Goal: Task Accomplishment & Management: Manage account settings

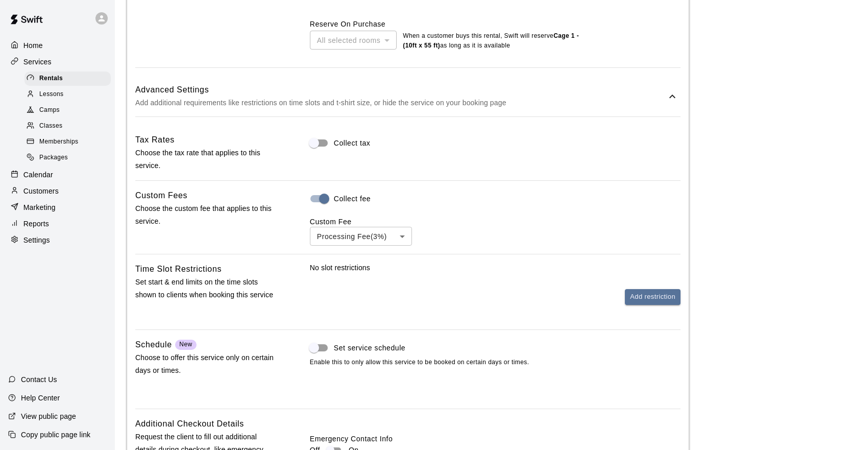
scroll to position [409, 0]
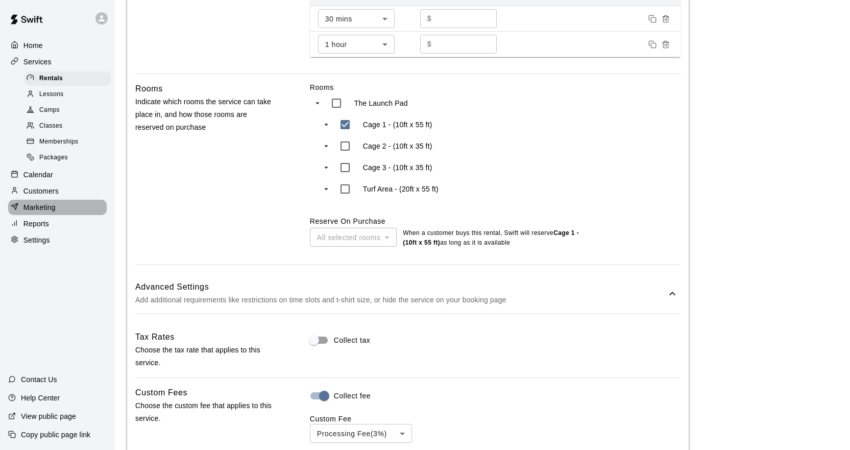
click at [58, 211] on div "Marketing" at bounding box center [57, 207] width 99 height 15
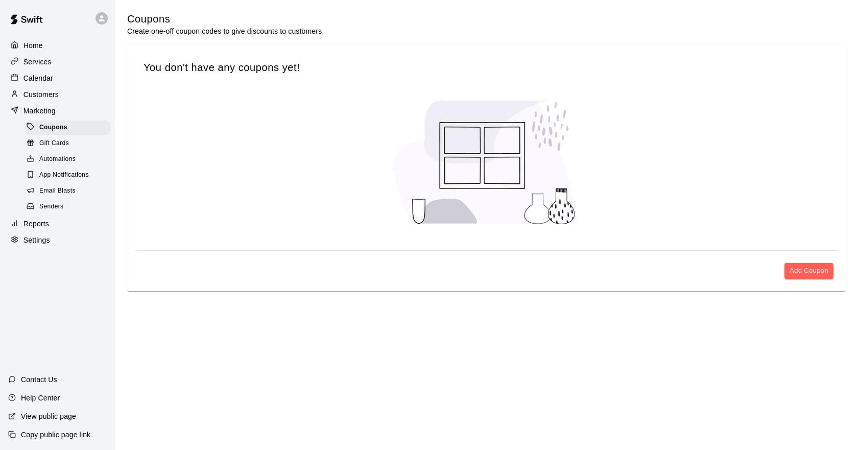
click at [60, 51] on div "Home" at bounding box center [57, 45] width 99 height 15
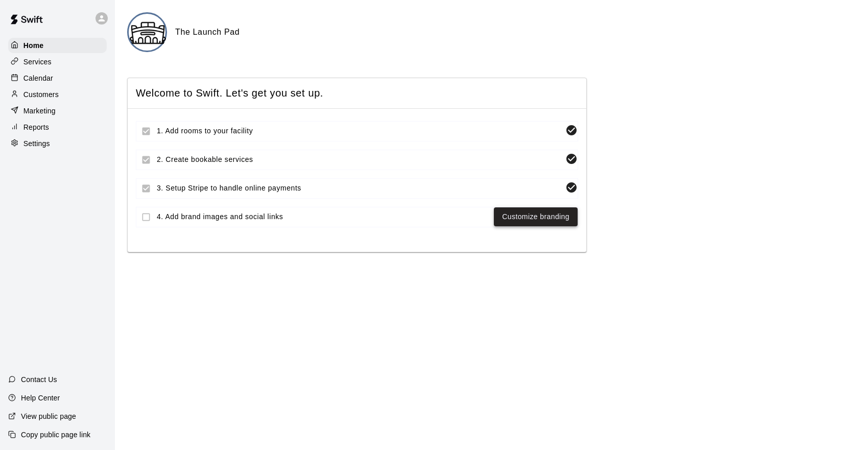
click at [550, 215] on link "Customize branding" at bounding box center [535, 216] width 67 height 13
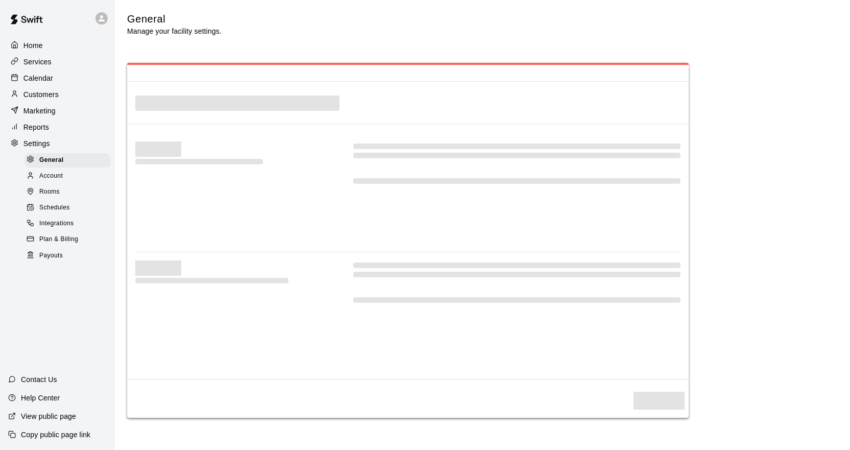
select select "**"
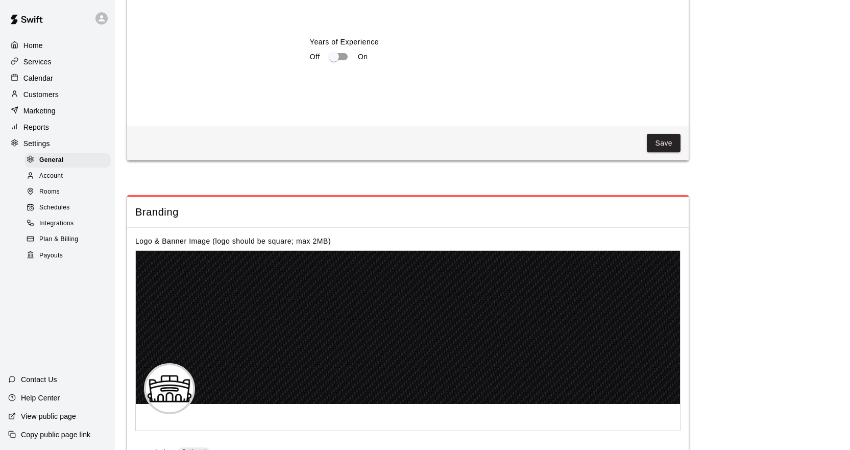
scroll to position [2246, 0]
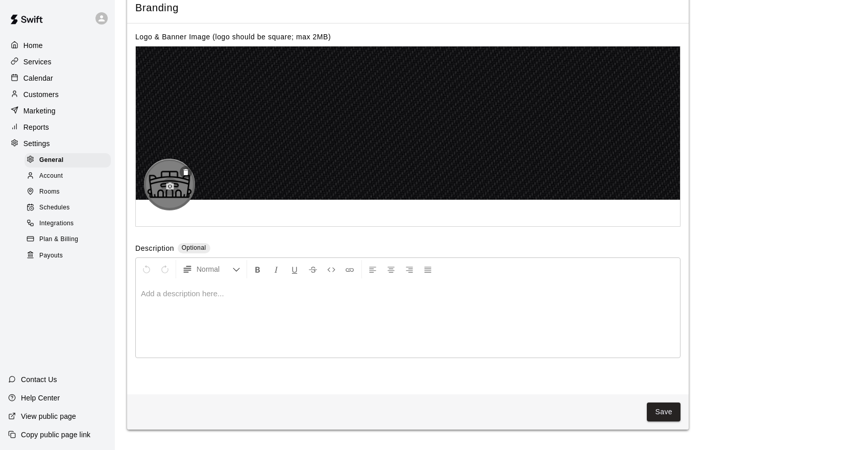
click at [172, 191] on icon "button" at bounding box center [169, 186] width 9 height 9
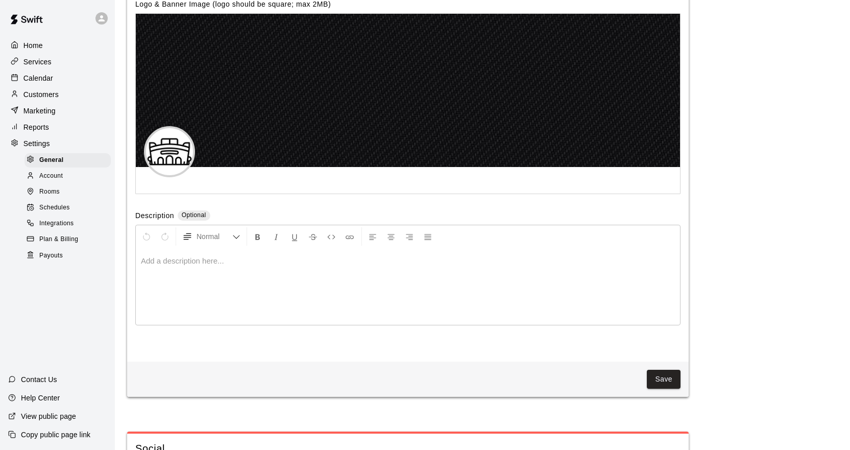
scroll to position [2297, 0]
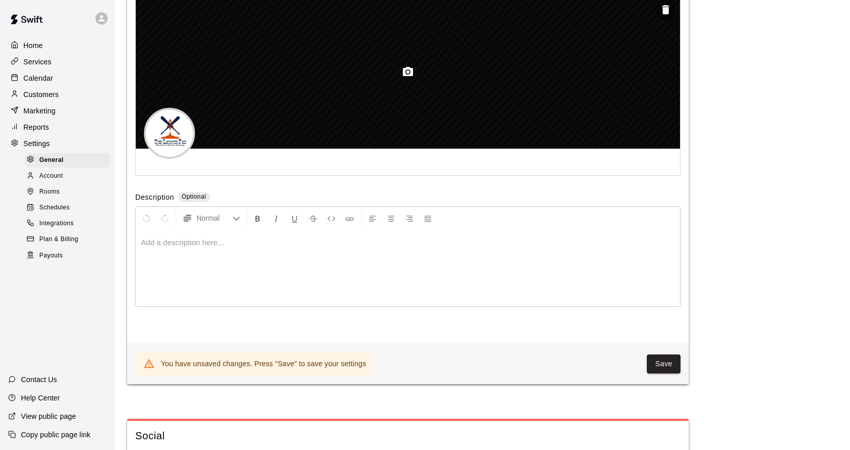
click at [410, 78] on icon "button" at bounding box center [408, 72] width 12 height 12
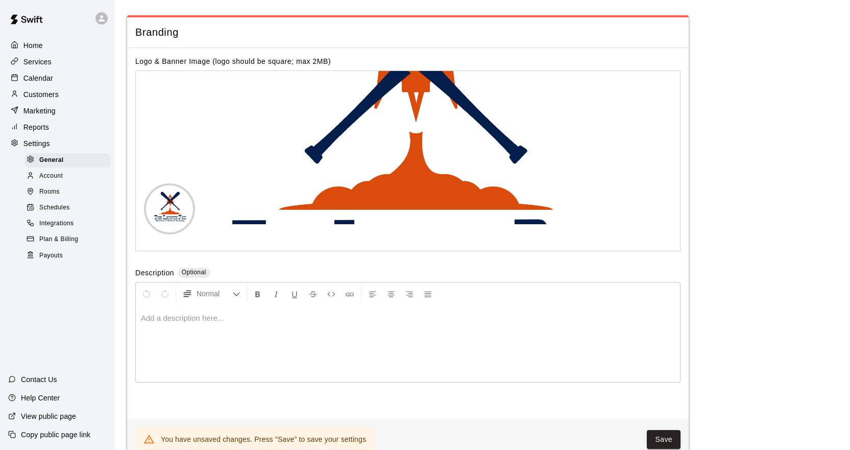
scroll to position [2195, 0]
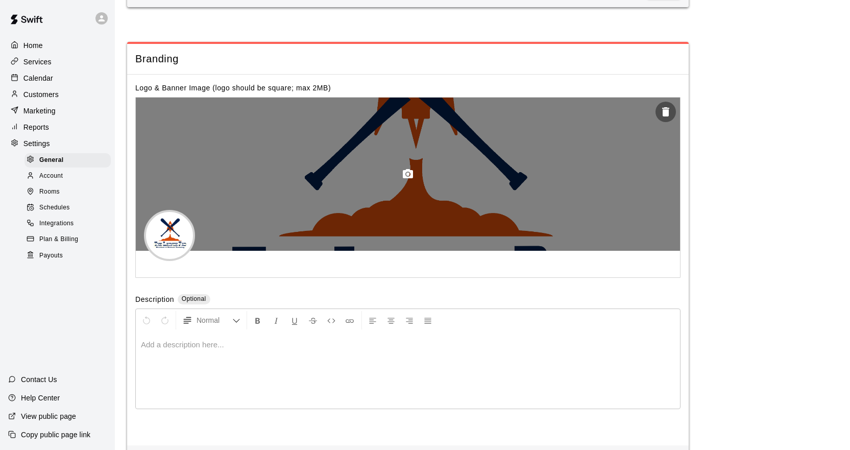
click at [474, 205] on div at bounding box center [408, 173] width 544 height 153
click at [672, 122] on button "button" at bounding box center [665, 112] width 20 height 20
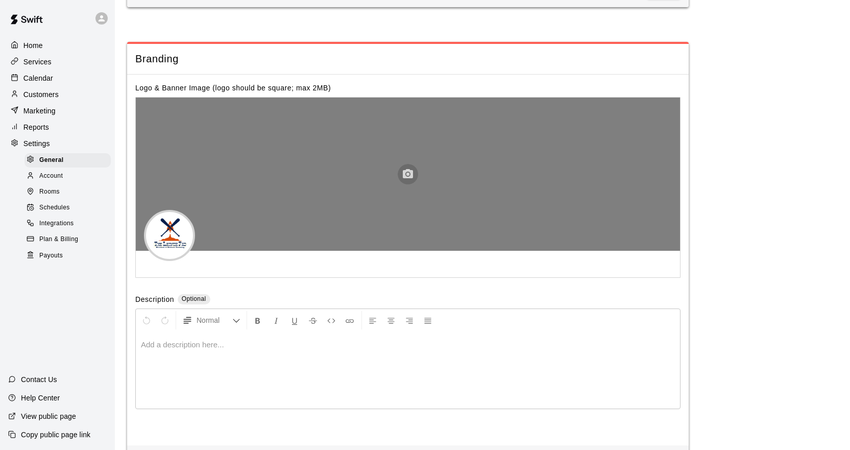
click at [404, 178] on icon "button" at bounding box center [408, 173] width 10 height 9
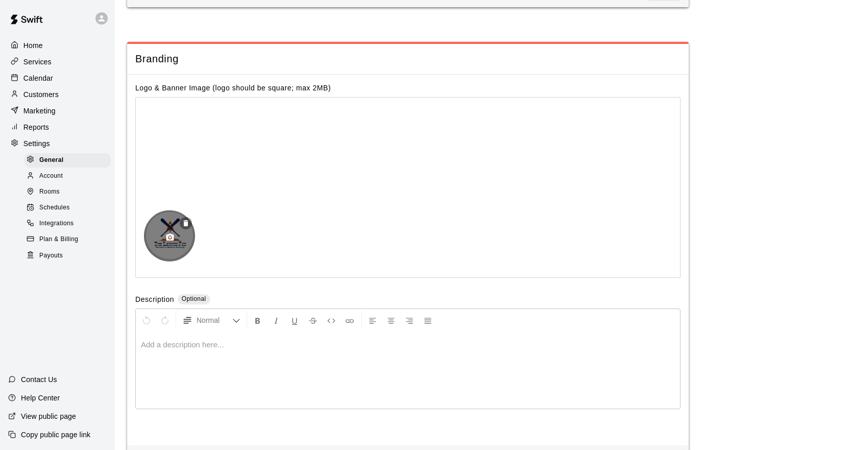
click at [173, 241] on icon "button" at bounding box center [170, 237] width 8 height 7
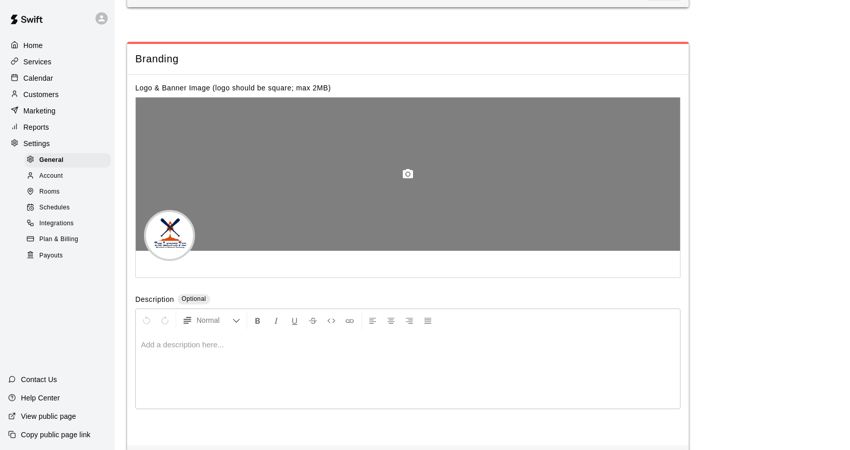
click at [406, 180] on icon "button" at bounding box center [408, 174] width 12 height 12
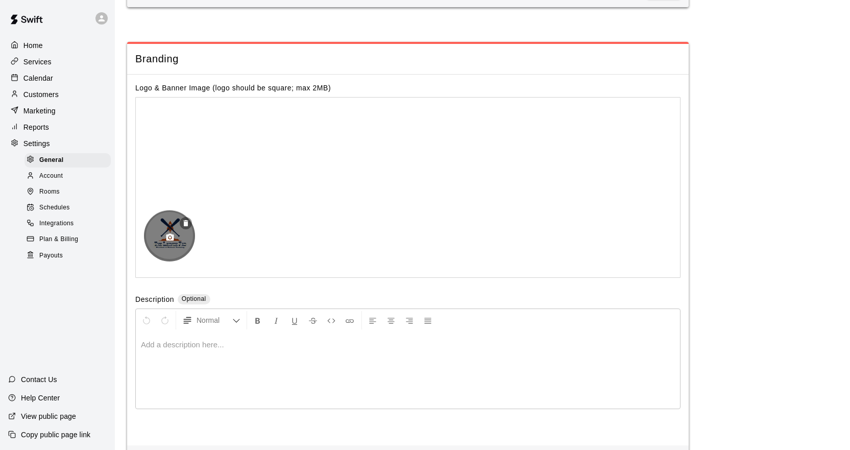
click at [173, 241] on icon "button" at bounding box center [170, 237] width 8 height 7
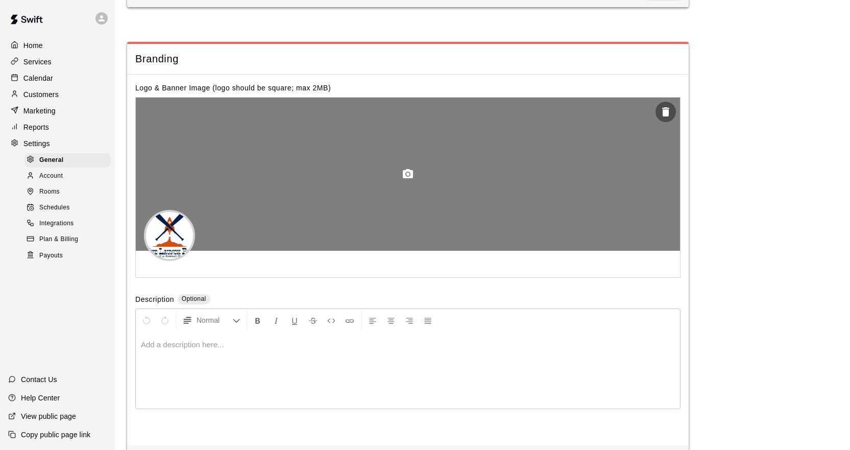
click at [412, 180] on icon "button" at bounding box center [408, 174] width 12 height 12
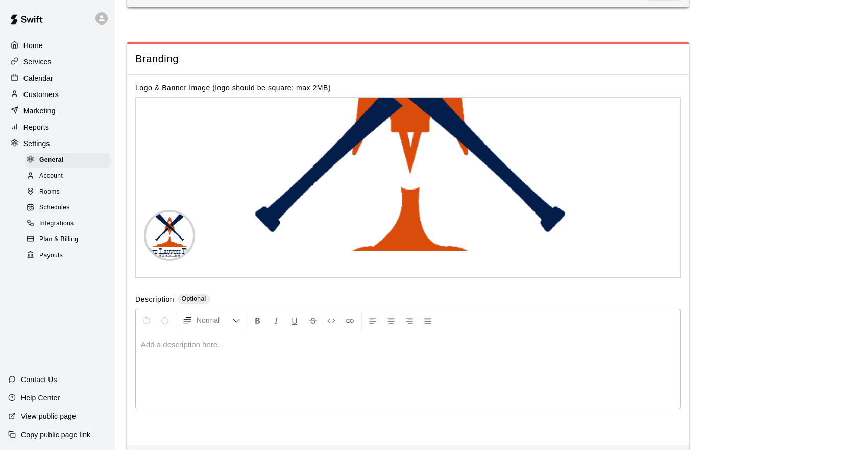
drag, startPoint x: 526, startPoint y: 209, endPoint x: 528, endPoint y: 296, distance: 86.8
click at [528, 278] on div at bounding box center [407, 187] width 545 height 181
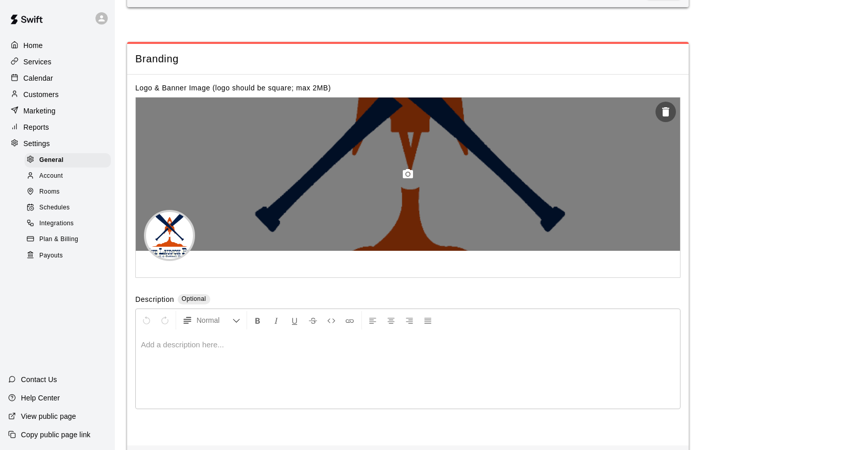
drag, startPoint x: 468, startPoint y: 206, endPoint x: 465, endPoint y: 252, distance: 46.6
click at [459, 250] on div at bounding box center [408, 173] width 544 height 153
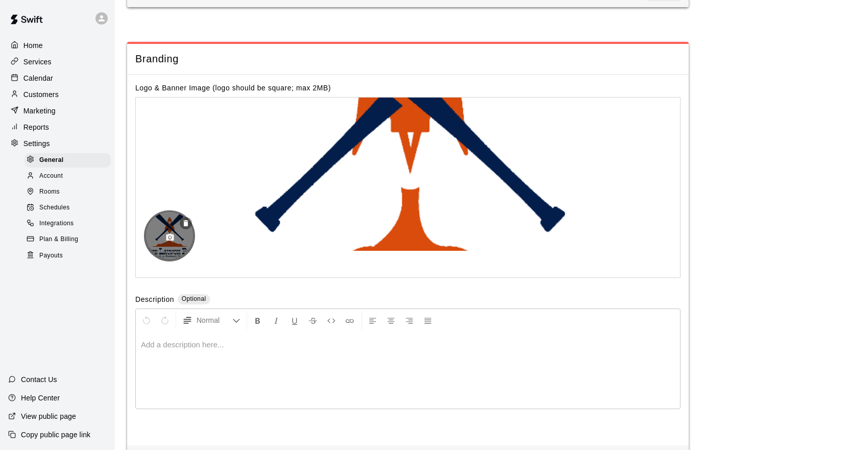
click at [166, 242] on icon "button" at bounding box center [169, 237] width 9 height 9
click at [171, 239] on circle "button" at bounding box center [170, 237] width 3 height 3
click at [169, 242] on icon "button" at bounding box center [169, 237] width 9 height 9
select select "**"
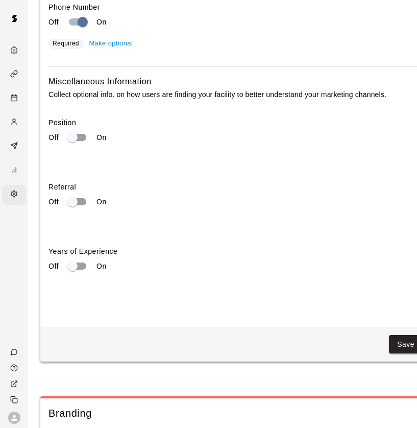
select select "**"
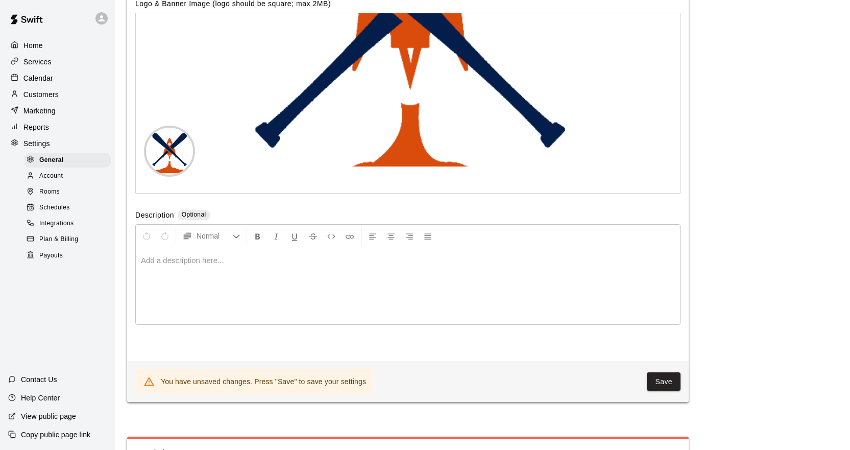
scroll to position [2144, 0]
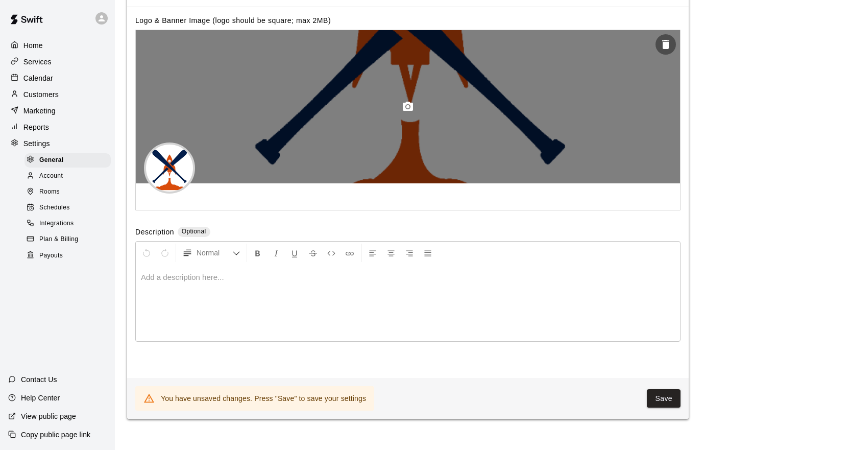
click at [414, 117] on button "button" at bounding box center [408, 106] width 20 height 20
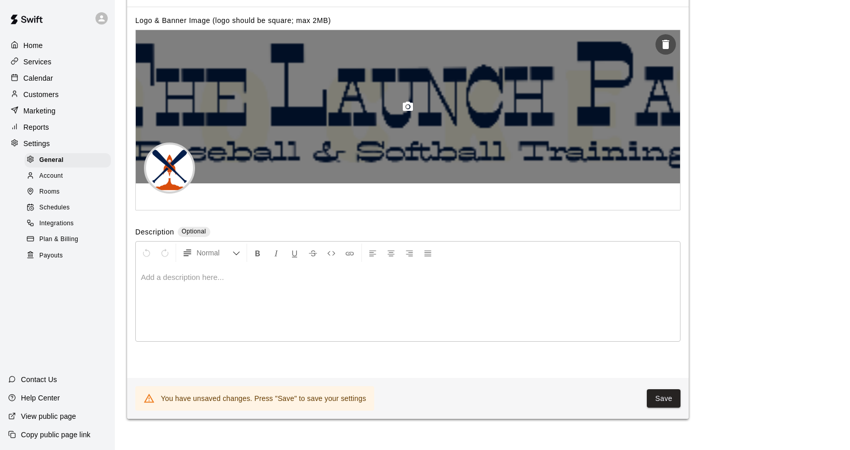
click at [409, 108] on circle "button" at bounding box center [407, 106] width 3 height 3
click at [408, 108] on circle "button" at bounding box center [407, 106] width 3 height 3
click at [665, 49] on icon "button" at bounding box center [665, 44] width 7 height 9
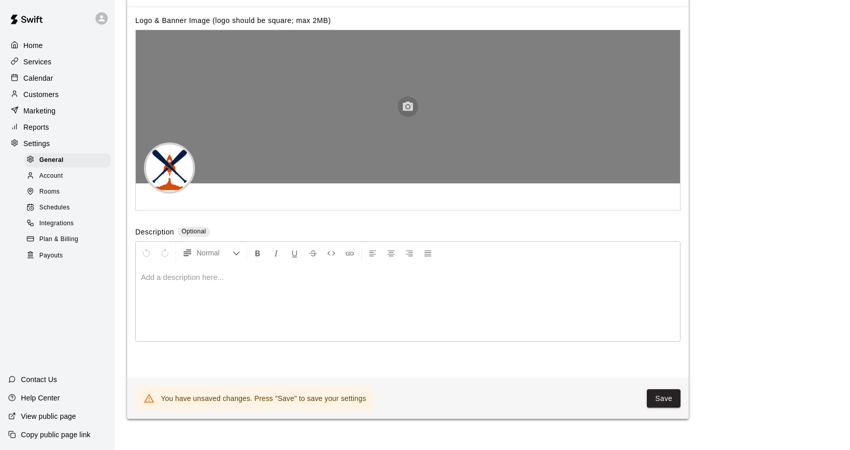
click at [408, 108] on circle "button" at bounding box center [407, 106] width 3 height 3
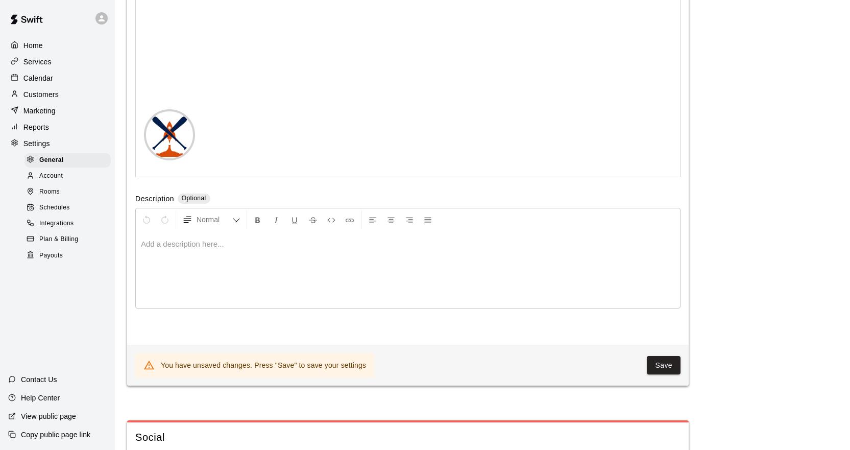
scroll to position [2195, 0]
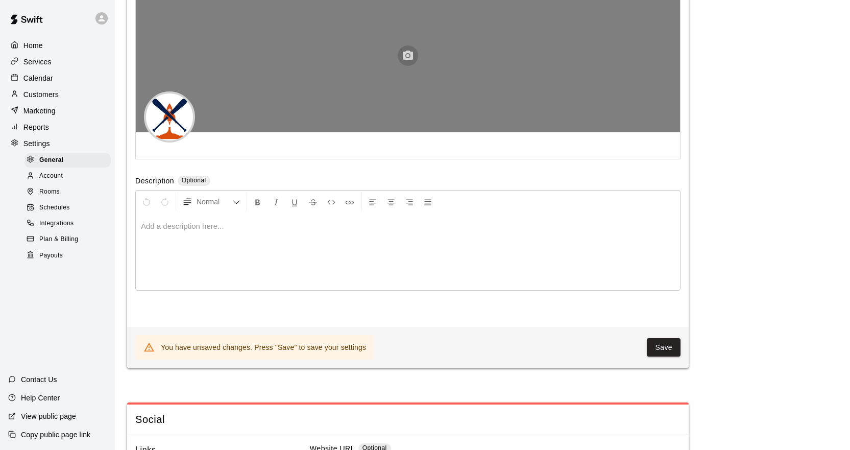
click at [410, 60] on icon "button" at bounding box center [408, 55] width 10 height 9
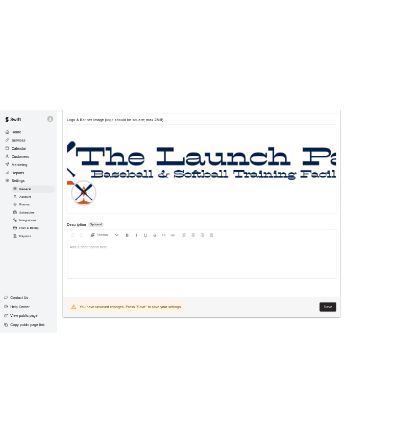
scroll to position [2093, 0]
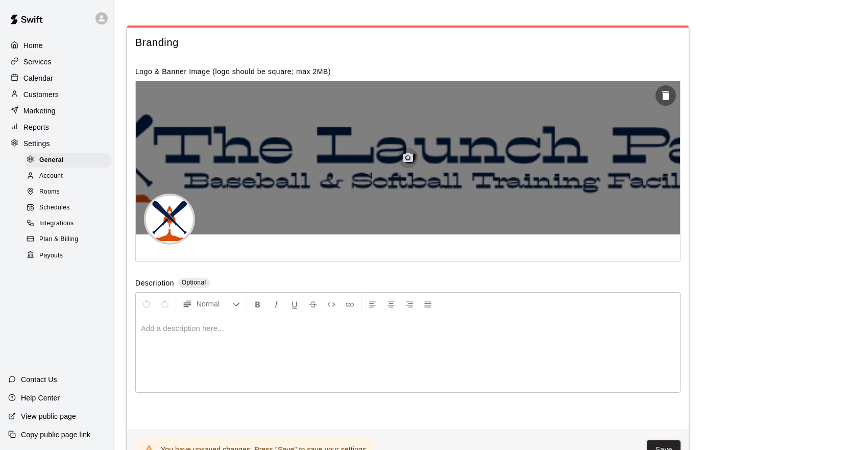
click at [407, 164] on icon "button" at bounding box center [408, 158] width 12 height 12
click at [408, 162] on icon "button" at bounding box center [408, 157] width 10 height 9
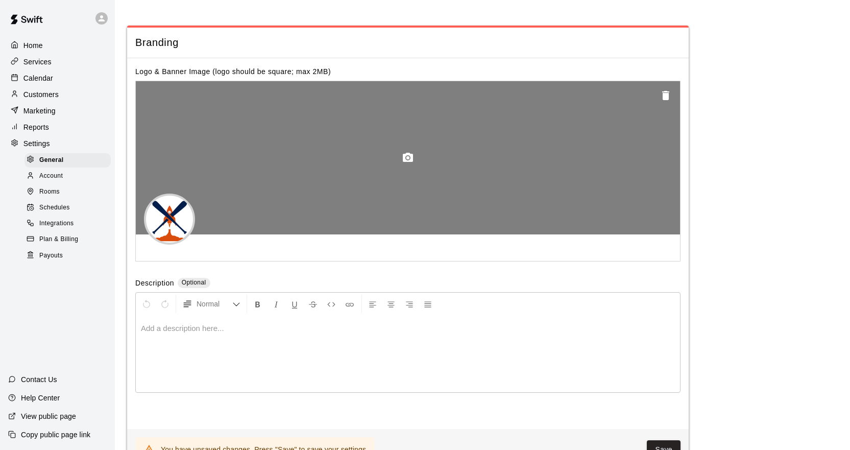
click at [657, 106] on button "button" at bounding box center [665, 95] width 20 height 20
click at [412, 162] on icon "button" at bounding box center [408, 157] width 10 height 9
click at [407, 164] on icon "button" at bounding box center [408, 158] width 12 height 12
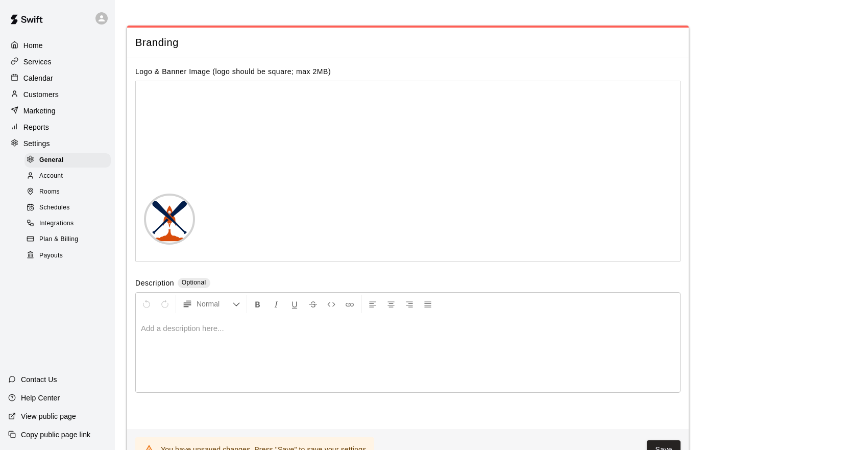
select select "**"
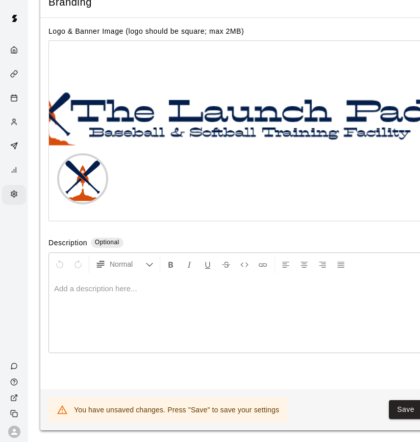
scroll to position [2654, 0]
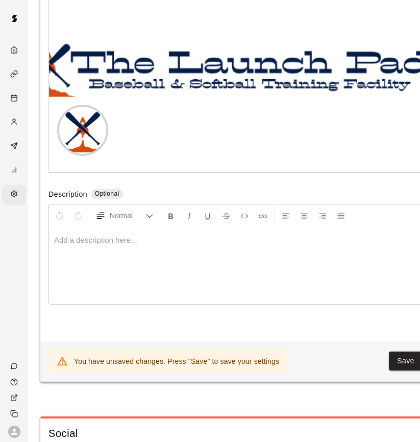
select select "**"
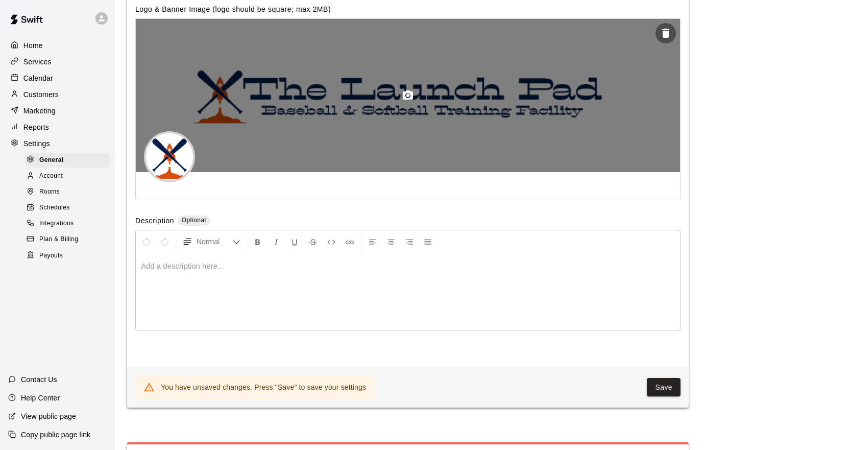
scroll to position [2137, 0]
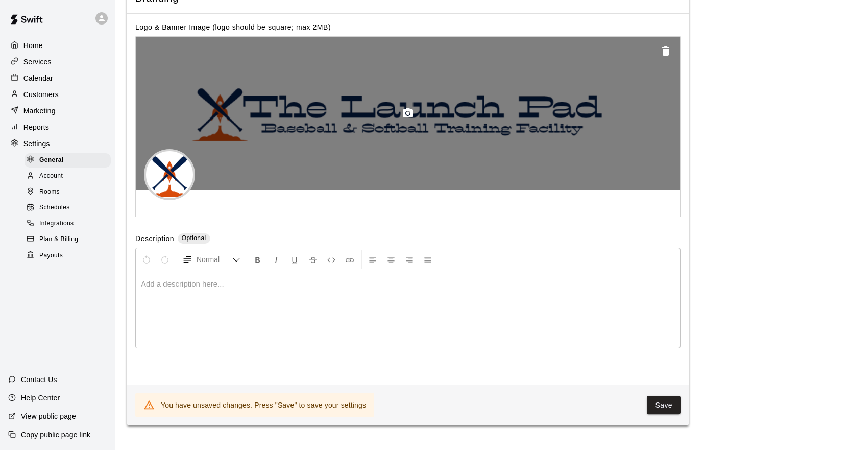
click at [668, 56] on icon "button" at bounding box center [665, 50] width 7 height 9
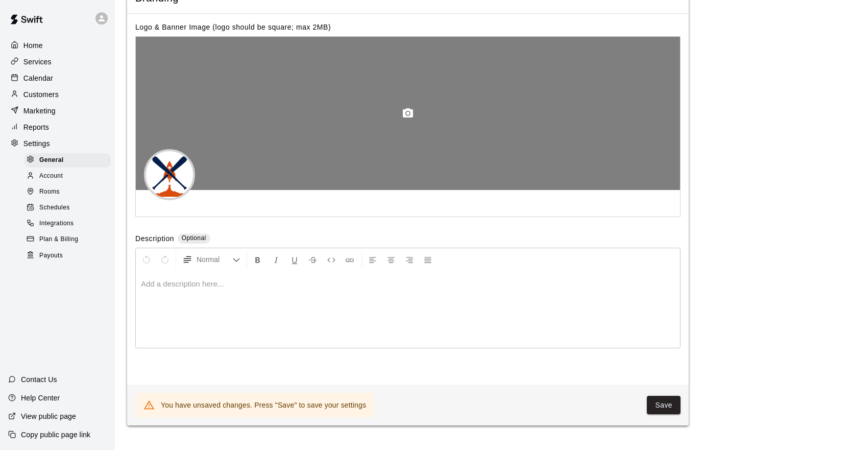
click at [408, 115] on circle "button" at bounding box center [407, 113] width 3 height 3
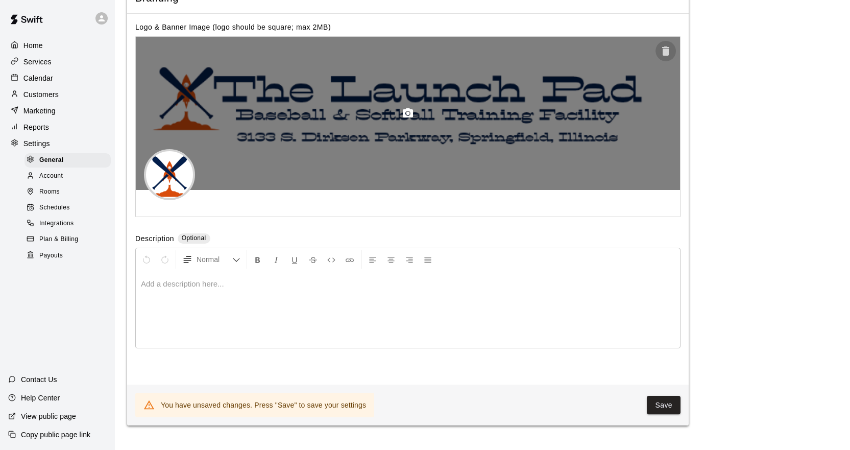
click at [661, 57] on icon "button" at bounding box center [665, 51] width 12 height 12
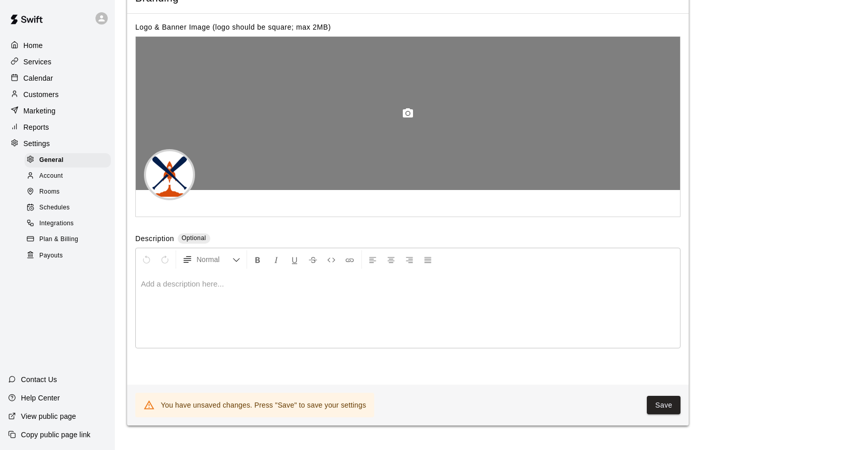
click at [405, 117] on icon "button" at bounding box center [408, 112] width 10 height 9
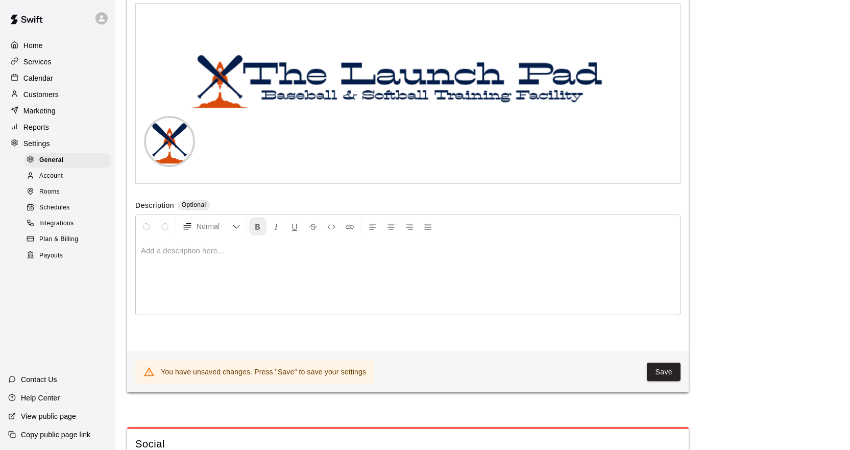
scroll to position [2188, 0]
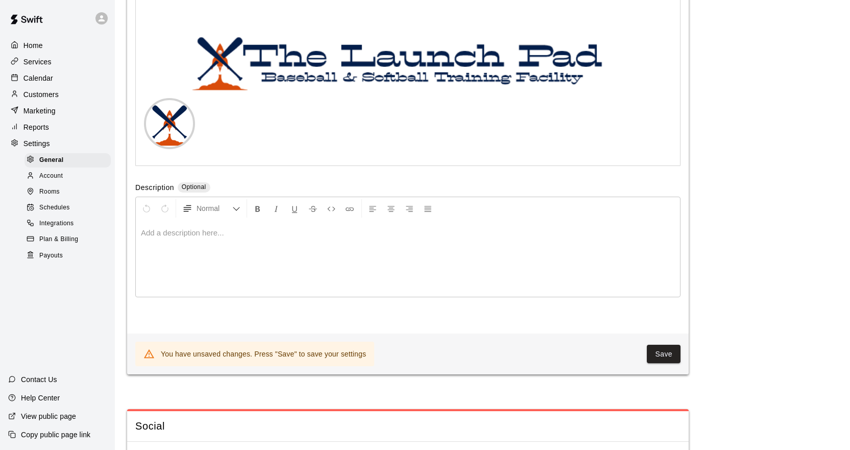
click at [243, 238] on p at bounding box center [408, 233] width 534 height 10
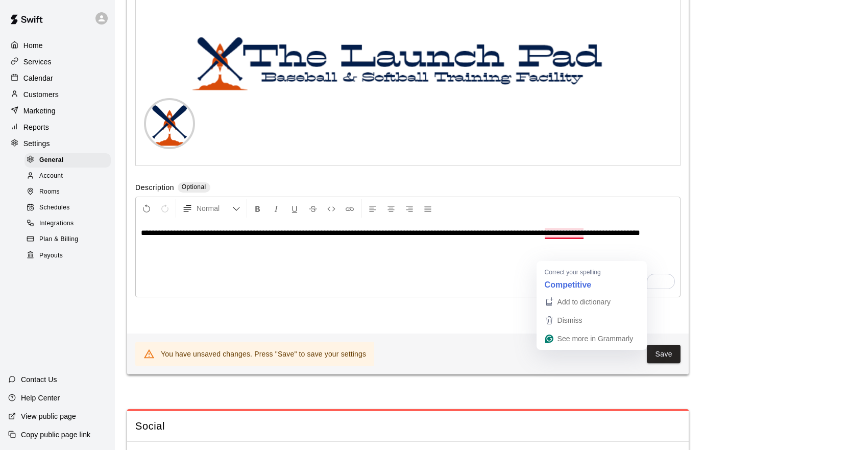
click at [567, 236] on span "**********" at bounding box center [390, 233] width 499 height 8
click at [643, 236] on span "**********" at bounding box center [392, 233] width 502 height 8
click at [215, 238] on p "**********" at bounding box center [408, 233] width 534 height 10
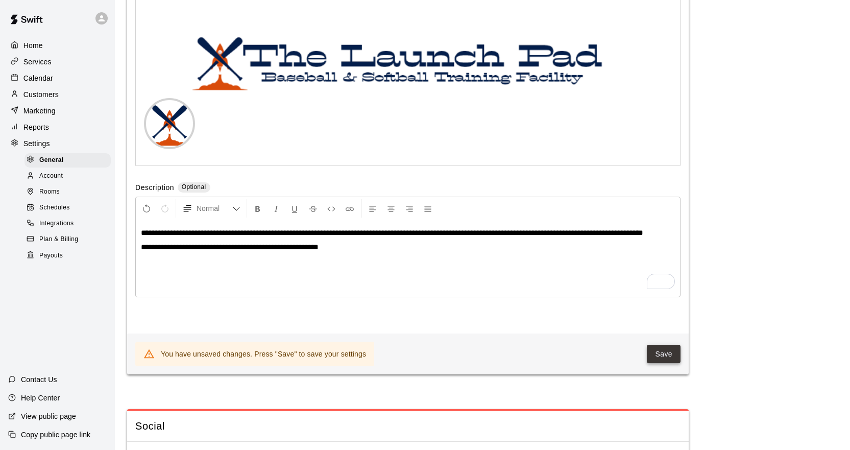
click at [659, 363] on button "Save" at bounding box center [664, 354] width 34 height 19
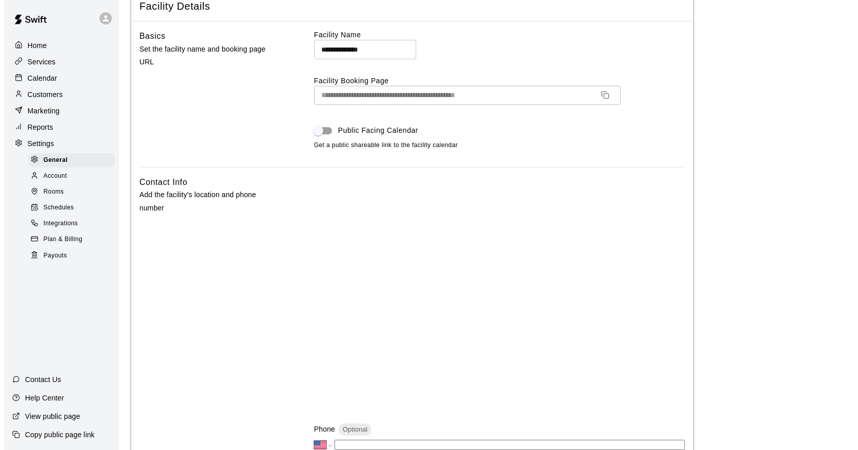
scroll to position [0, 0]
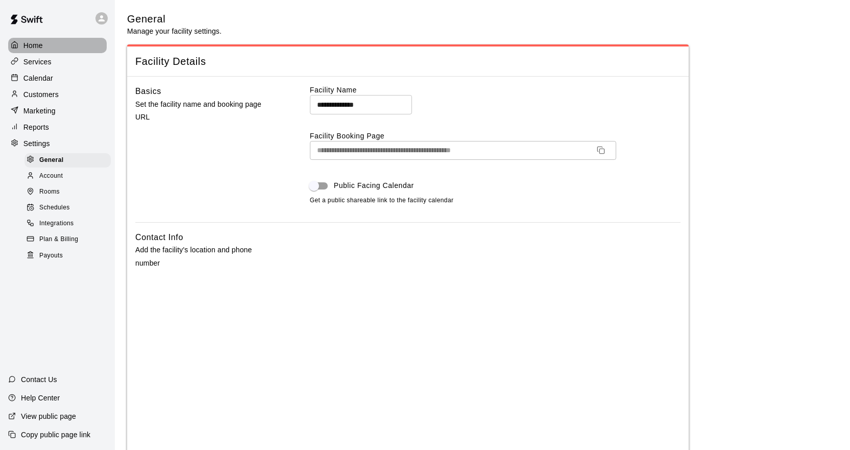
click at [58, 43] on div "Home" at bounding box center [57, 45] width 99 height 15
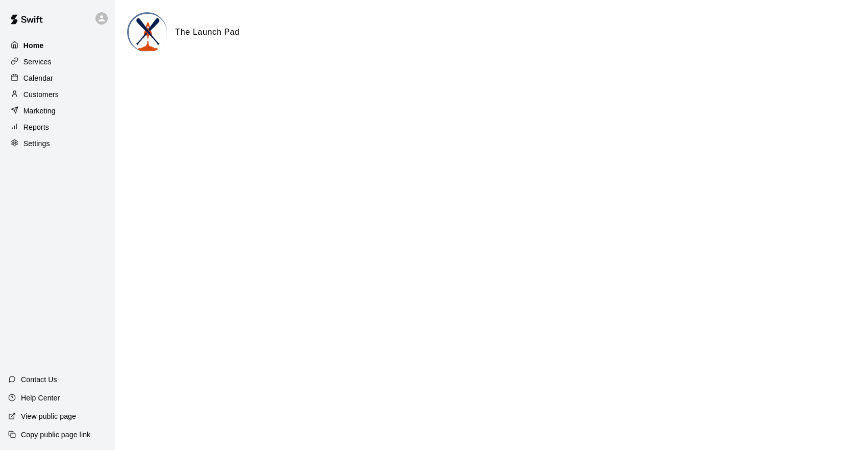
click at [30, 44] on p "Home" at bounding box center [33, 45] width 20 height 10
click at [60, 431] on p "Copy public page link" at bounding box center [55, 434] width 69 height 10
click at [52, 67] on div "Services" at bounding box center [57, 61] width 99 height 15
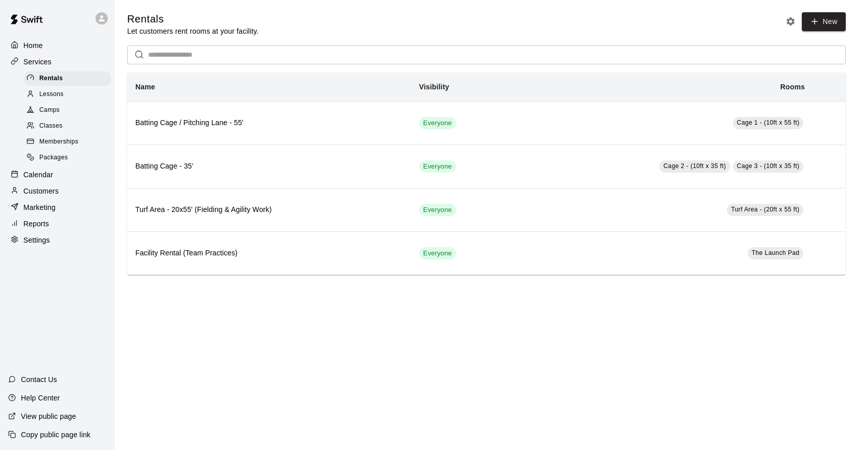
click at [54, 196] on p "Customers" at bounding box center [40, 191] width 35 height 10
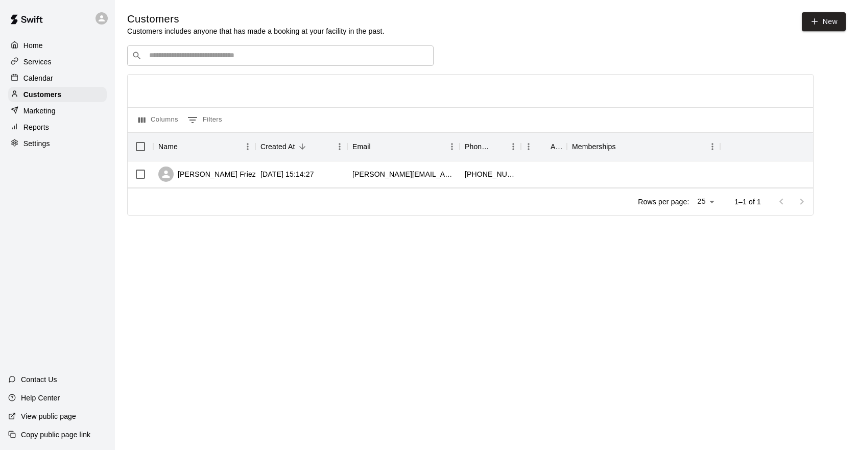
click at [59, 143] on div "Settings" at bounding box center [57, 143] width 99 height 15
select select "**"
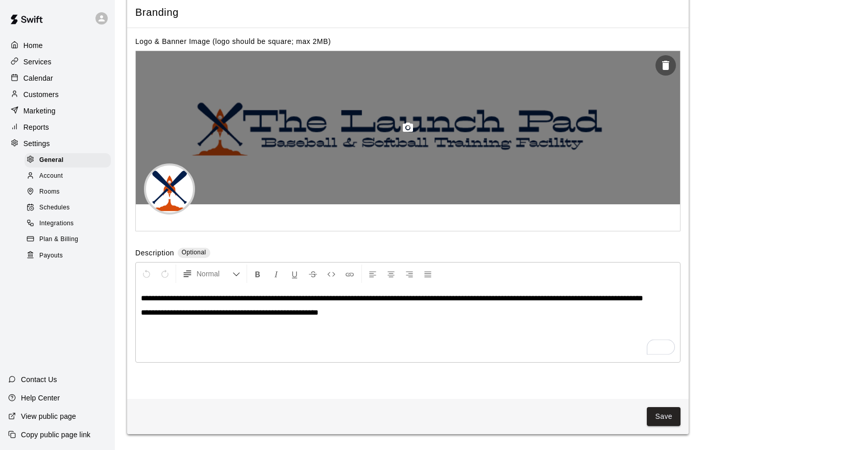
scroll to position [2124, 0]
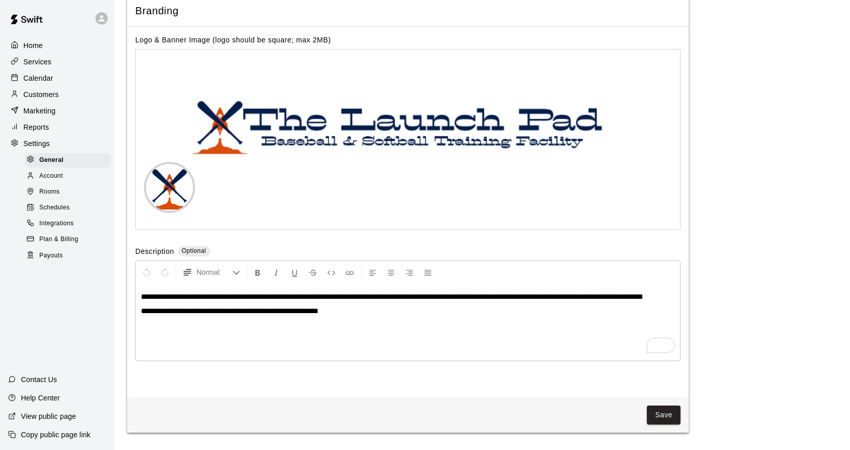
click at [47, 181] on span "Account" at bounding box center [50, 176] width 23 height 10
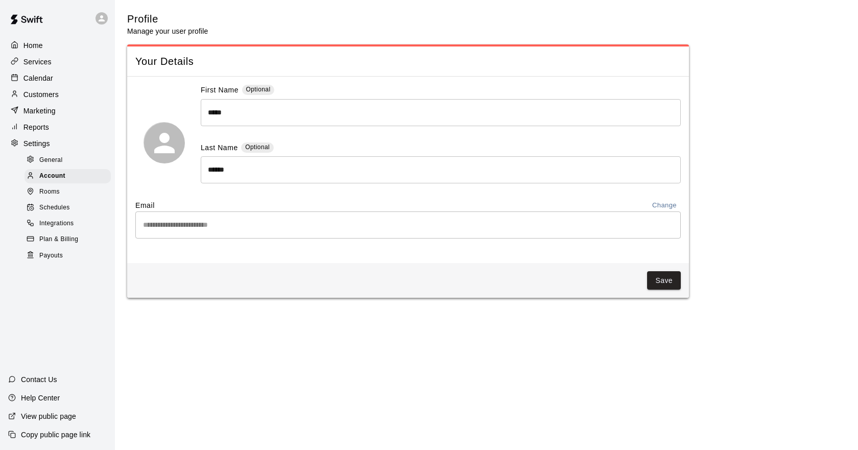
click at [54, 194] on span "Rooms" at bounding box center [49, 192] width 20 height 10
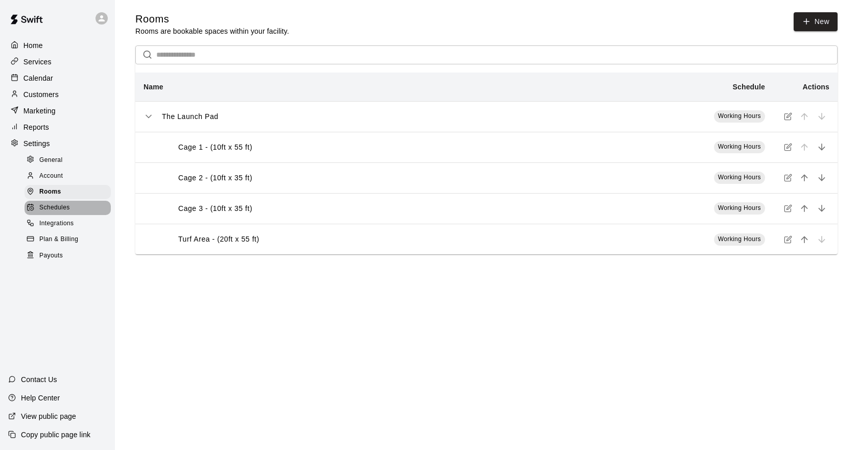
click at [62, 213] on span "Schedules" at bounding box center [54, 208] width 31 height 10
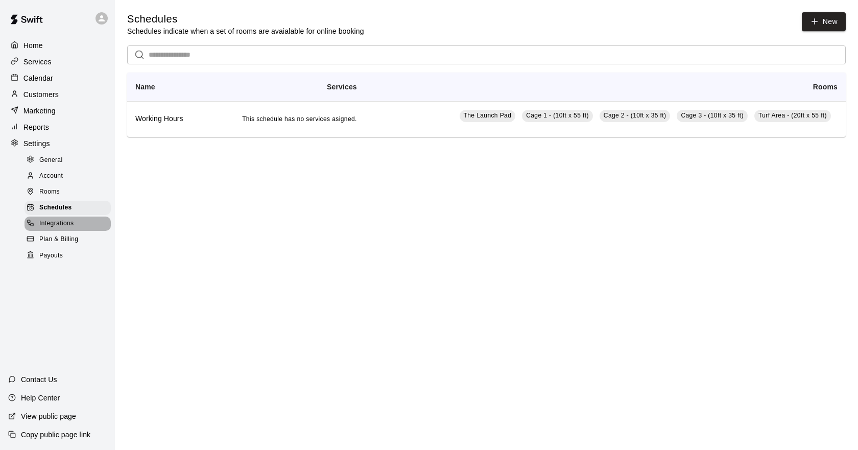
click at [68, 224] on div "Integrations" at bounding box center [68, 223] width 86 height 14
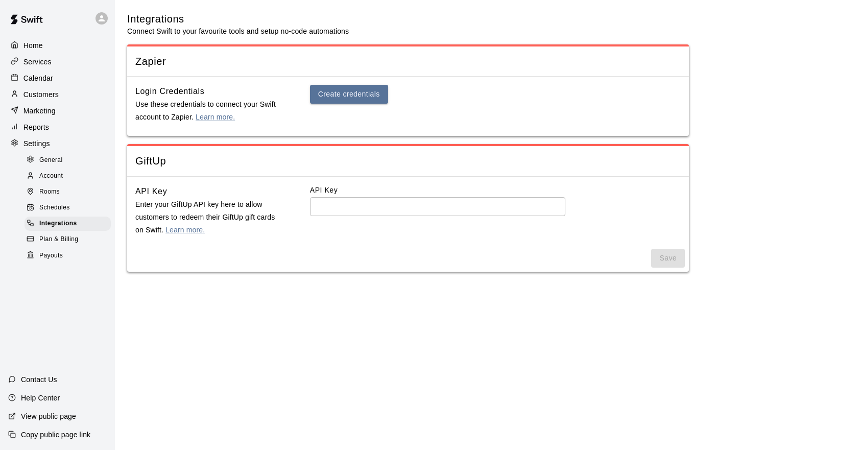
click at [70, 238] on div "Plan & Billing" at bounding box center [68, 239] width 86 height 14
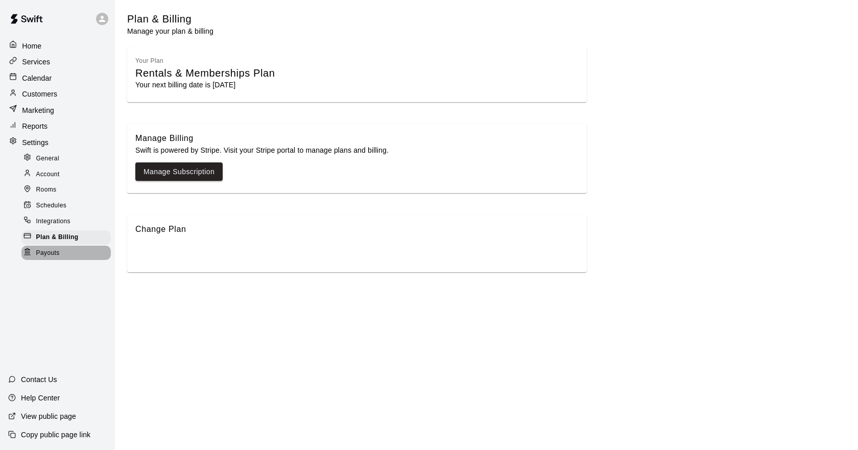
click at [57, 247] on div "Payouts" at bounding box center [65, 253] width 89 height 14
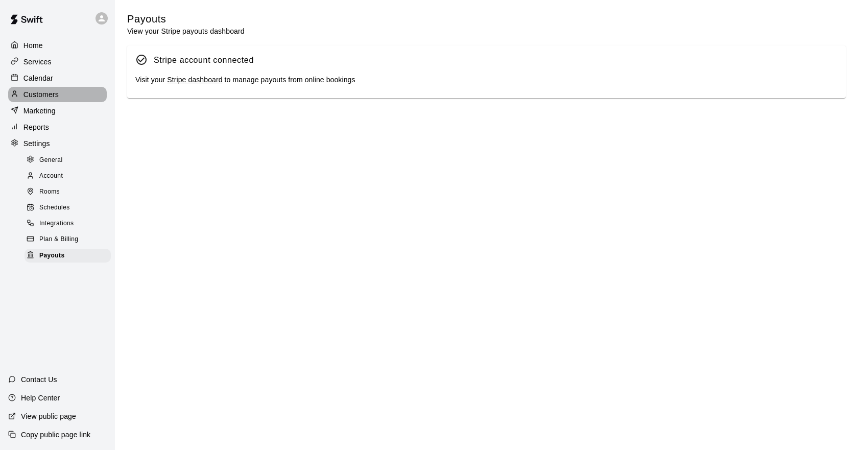
click at [40, 91] on p "Customers" at bounding box center [40, 94] width 35 height 10
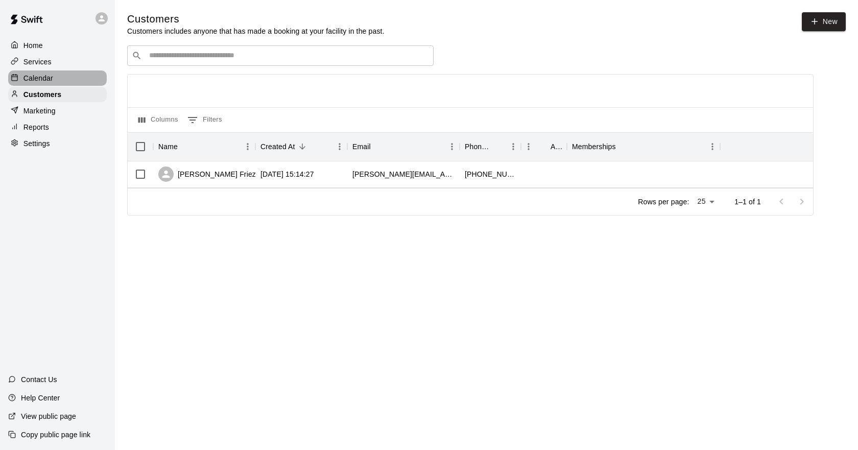
click at [44, 80] on p "Calendar" at bounding box center [38, 78] width 30 height 10
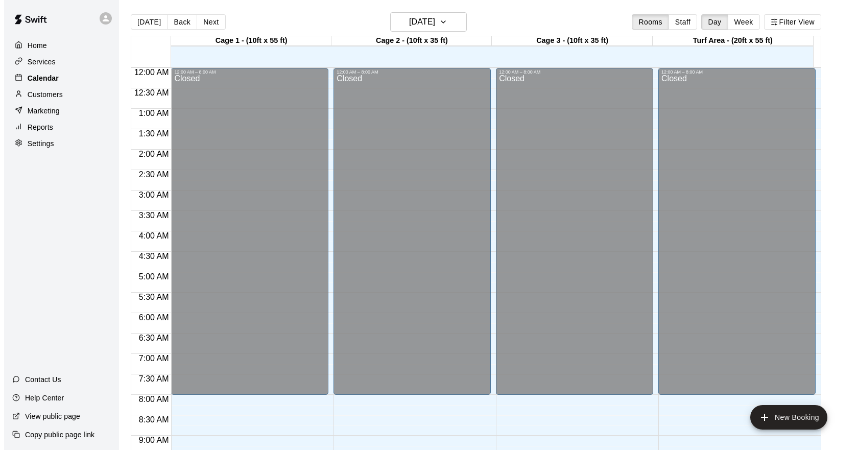
scroll to position [556, 0]
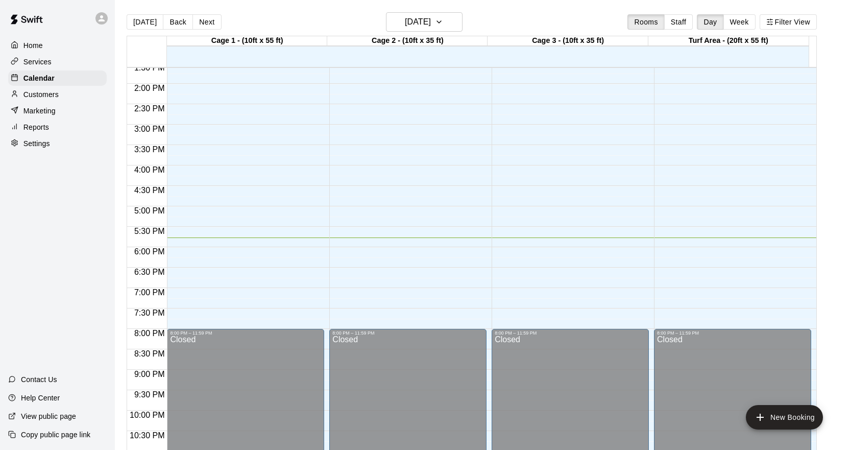
click at [50, 66] on p "Services" at bounding box center [37, 62] width 28 height 10
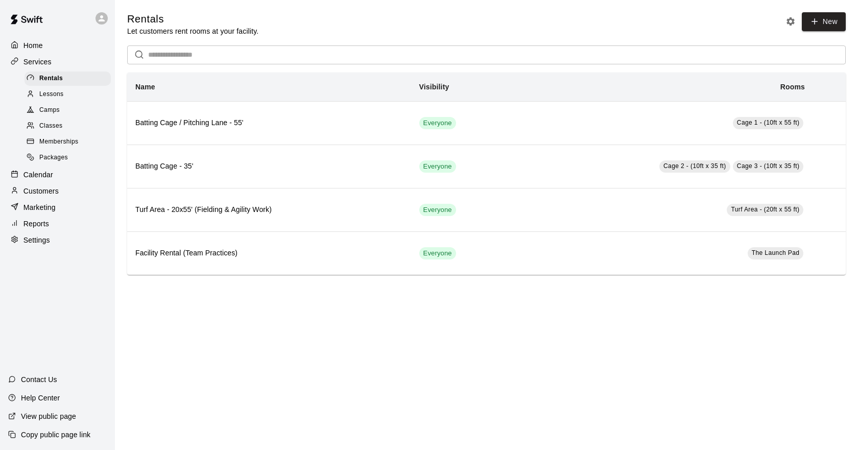
click at [52, 47] on div "Home" at bounding box center [57, 45] width 99 height 15
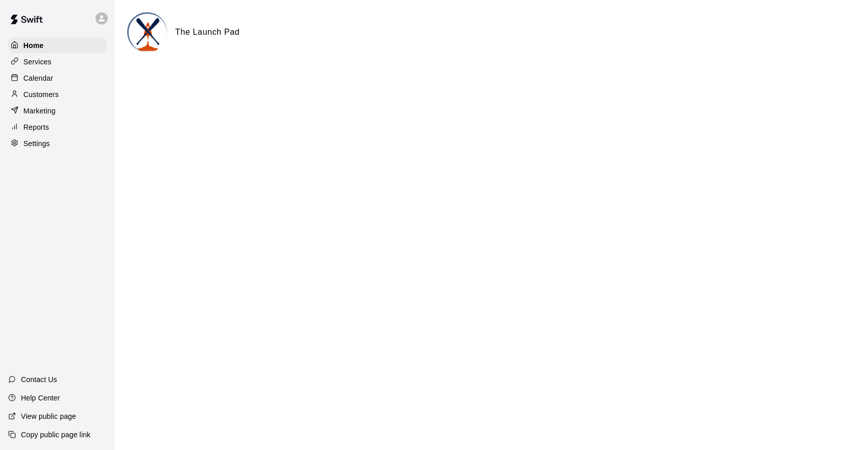
click at [106, 20] on icon at bounding box center [101, 18] width 9 height 9
click at [120, 64] on p "Settings" at bounding box center [129, 63] width 27 height 10
select select "**"
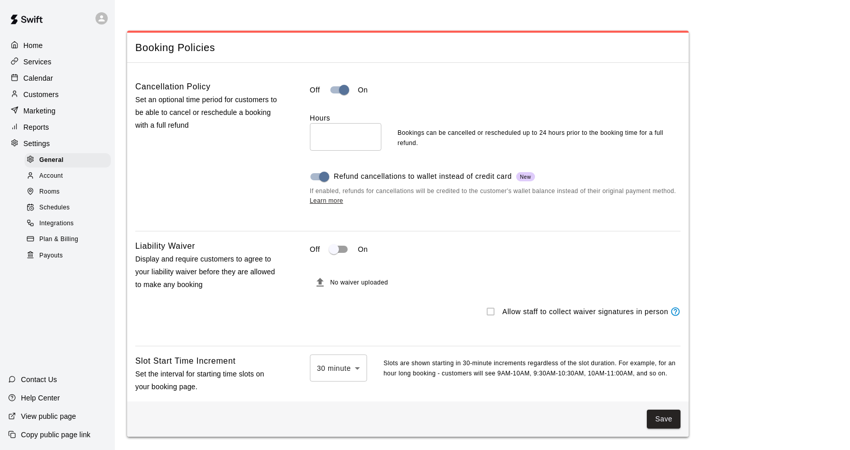
scroll to position [746, 0]
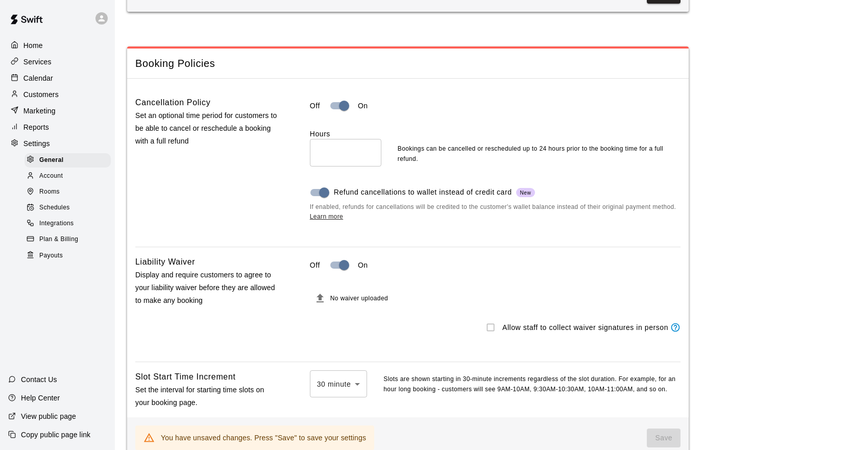
click at [332, 302] on span "No waiver uploaded" at bounding box center [359, 298] width 58 height 7
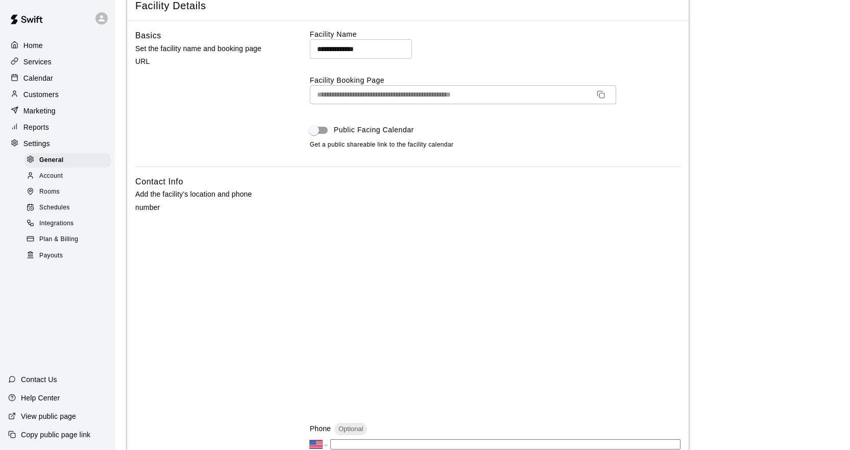
scroll to position [32, 0]
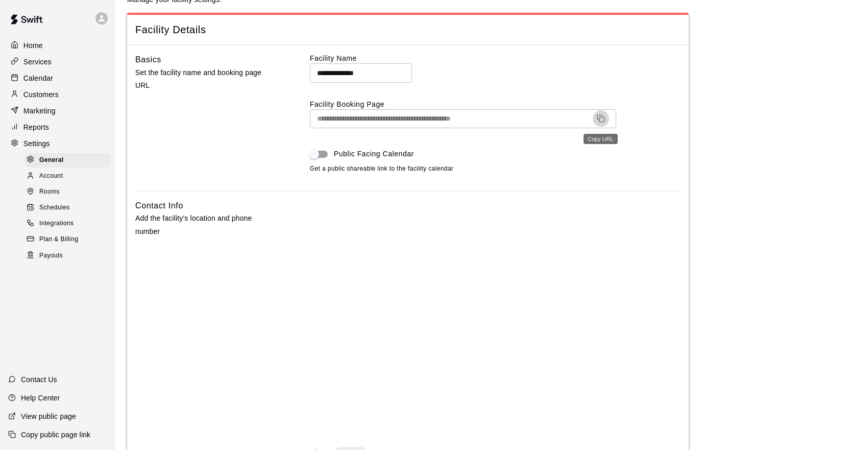
click at [595, 118] on button "Copy URL" at bounding box center [601, 118] width 16 height 16
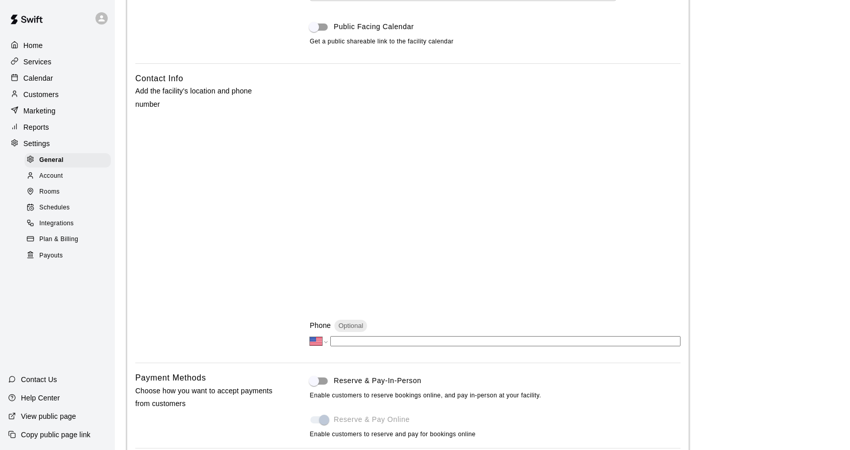
scroll to position [185, 0]
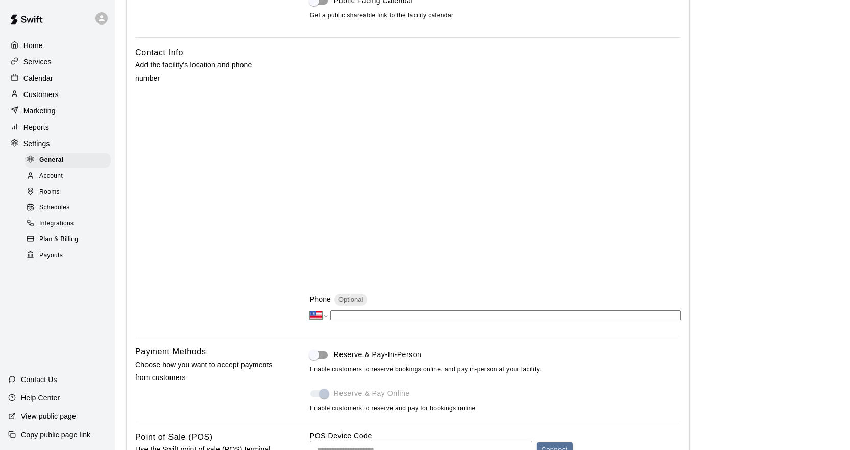
click at [66, 377] on div "Contact Us" at bounding box center [57, 379] width 115 height 18
click at [41, 379] on p "Contact Us" at bounding box center [39, 379] width 36 height 10
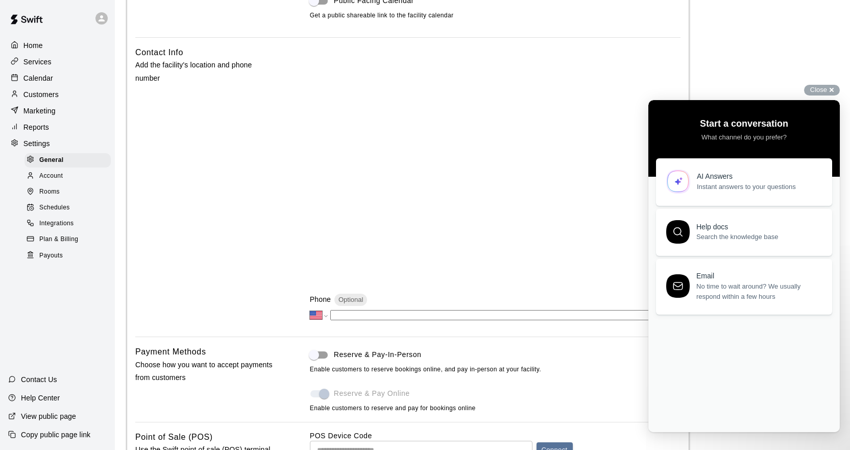
scroll to position [0, 0]
click at [729, 191] on link "AI Answers Instant answers to your questions" at bounding box center [744, 179] width 176 height 47
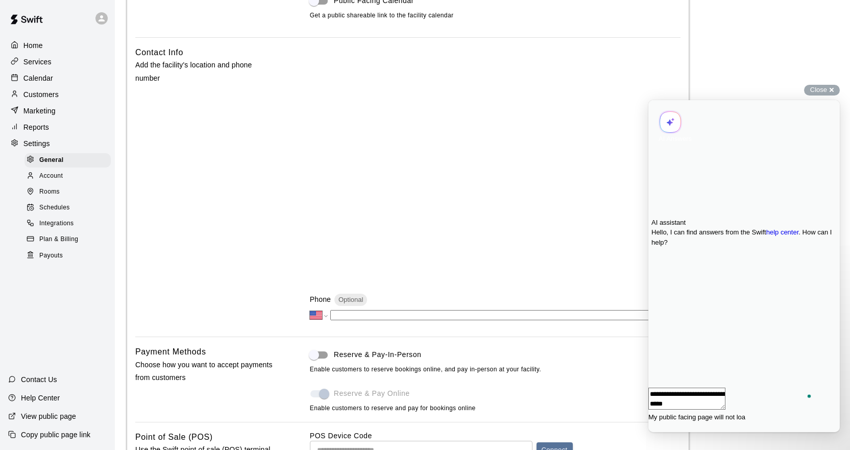
type textarea "**********"
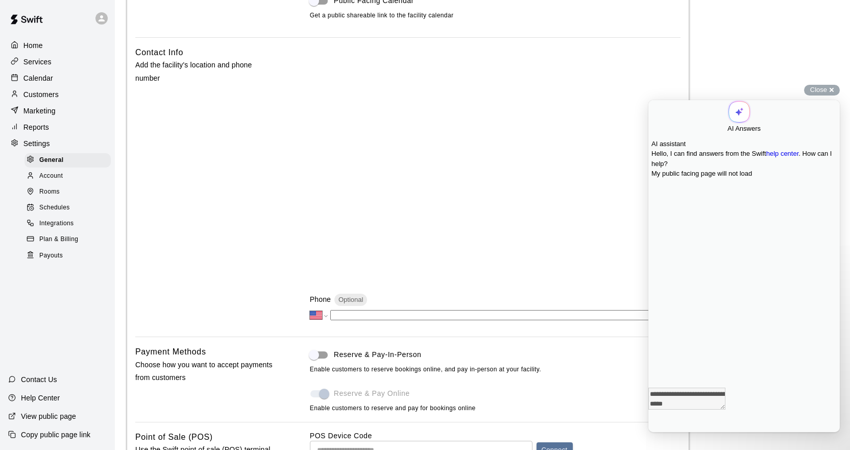
click at [690, 373] on div "AI assistant Hello, I can find answers from the Swift help center . How can I h…" at bounding box center [743, 269] width 191 height 271
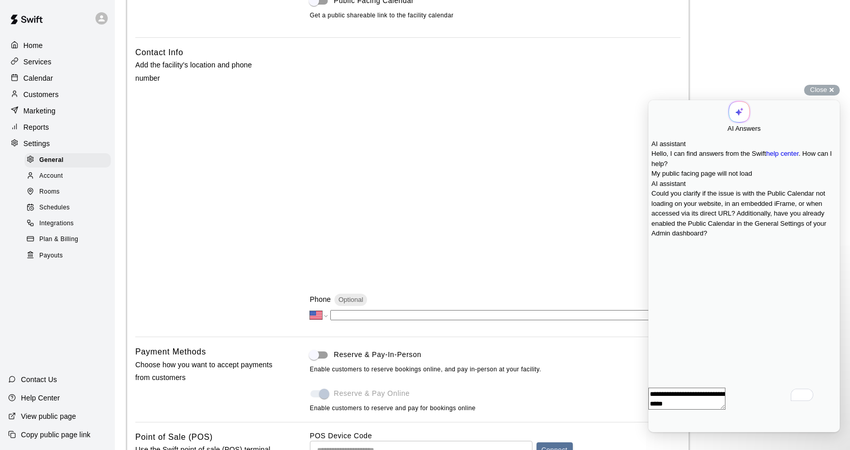
click at [688, 409] on textarea "**********" at bounding box center [686, 398] width 77 height 22
paste textarea "**********"
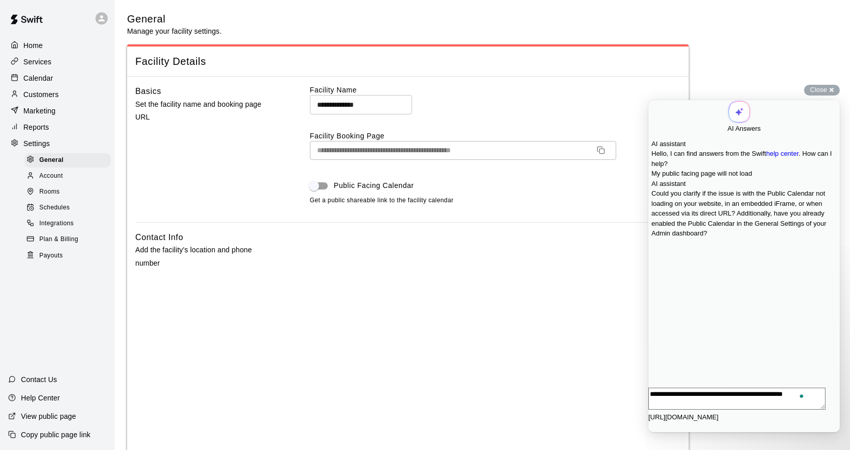
type textarea "**********"
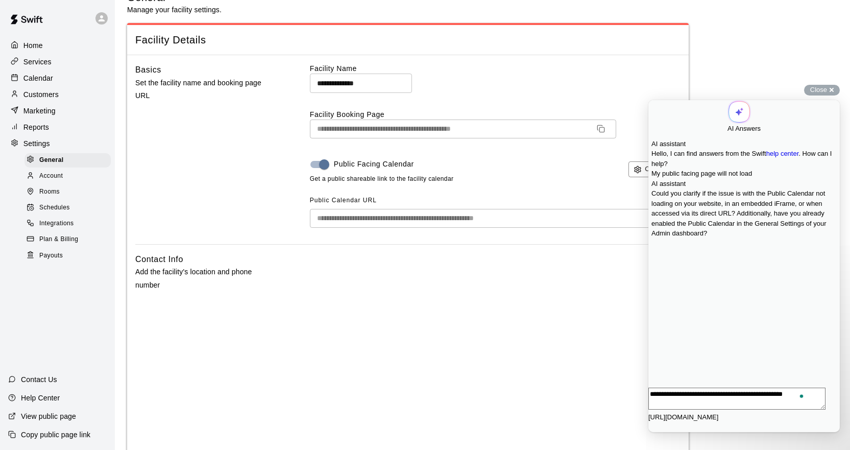
scroll to position [204, 0]
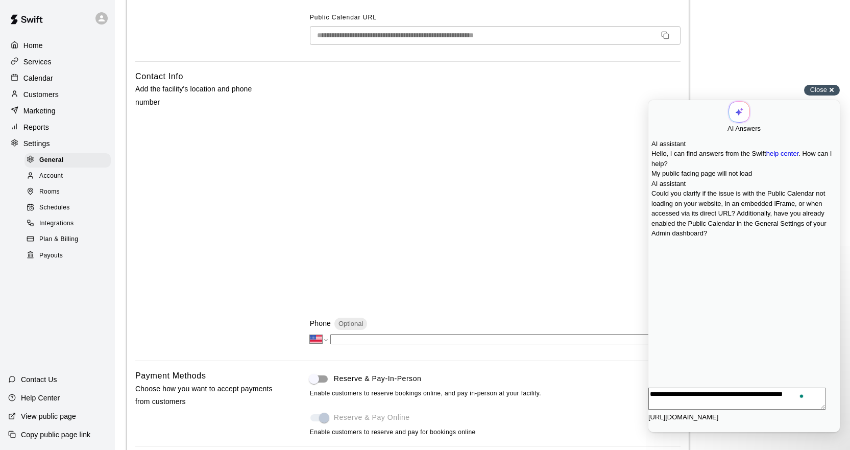
click at [824, 90] on span "Close" at bounding box center [818, 90] width 17 height 8
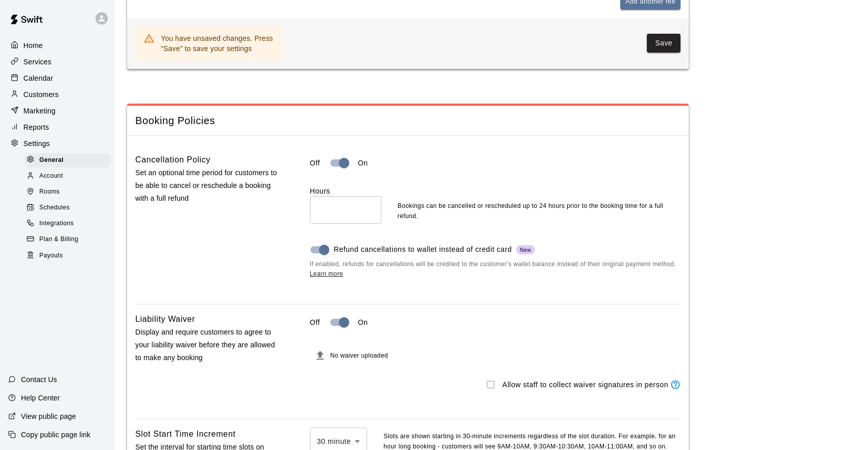
scroll to position [868, 0]
click at [665, 48] on button "Save" at bounding box center [664, 42] width 34 height 19
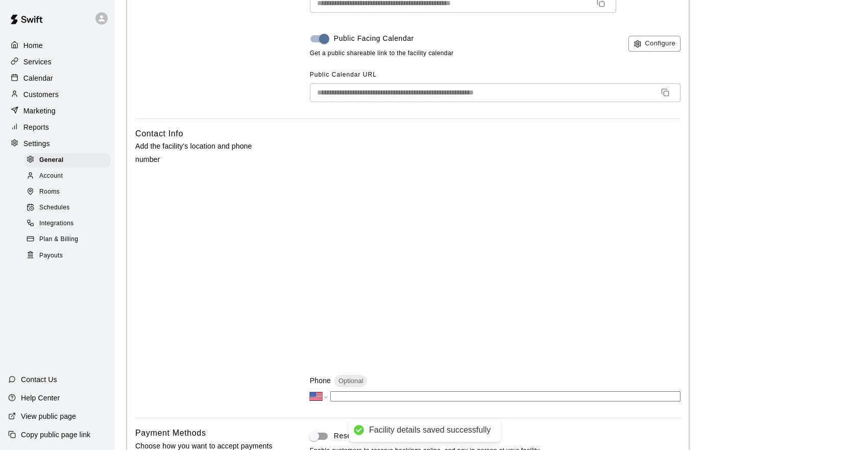
scroll to position [0, 0]
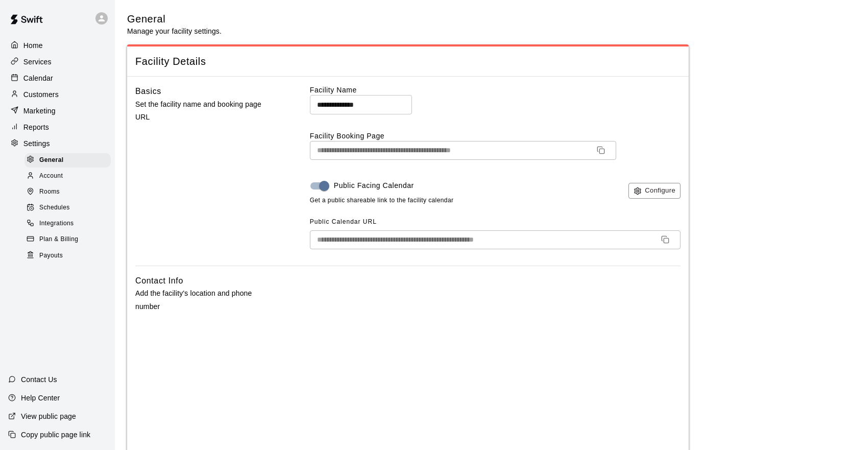
click at [668, 242] on rect "Copy URL" at bounding box center [666, 240] width 5 height 5
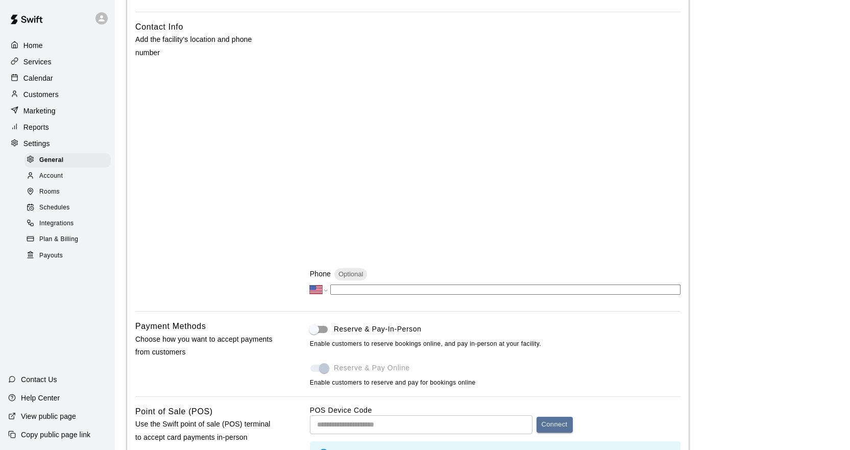
scroll to position [255, 0]
click at [72, 226] on span "Integrations" at bounding box center [56, 223] width 35 height 10
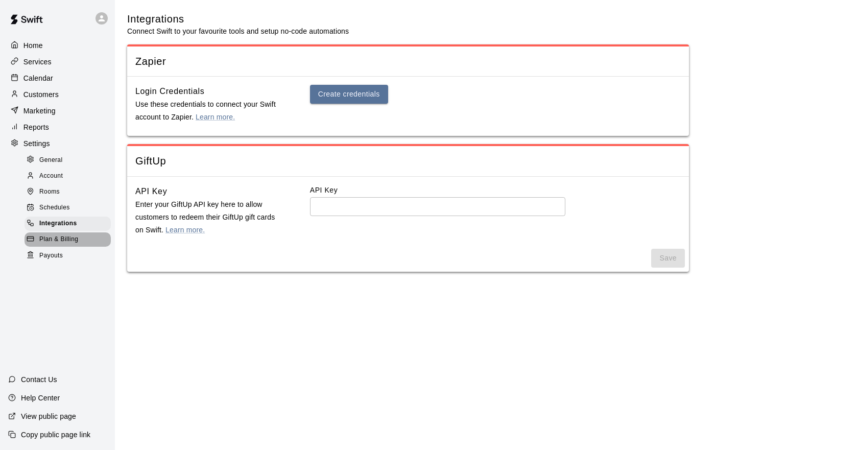
click at [70, 242] on span "Plan & Billing" at bounding box center [58, 239] width 39 height 10
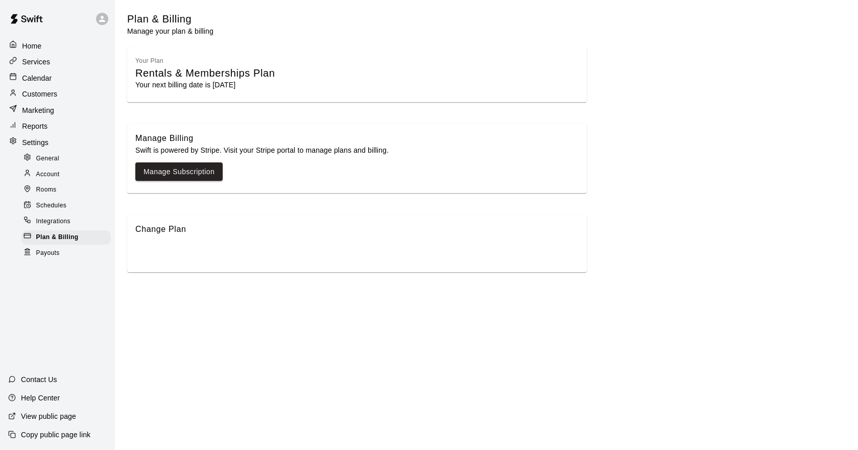
click at [67, 256] on div "Payouts" at bounding box center [65, 253] width 89 height 14
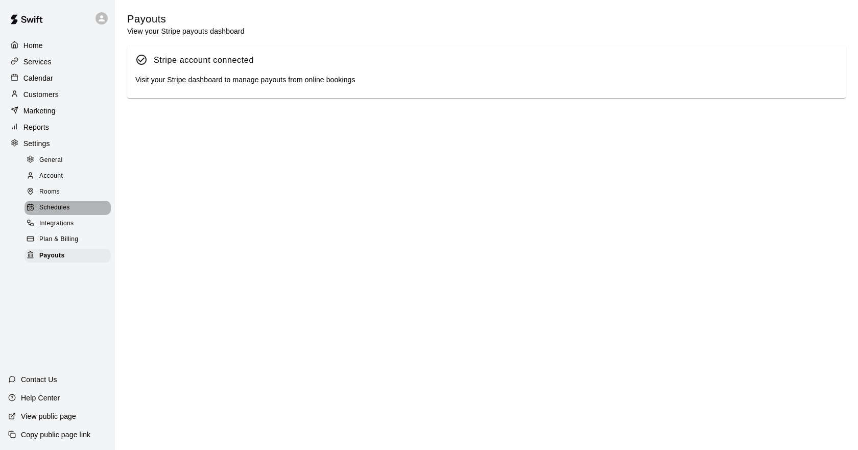
click at [69, 215] on div "Schedules" at bounding box center [68, 208] width 86 height 14
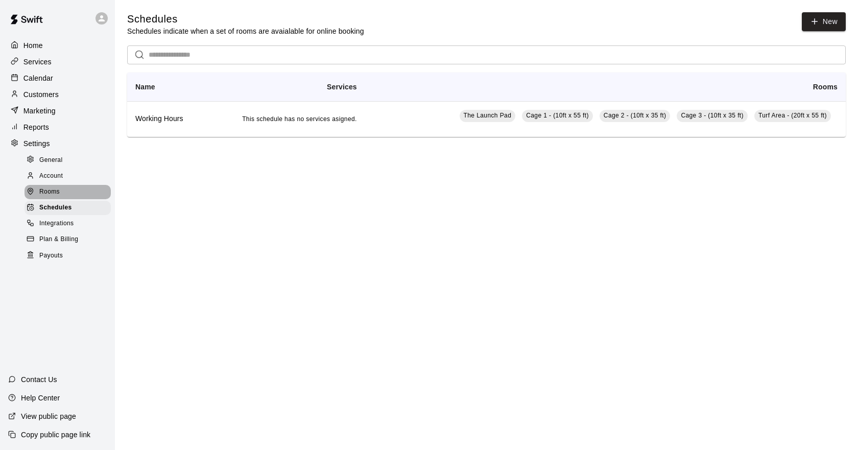
click at [65, 194] on div "Rooms" at bounding box center [68, 192] width 86 height 14
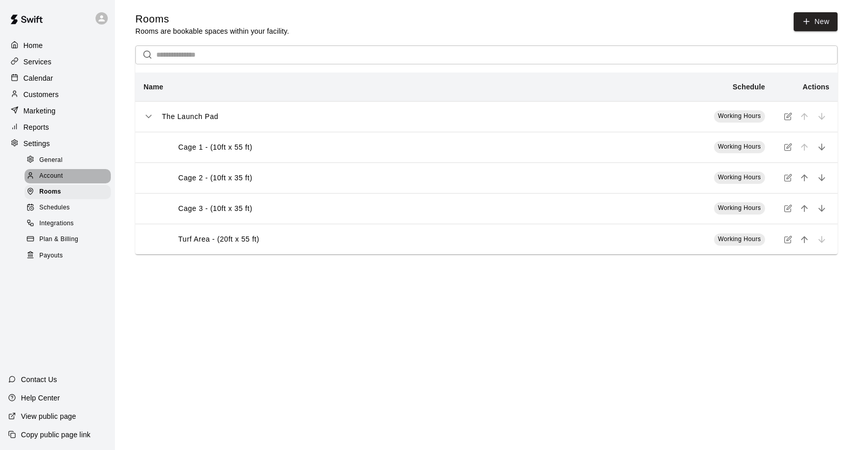
click at [59, 181] on span "Account" at bounding box center [50, 176] width 23 height 10
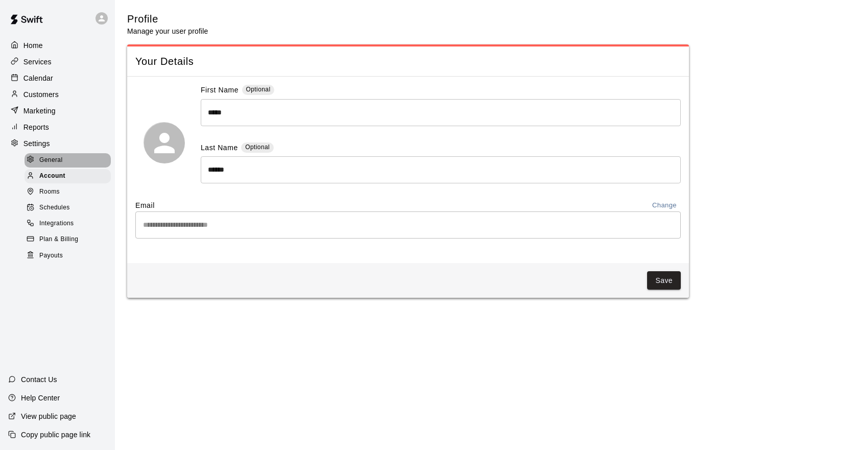
click at [59, 162] on span "General" at bounding box center [50, 160] width 23 height 10
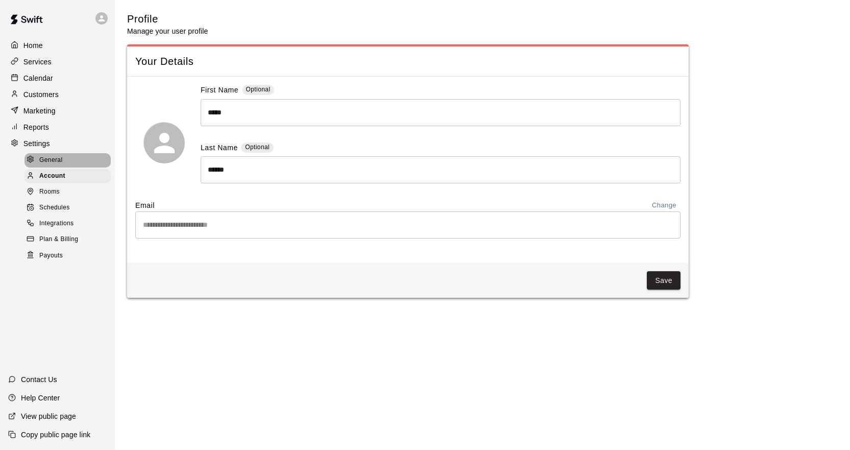
select select "**"
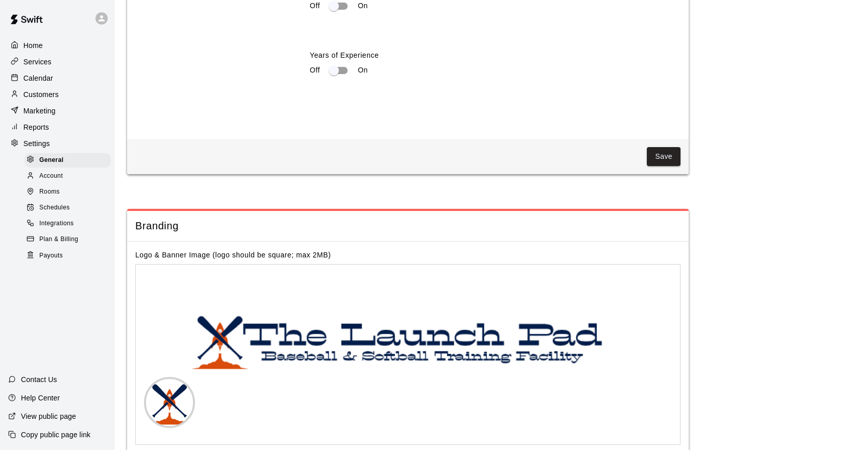
scroll to position [2066, 0]
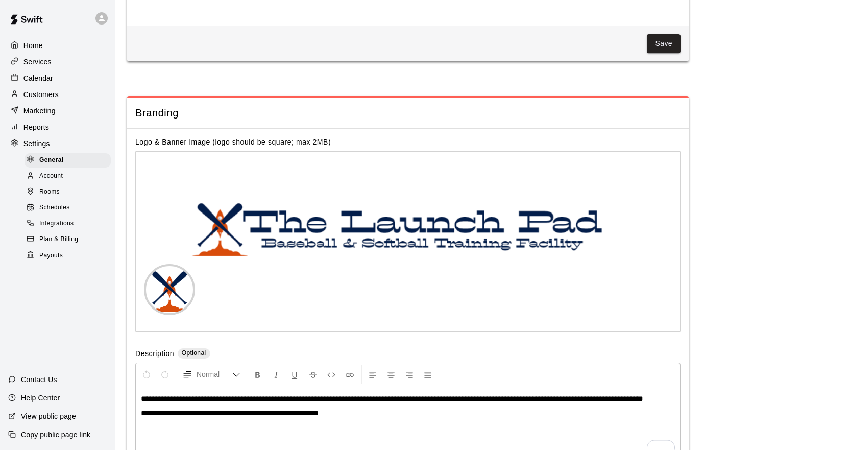
click at [56, 142] on div "Settings" at bounding box center [57, 143] width 99 height 15
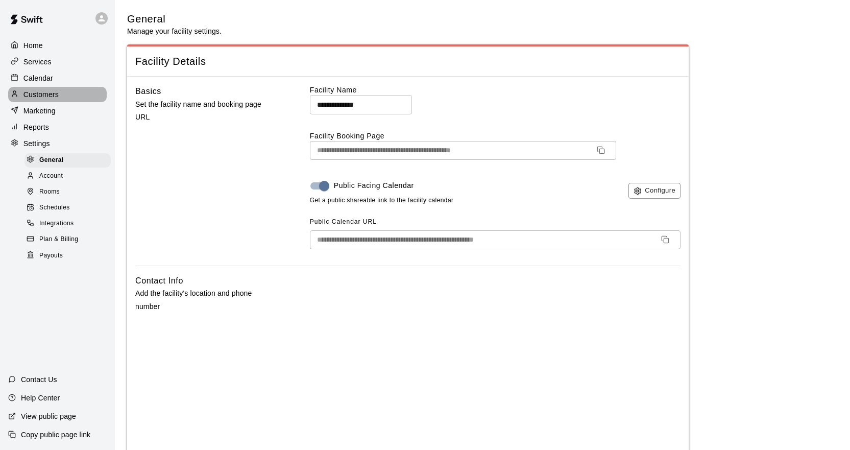
click at [56, 94] on p "Customers" at bounding box center [40, 94] width 35 height 10
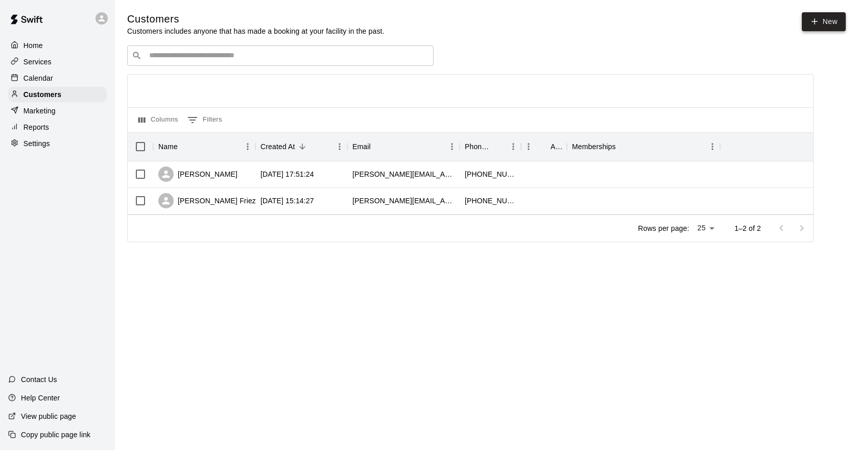
click at [817, 21] on icon at bounding box center [815, 21] width 6 height 0
select select "**"
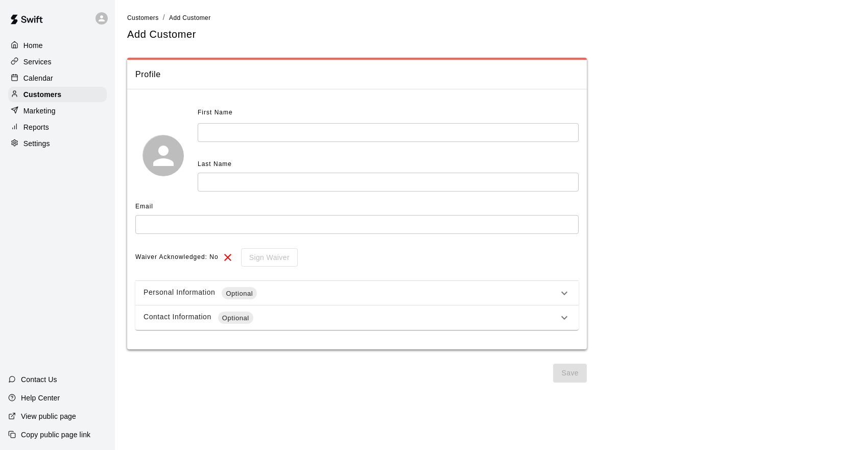
click at [54, 80] on div "Calendar" at bounding box center [57, 77] width 99 height 15
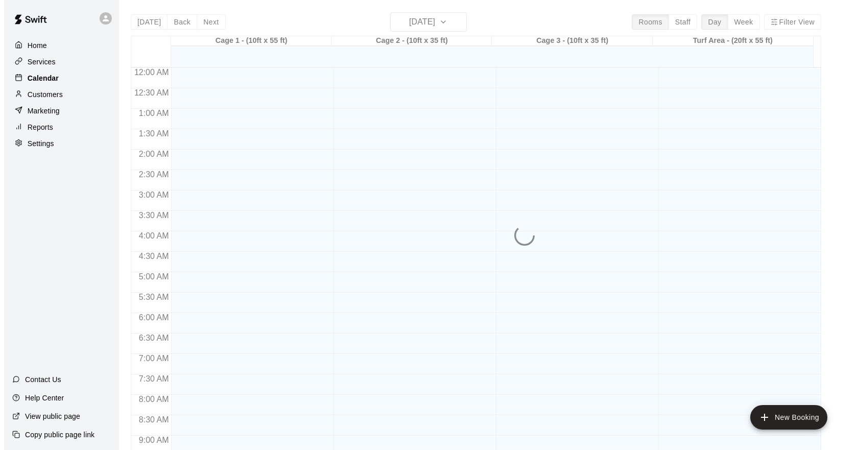
scroll to position [556, 0]
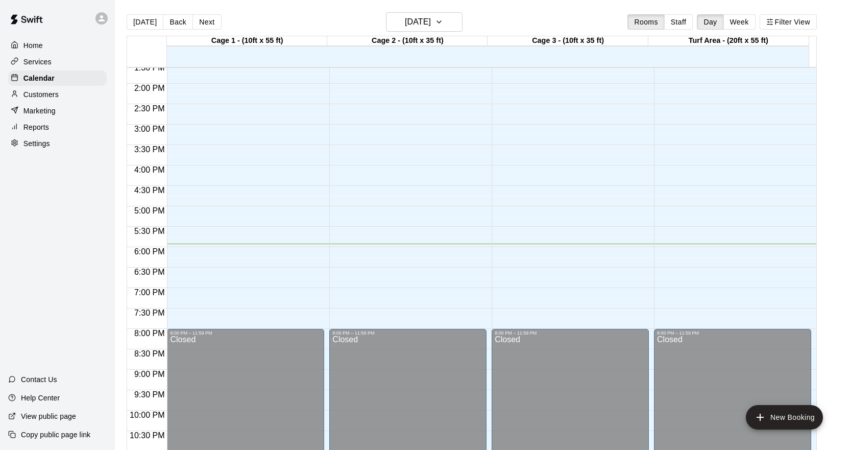
click at [76, 56] on div "Services" at bounding box center [57, 61] width 99 height 15
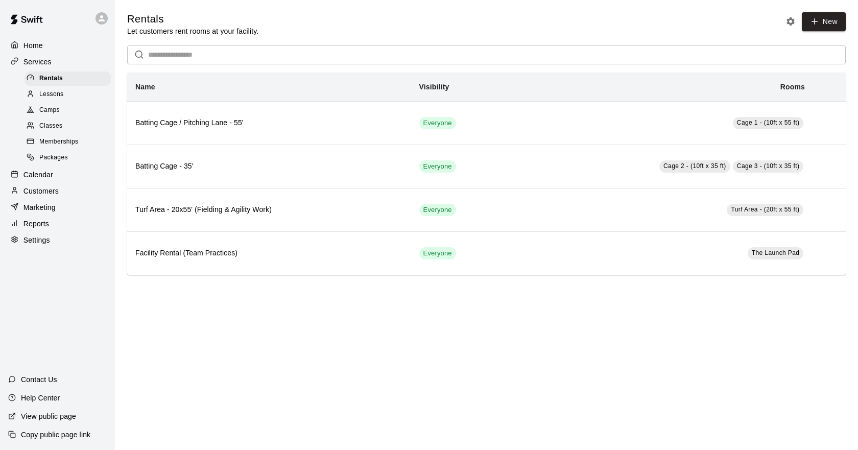
click at [74, 37] on div "Home Services Rentals Lessons Camps Classes Memberships Packages Calendar Custo…" at bounding box center [57, 143] width 115 height 212
click at [48, 51] on div "Home" at bounding box center [57, 45] width 99 height 15
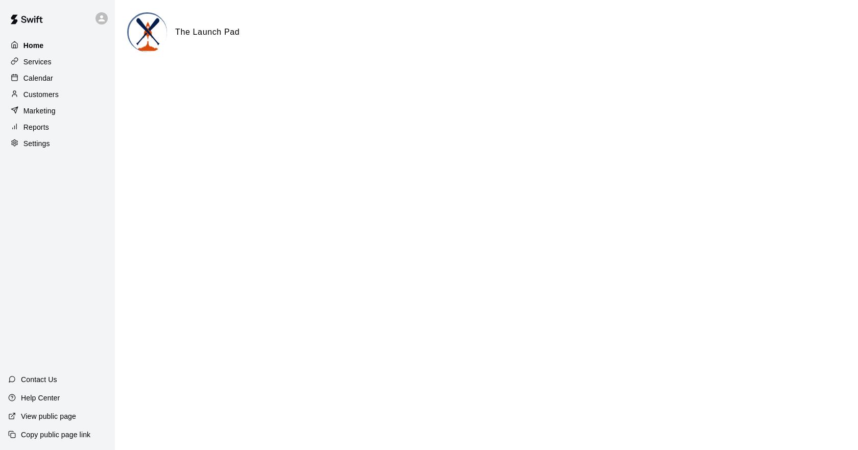
click at [37, 45] on p "Home" at bounding box center [33, 45] width 20 height 10
click at [156, 28] on img at bounding box center [148, 33] width 38 height 38
click at [52, 62] on div "Services" at bounding box center [57, 61] width 99 height 15
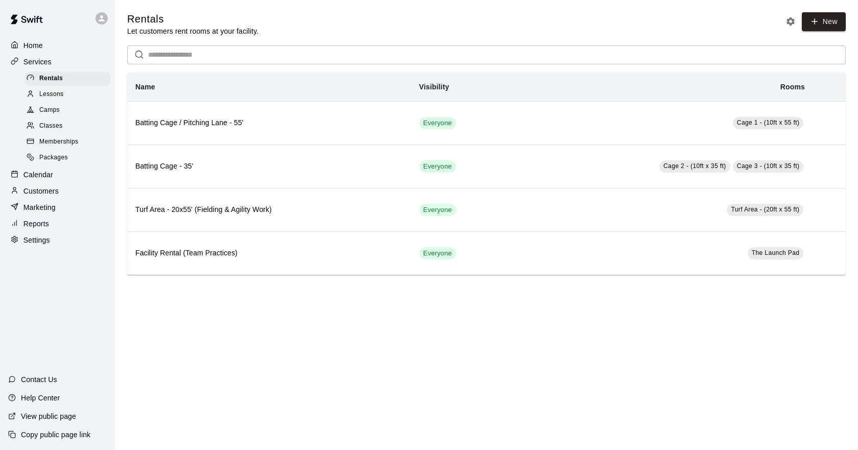
click at [53, 95] on span "Lessons" at bounding box center [51, 94] width 25 height 10
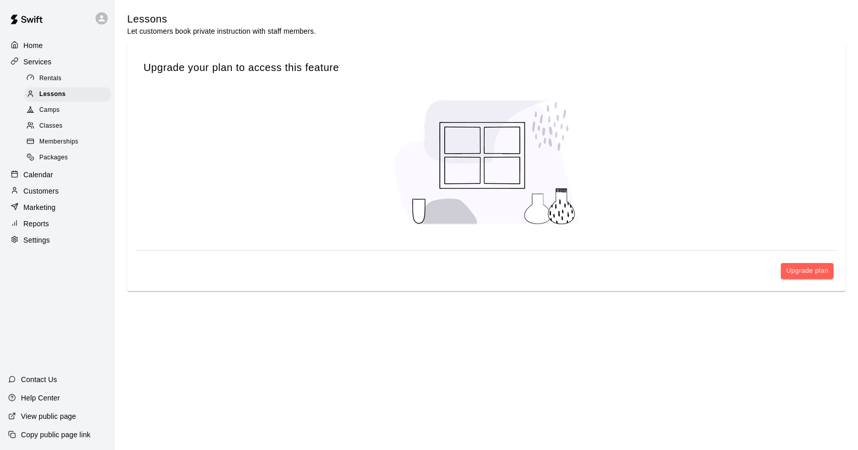
click at [54, 111] on span "Camps" at bounding box center [49, 110] width 20 height 10
click at [54, 128] on span "Classes" at bounding box center [50, 126] width 23 height 10
click at [55, 139] on div "Memberships" at bounding box center [68, 142] width 86 height 14
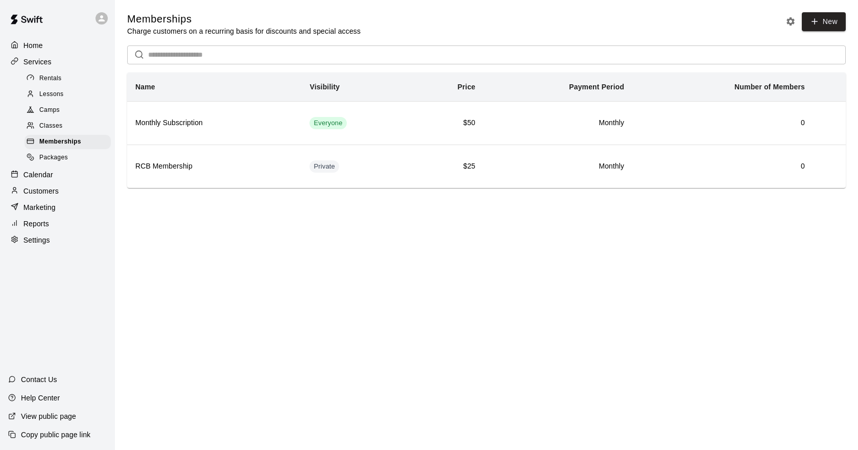
click at [57, 157] on span "Packages" at bounding box center [53, 158] width 29 height 10
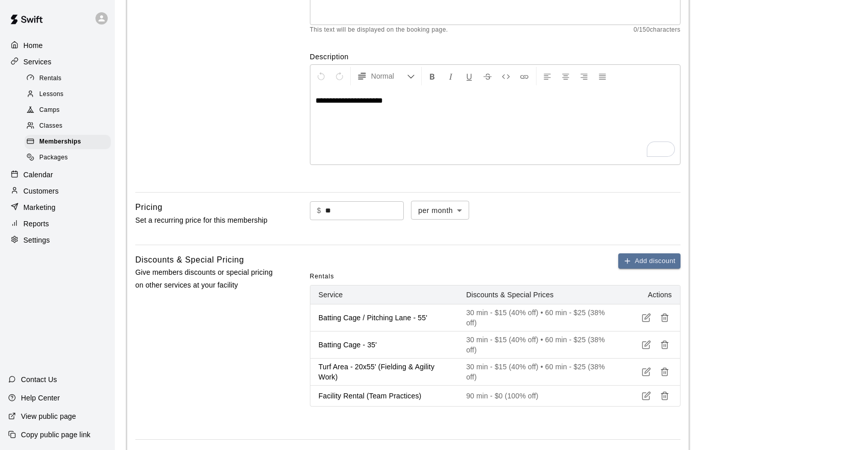
scroll to position [151, 0]
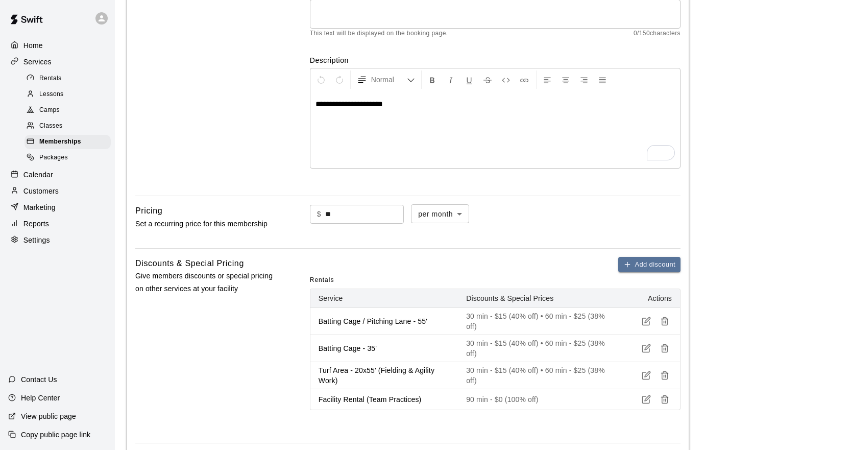
click at [34, 39] on div "Home" at bounding box center [57, 45] width 99 height 15
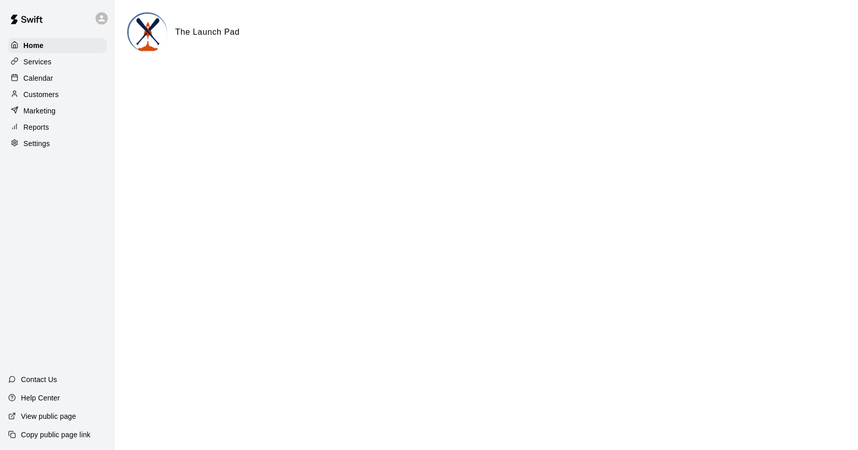
click at [35, 61] on p "Services" at bounding box center [37, 62] width 28 height 10
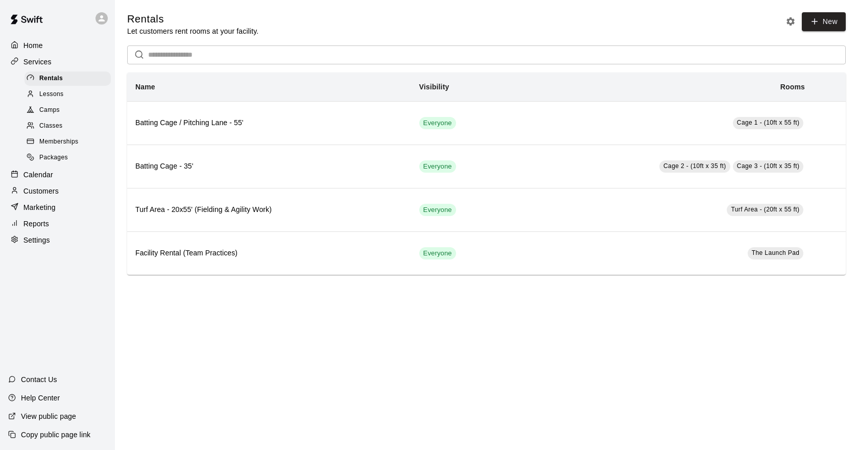
click at [38, 51] on div "Home" at bounding box center [57, 45] width 99 height 15
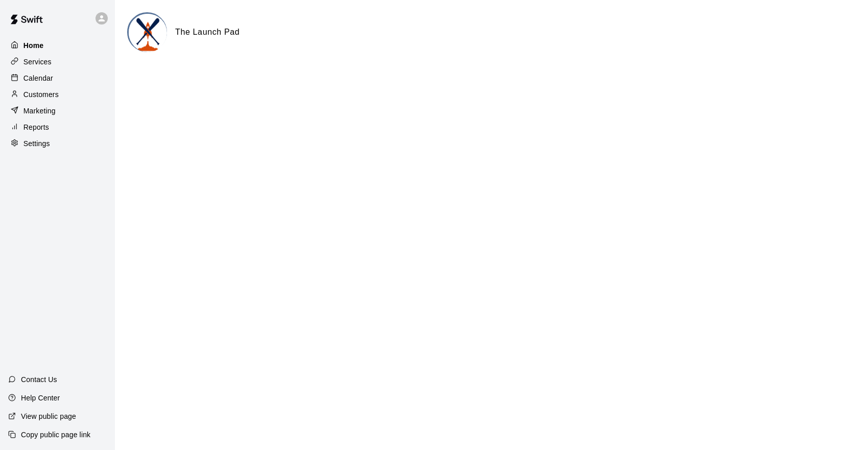
click at [45, 50] on div "Home" at bounding box center [57, 45] width 99 height 15
click at [40, 94] on p "Customers" at bounding box center [40, 94] width 35 height 10
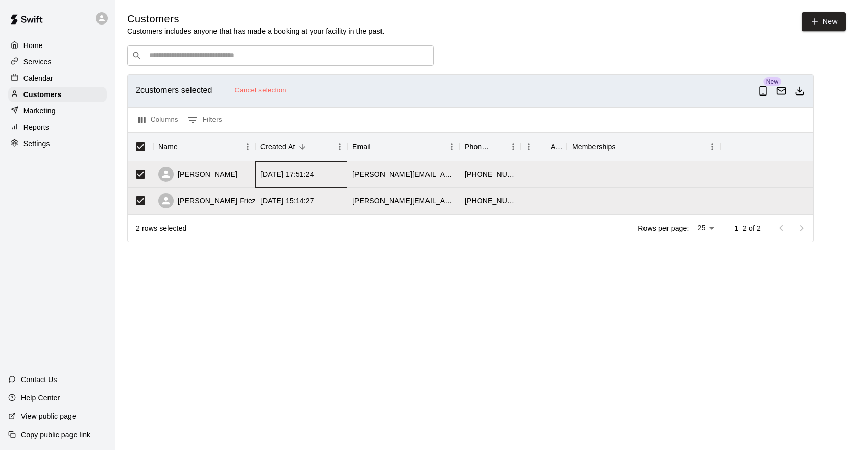
click at [320, 169] on div "2025-08-16 17:51:24" at bounding box center [301, 174] width 92 height 27
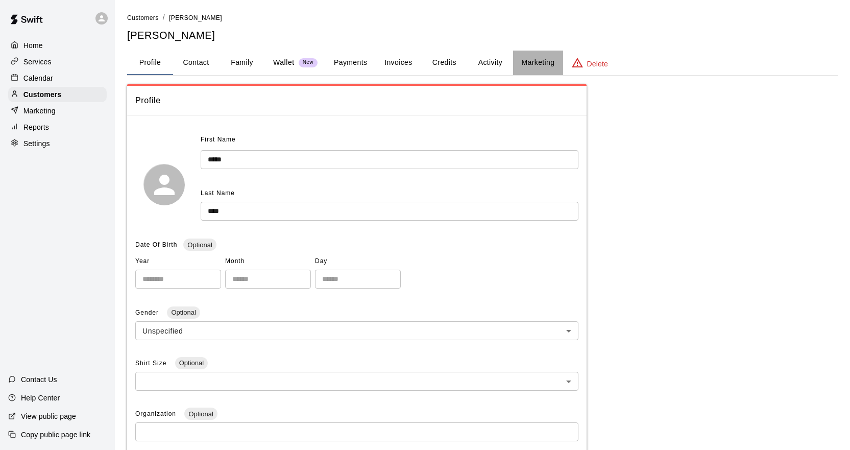
click at [514, 55] on button "Marketing" at bounding box center [538, 63] width 50 height 25
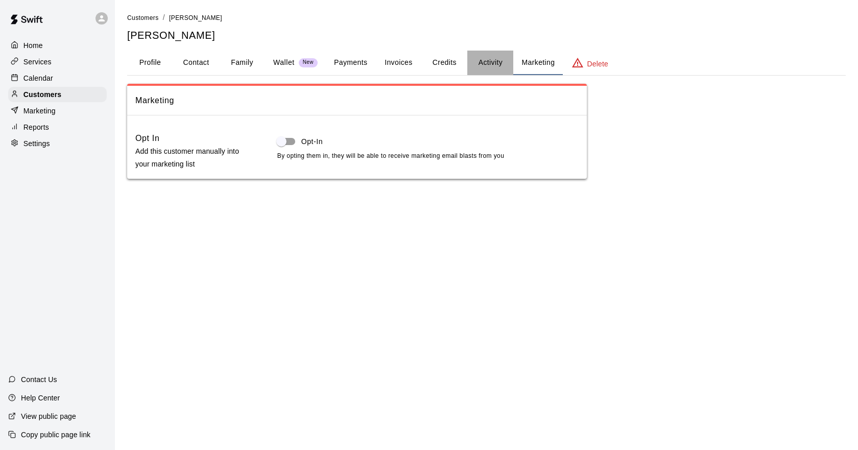
click at [492, 62] on button "Activity" at bounding box center [490, 63] width 46 height 25
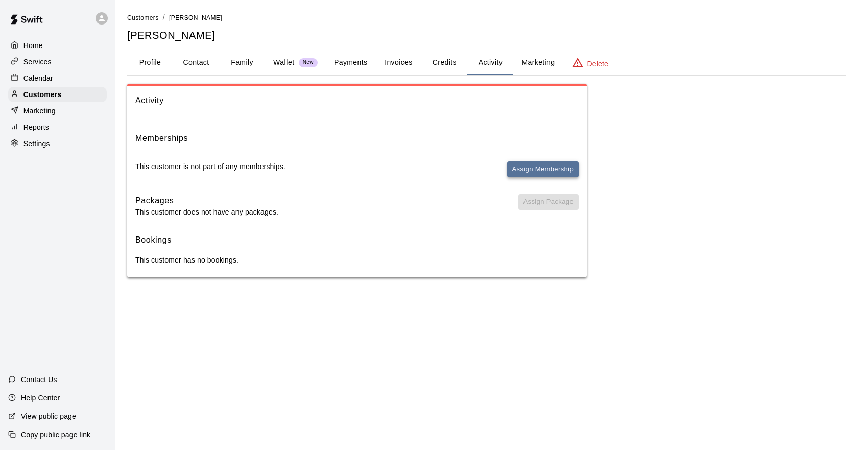
click at [512, 166] on button "Assign Membership" at bounding box center [542, 169] width 71 height 16
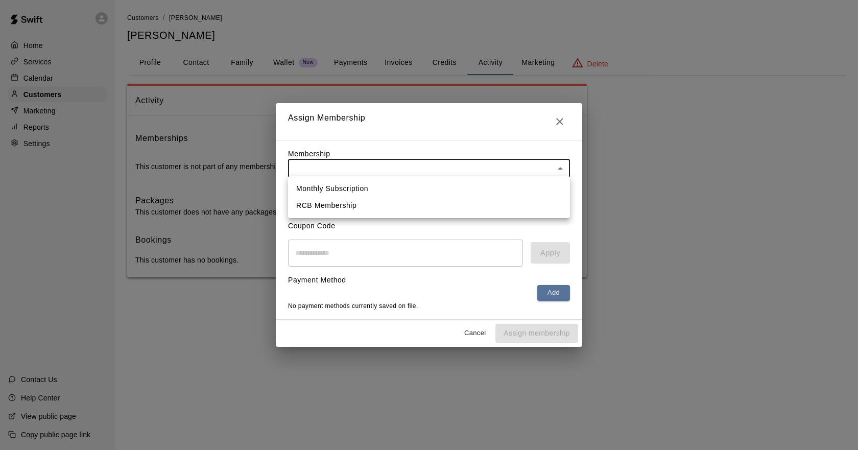
click at [449, 162] on body "Home Services Calendar Customers Marketing Reports Settings Contact Us Help Cen…" at bounding box center [429, 149] width 858 height 298
click at [434, 199] on li "RCB Membership" at bounding box center [429, 205] width 282 height 17
type input "**********"
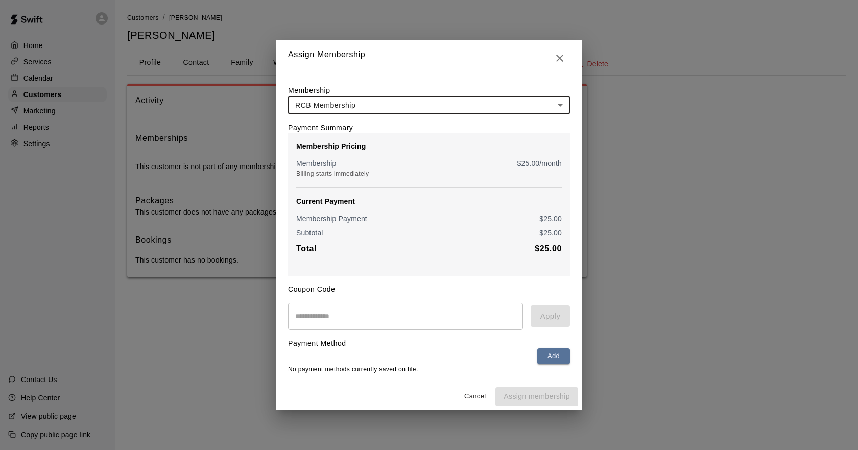
click at [479, 398] on button "Cancel" at bounding box center [474, 396] width 33 height 16
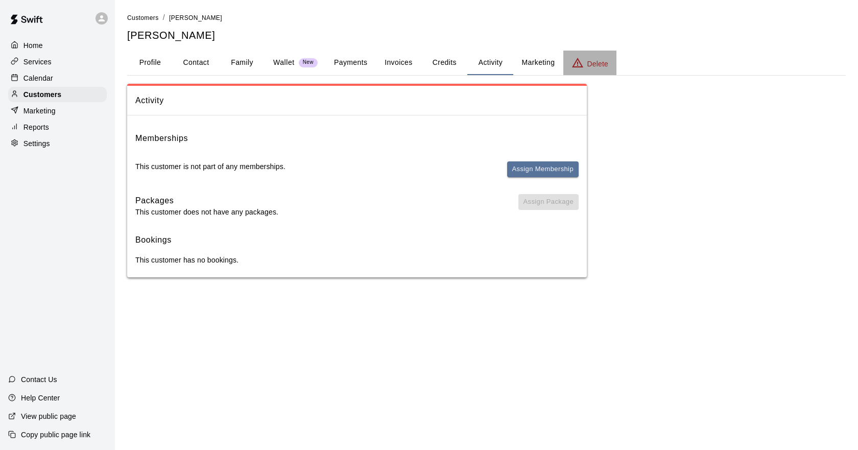
click at [606, 65] on p "Delete" at bounding box center [597, 64] width 21 height 10
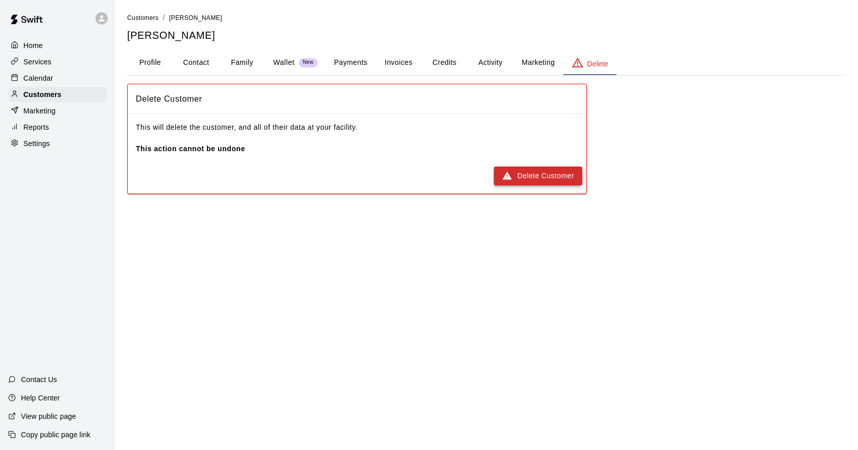
click at [532, 179] on button "Delete Customer" at bounding box center [538, 175] width 88 height 19
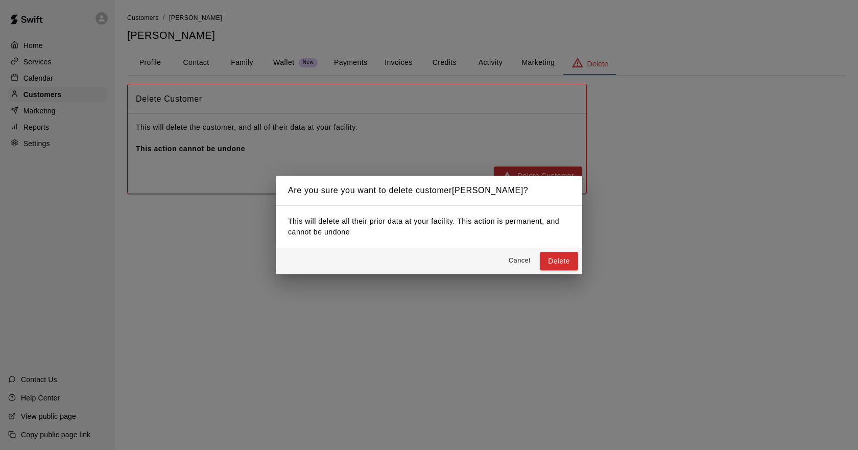
click at [542, 263] on button "Delete" at bounding box center [559, 261] width 38 height 19
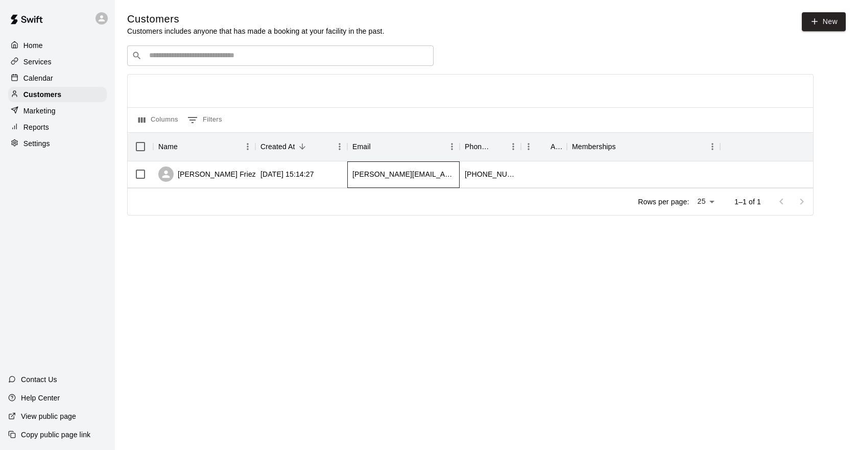
click at [356, 179] on div "[PERSON_NAME][EMAIL_ADDRESS][DOMAIN_NAME]" at bounding box center [403, 174] width 102 height 10
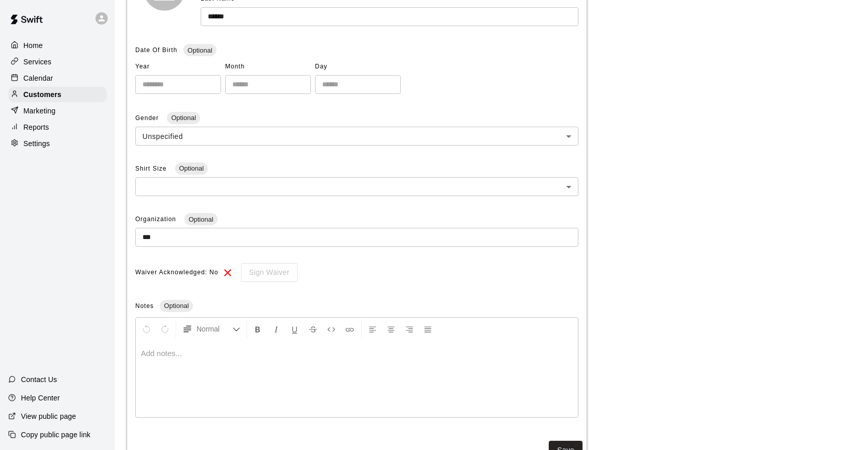
scroll to position [232, 0]
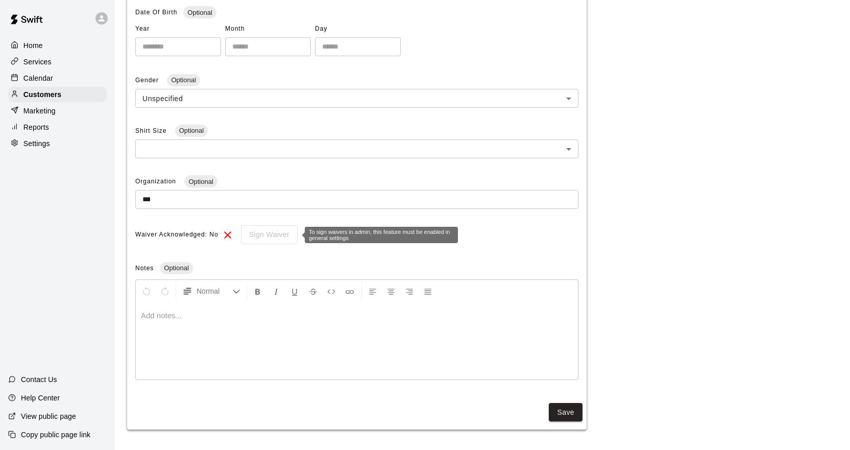
drag, startPoint x: 235, startPoint y: 235, endPoint x: 281, endPoint y: 237, distance: 46.5
click at [235, 236] on div "Sign Waiver" at bounding box center [266, 234] width 64 height 19
click at [280, 237] on div "Sign Waiver" at bounding box center [266, 234] width 64 height 19
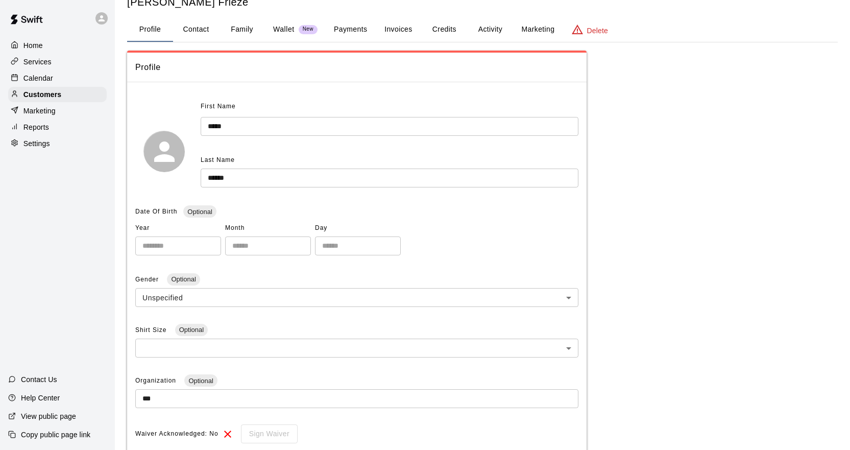
scroll to position [51, 0]
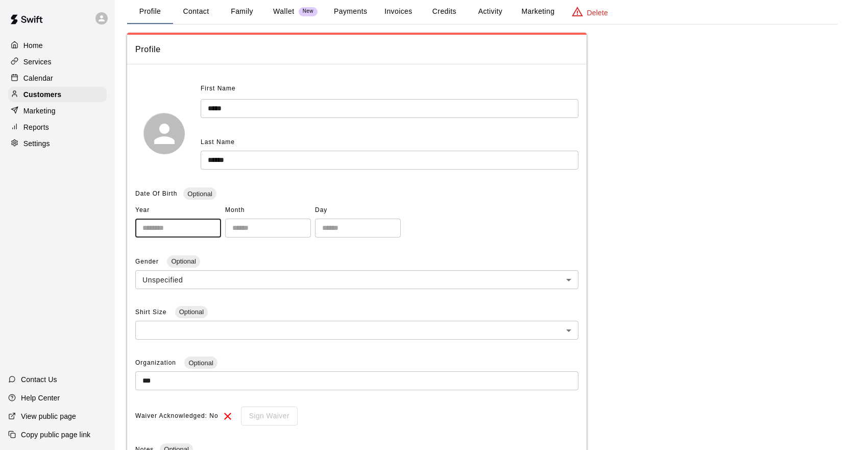
click at [185, 227] on input "number" at bounding box center [178, 227] width 86 height 19
type input "****"
type input "**"
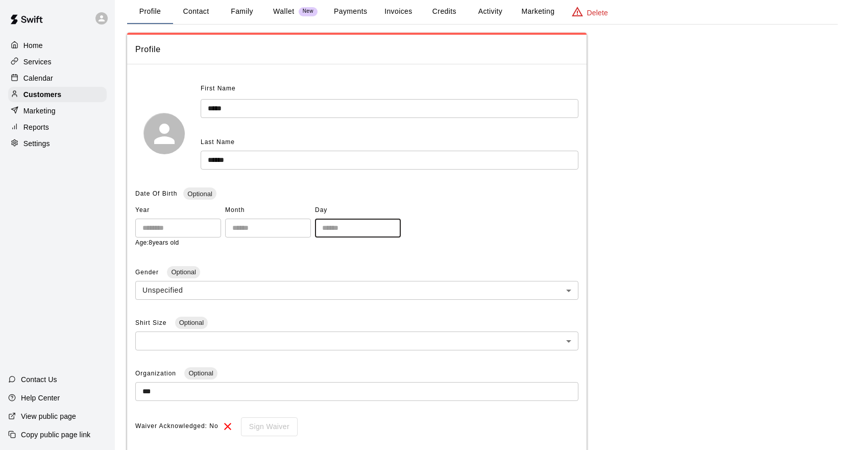
type input "**"
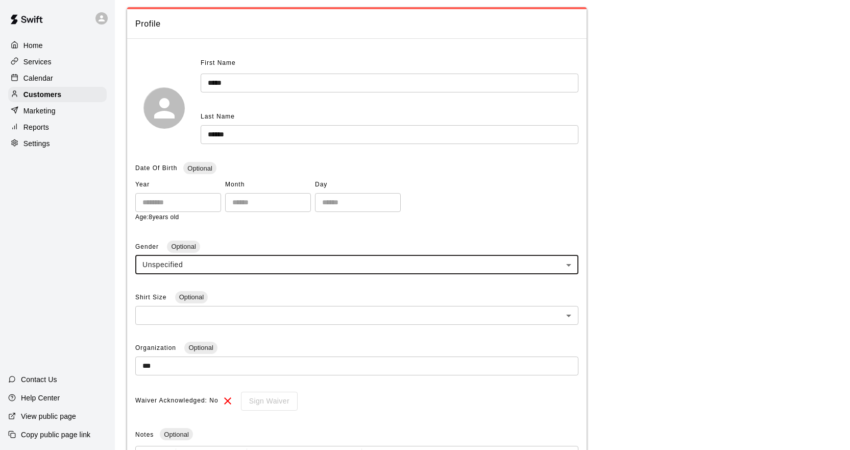
scroll to position [102, 0]
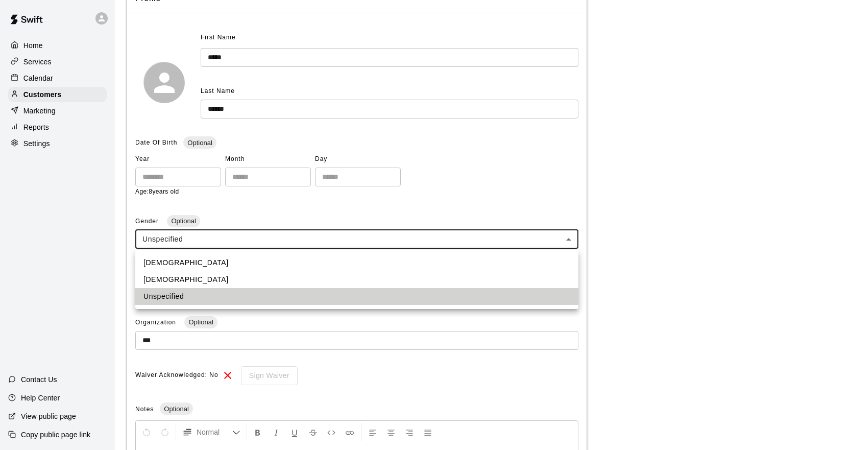
click at [229, 237] on body "**********" at bounding box center [425, 247] width 850 height 699
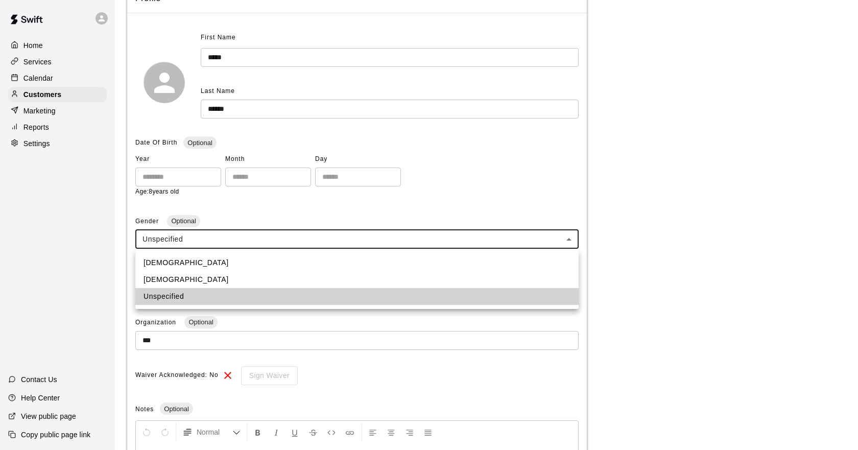
click at [214, 268] on li "Male" at bounding box center [356, 262] width 443 height 17
type input "****"
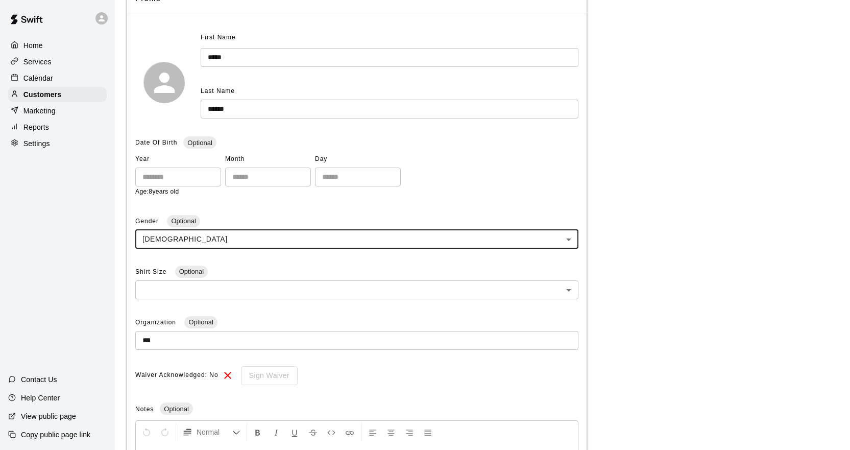
click at [214, 268] on ul "Male Female Unspecified" at bounding box center [357, 266] width 332 height 33
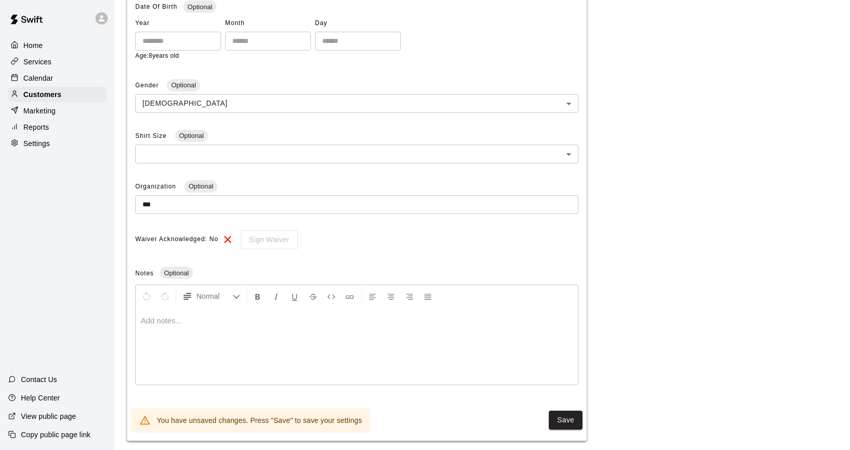
scroll to position [251, 0]
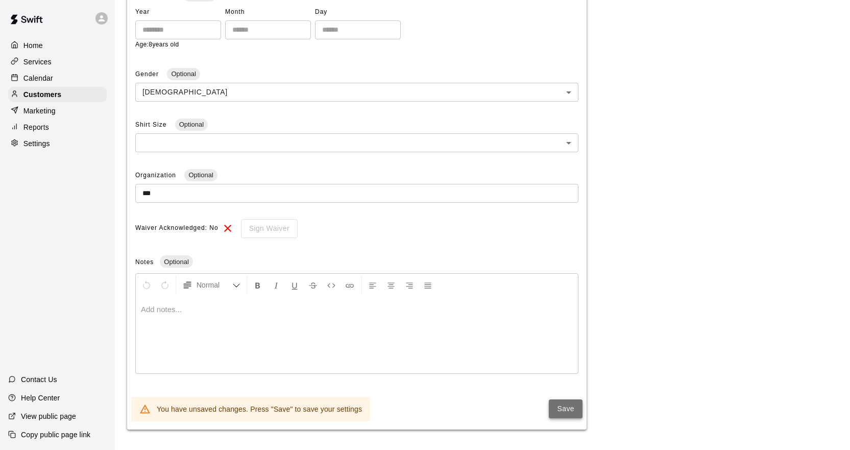
click at [558, 407] on button "Save" at bounding box center [566, 408] width 34 height 19
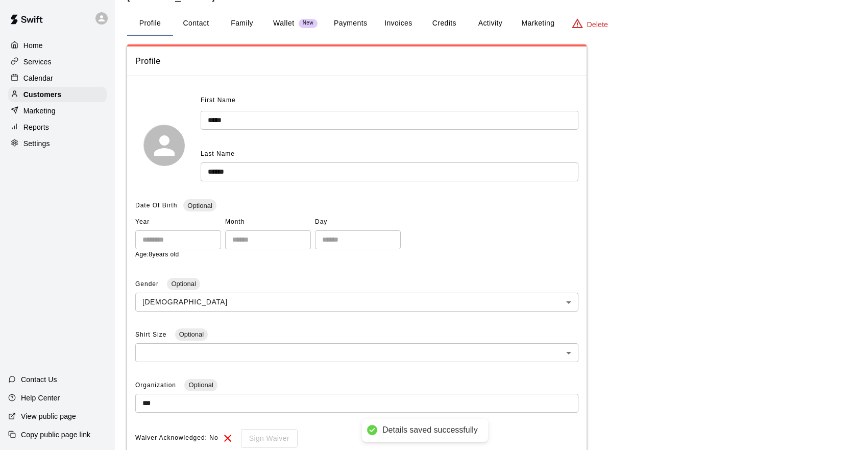
scroll to position [0, 0]
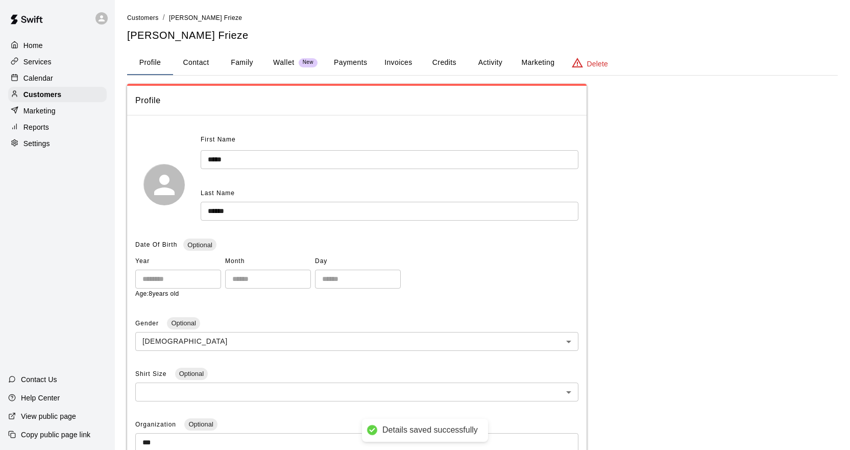
click at [206, 54] on button "Contact" at bounding box center [196, 63] width 46 height 25
select select "**"
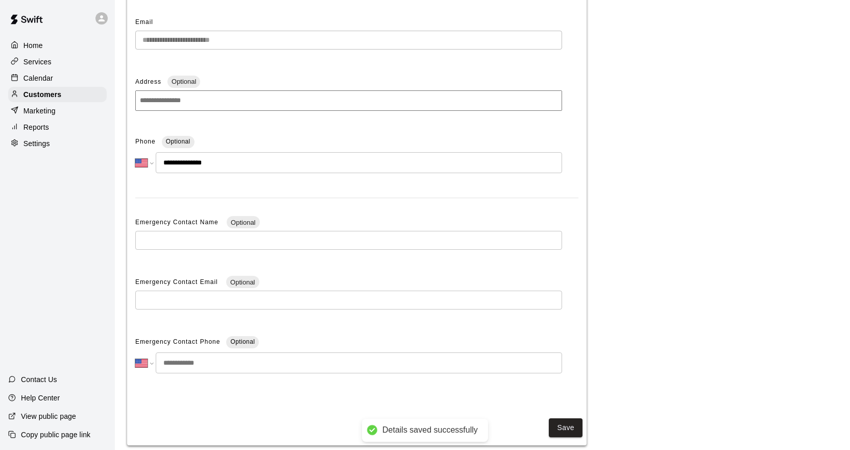
scroll to position [134, 0]
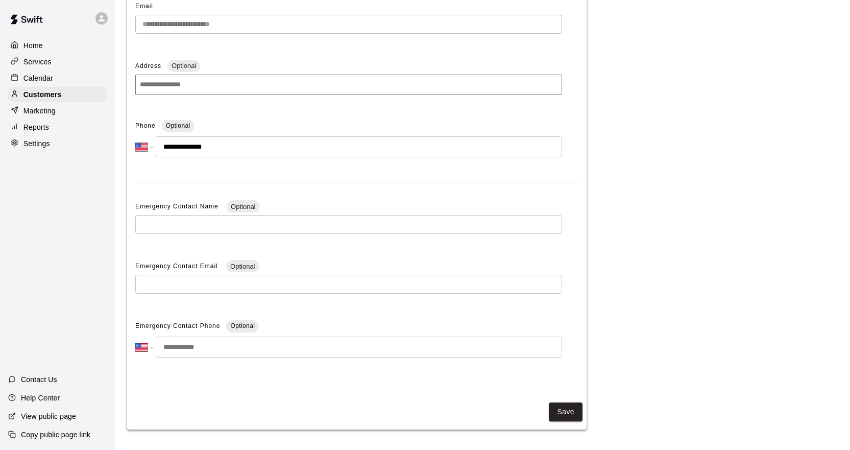
click at [205, 85] on input at bounding box center [348, 85] width 427 height 20
click at [211, 225] on input "text" at bounding box center [348, 224] width 427 height 19
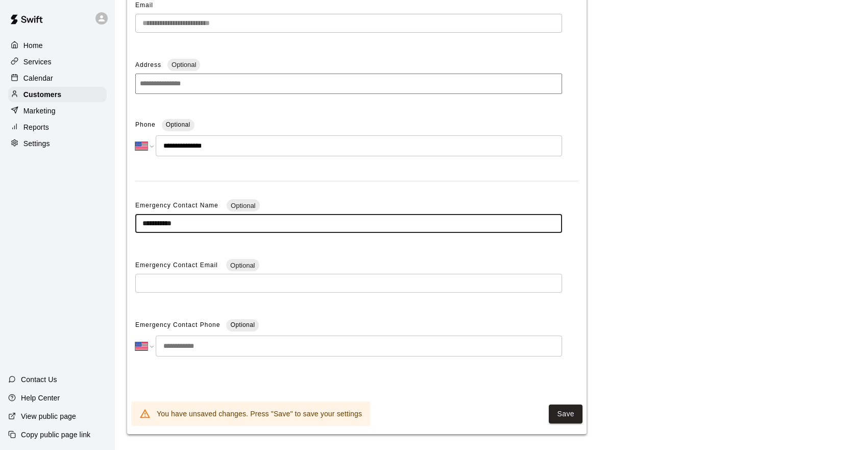
type input "**********"
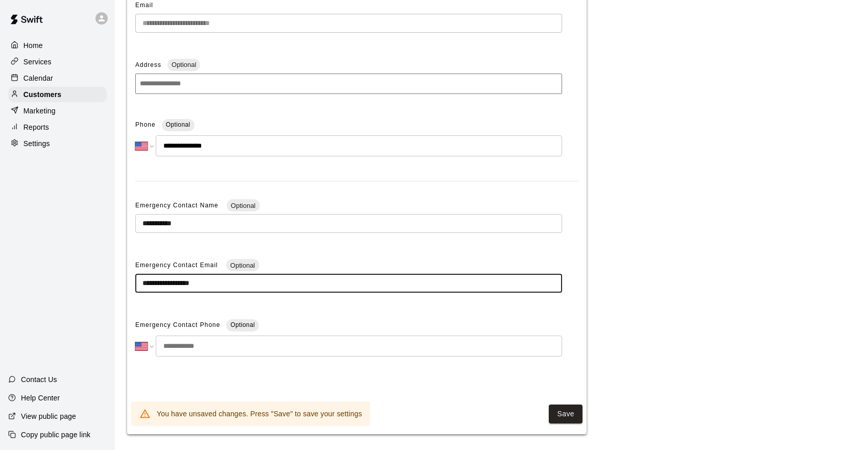
type input "**********"
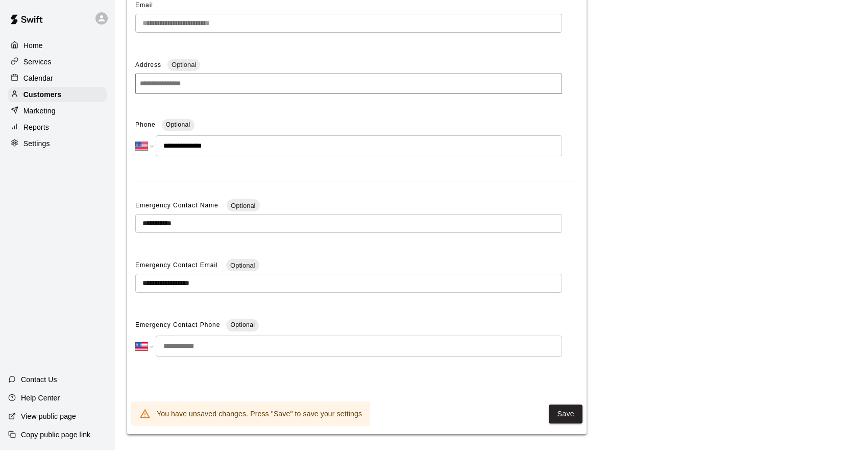
click at [235, 349] on input "tel" at bounding box center [359, 345] width 406 height 21
type input "**********"
click at [563, 416] on button "Save" at bounding box center [566, 413] width 34 height 19
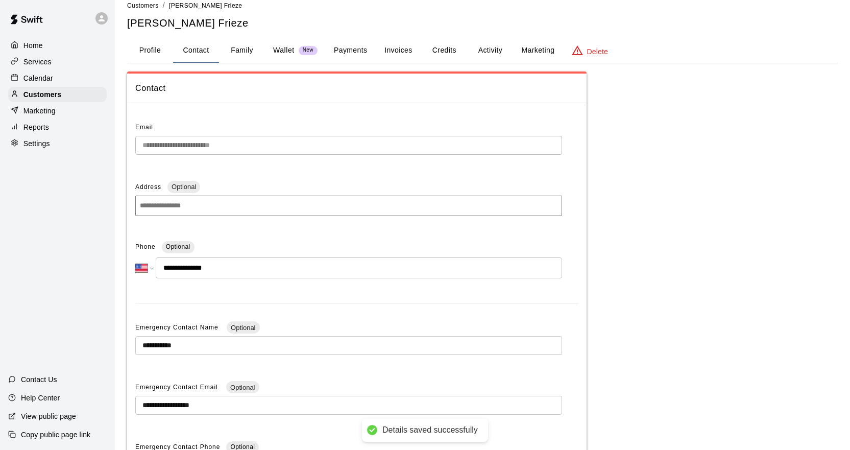
scroll to position [0, 0]
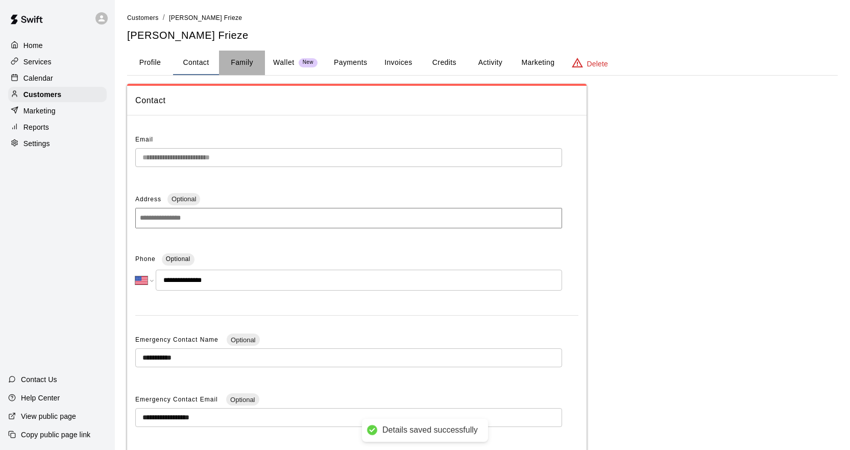
click at [246, 59] on button "Family" at bounding box center [242, 63] width 46 height 25
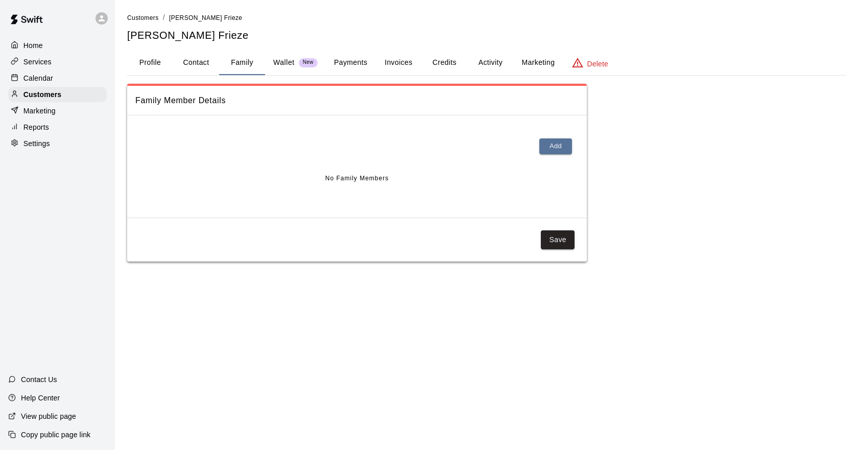
click at [285, 64] on p "Wallet" at bounding box center [283, 62] width 21 height 11
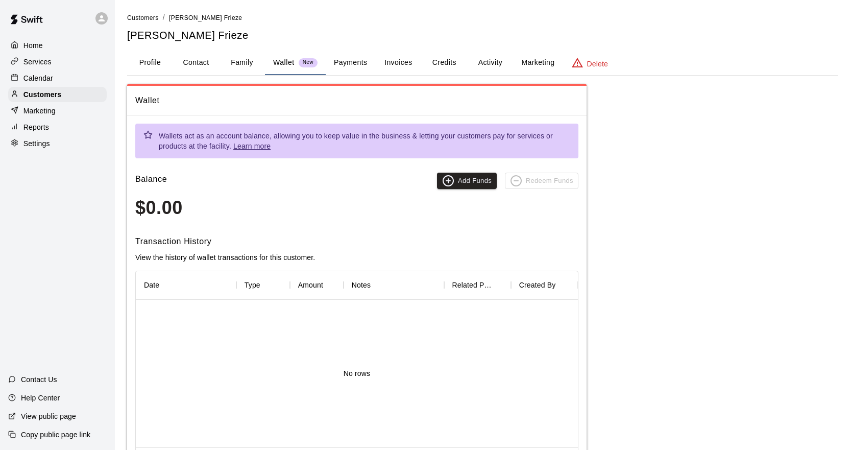
click at [235, 63] on button "Family" at bounding box center [242, 63] width 46 height 25
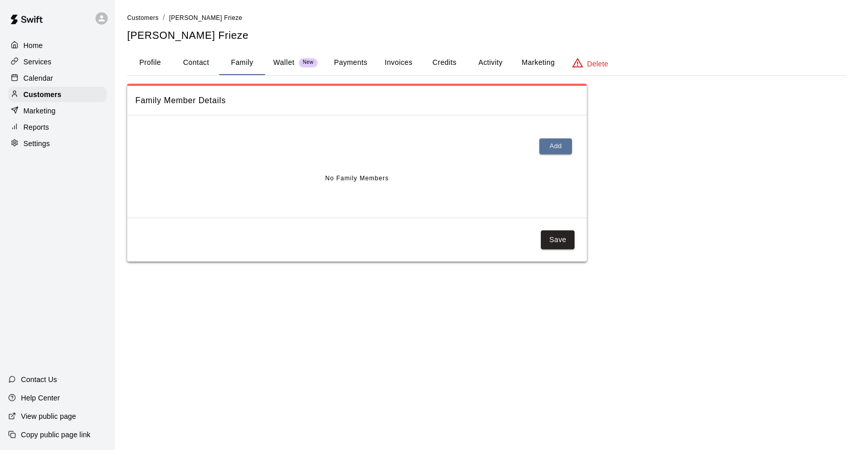
click at [274, 61] on p "Wallet" at bounding box center [283, 62] width 21 height 11
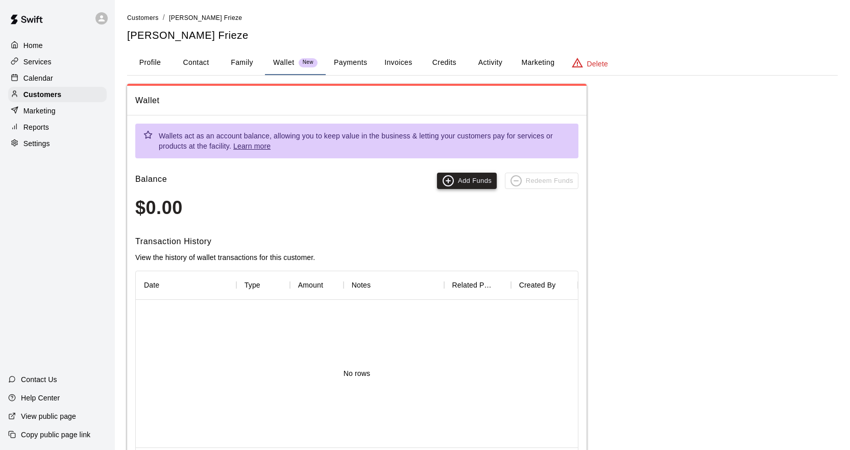
click at [455, 180] on button "Add Funds" at bounding box center [467, 181] width 60 height 16
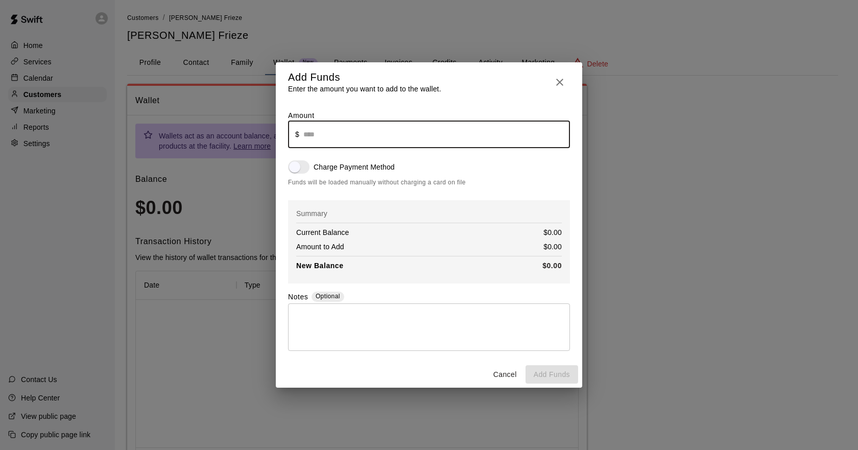
click at [308, 130] on input "text" at bounding box center [436, 133] width 266 height 27
type input "******"
click at [538, 379] on button "Add Funds" at bounding box center [551, 374] width 53 height 19
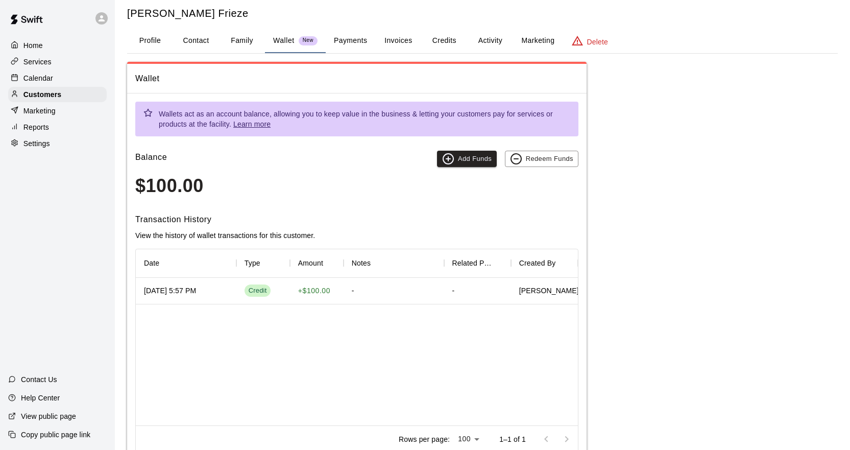
scroll to position [4, 0]
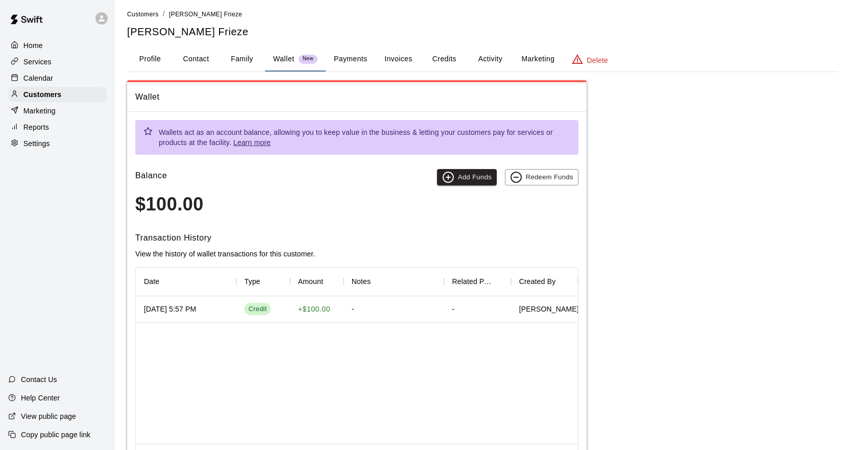
click at [289, 60] on p "Wallet" at bounding box center [283, 59] width 21 height 11
click at [359, 63] on button "Payments" at bounding box center [351, 59] width 50 height 25
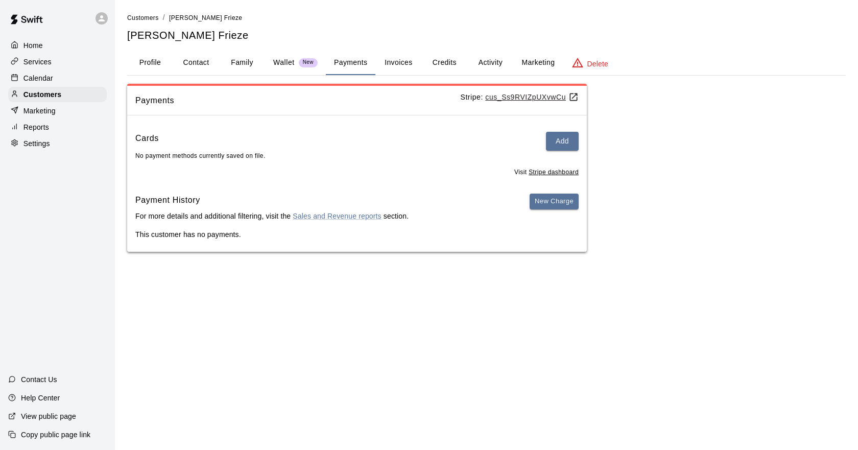
click at [396, 66] on button "Invoices" at bounding box center [398, 63] width 46 height 25
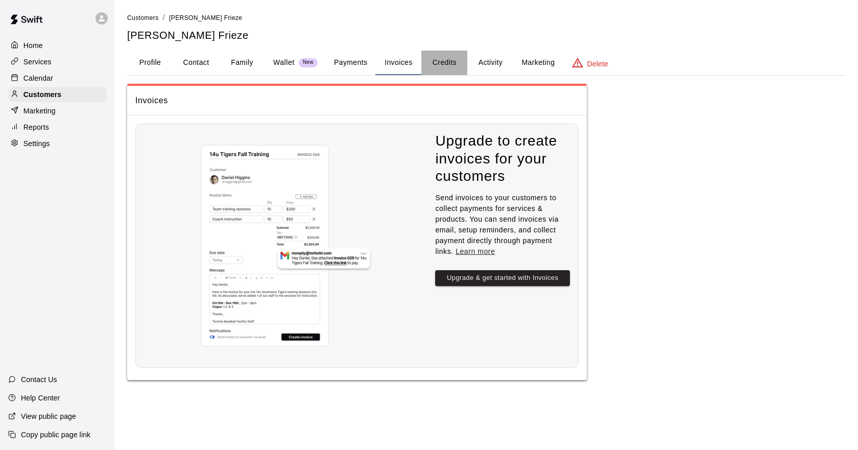
click at [439, 65] on button "Credits" at bounding box center [444, 63] width 46 height 25
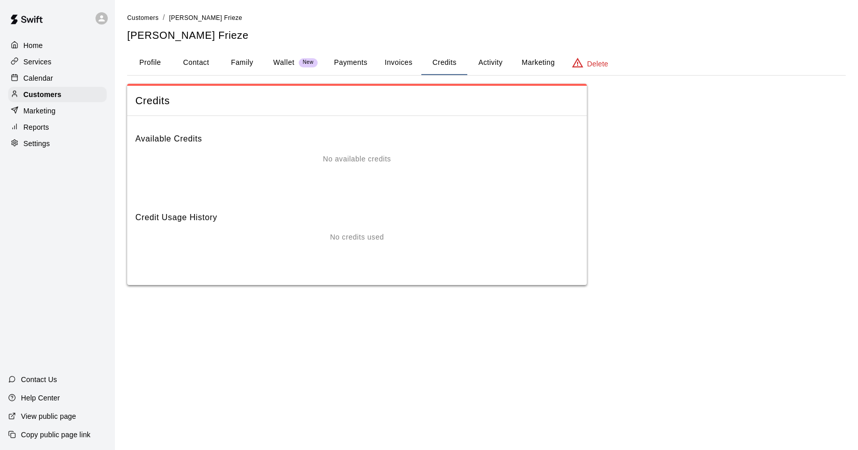
click at [344, 158] on p "No available credits" at bounding box center [357, 159] width 68 height 11
click at [504, 55] on button "Activity" at bounding box center [490, 63] width 46 height 25
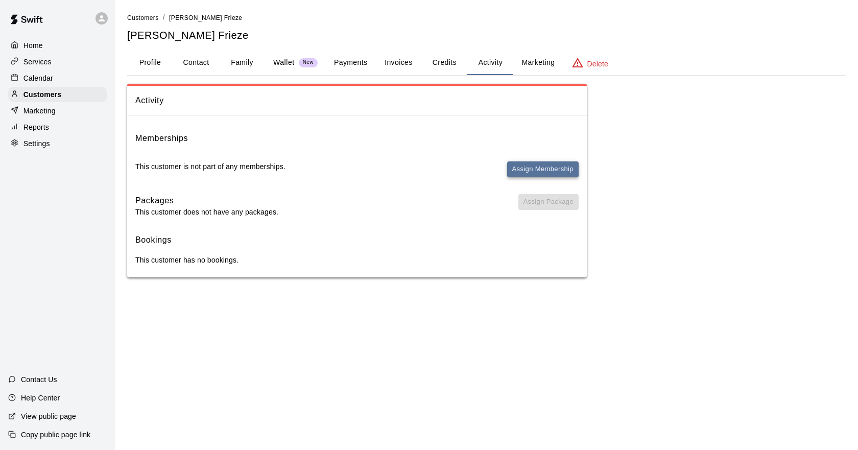
click at [517, 173] on button "Assign Membership" at bounding box center [542, 169] width 71 height 16
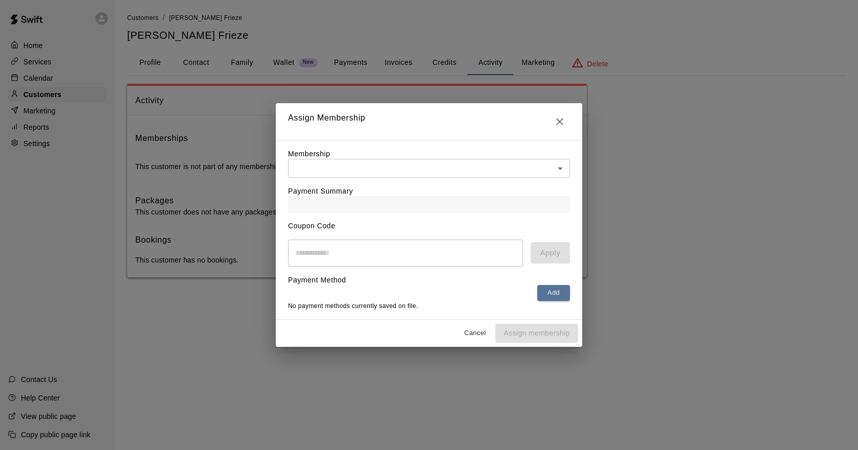
click at [385, 166] on body "Home Services Calendar Customers Marketing Reports Settings Contact Us Help Cen…" at bounding box center [429, 149] width 858 height 298
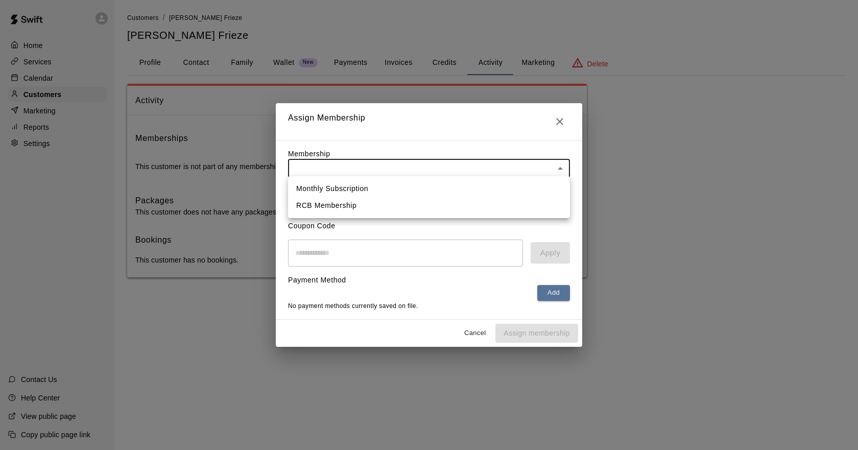
click at [372, 208] on li "RCB Membership" at bounding box center [429, 205] width 282 height 17
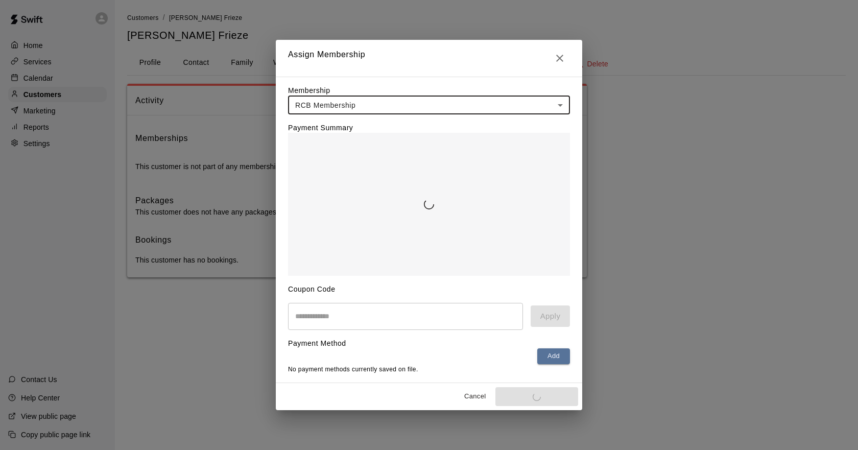
type input "**********"
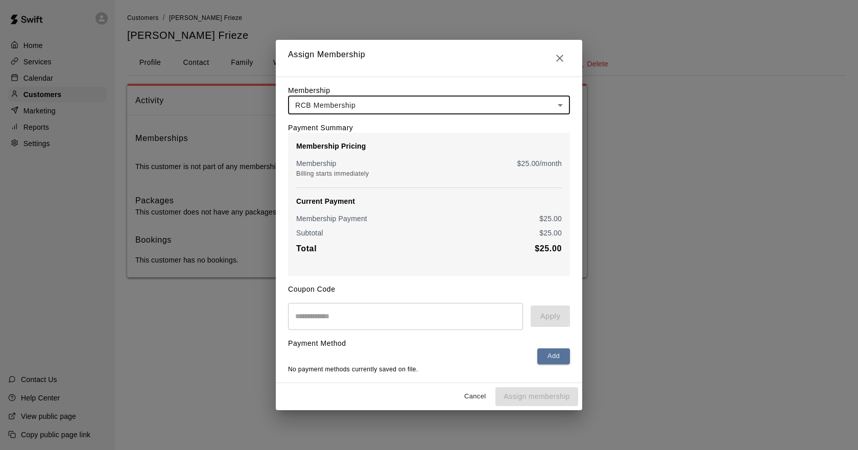
click at [414, 319] on input "text" at bounding box center [405, 316] width 235 height 27
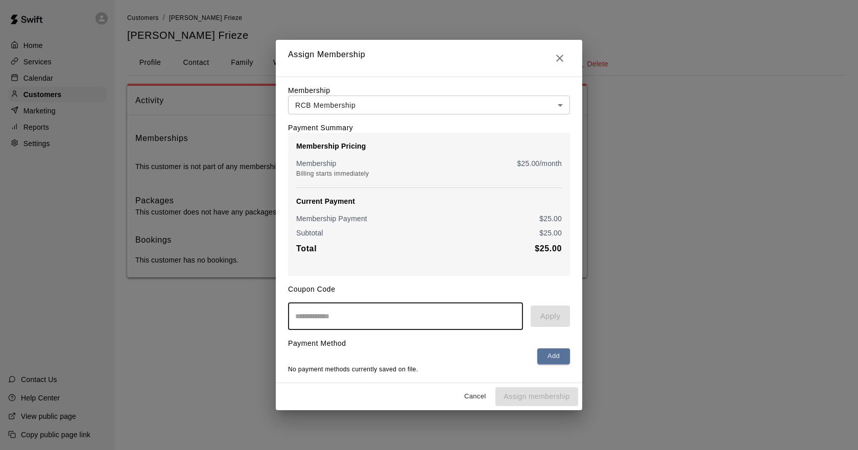
click at [467, 396] on button "Cancel" at bounding box center [474, 396] width 33 height 16
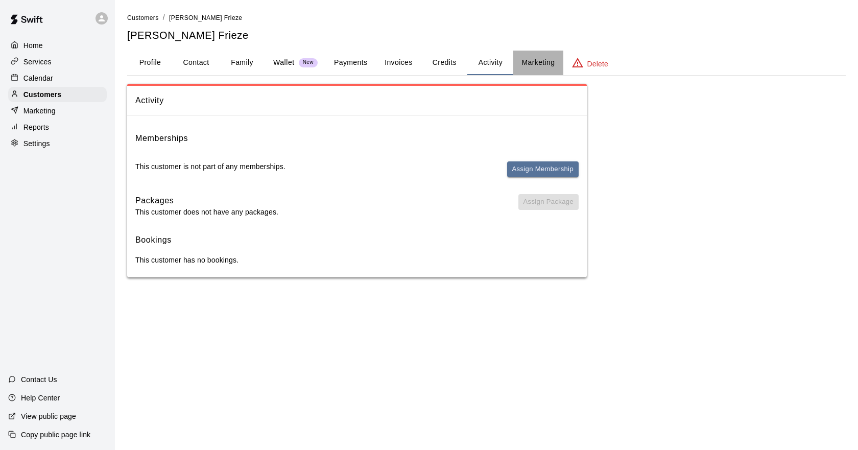
click at [526, 61] on button "Marketing" at bounding box center [538, 63] width 50 height 25
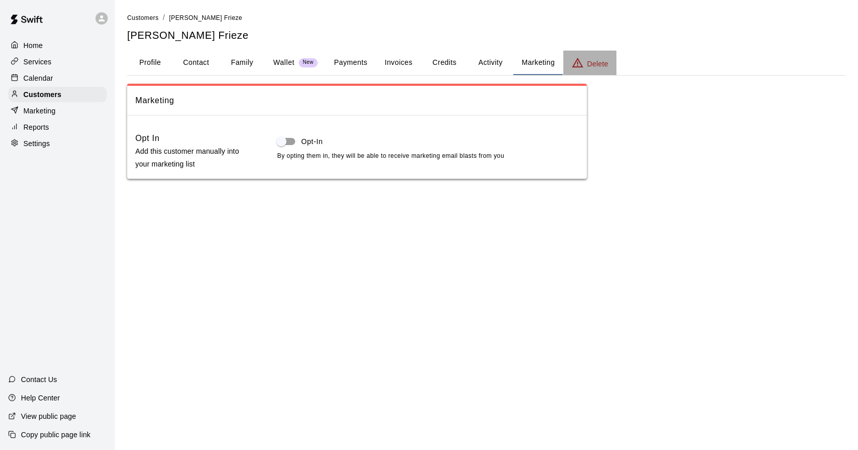
click at [584, 63] on div "Delete" at bounding box center [589, 63] width 37 height 12
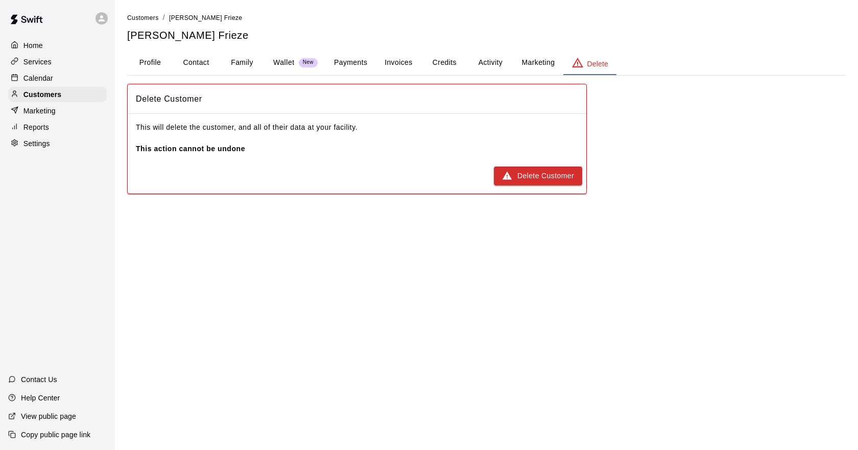
click at [304, 69] on button "Wallet New" at bounding box center [295, 63] width 61 height 25
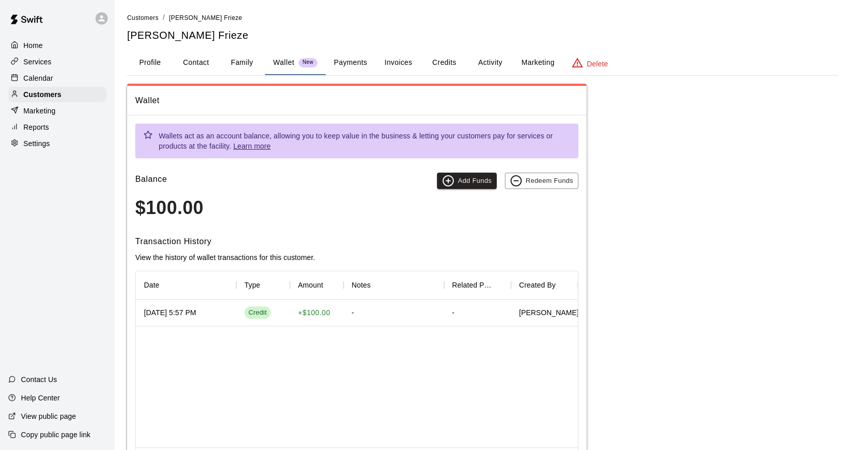
click at [42, 44] on p "Home" at bounding box center [32, 45] width 19 height 10
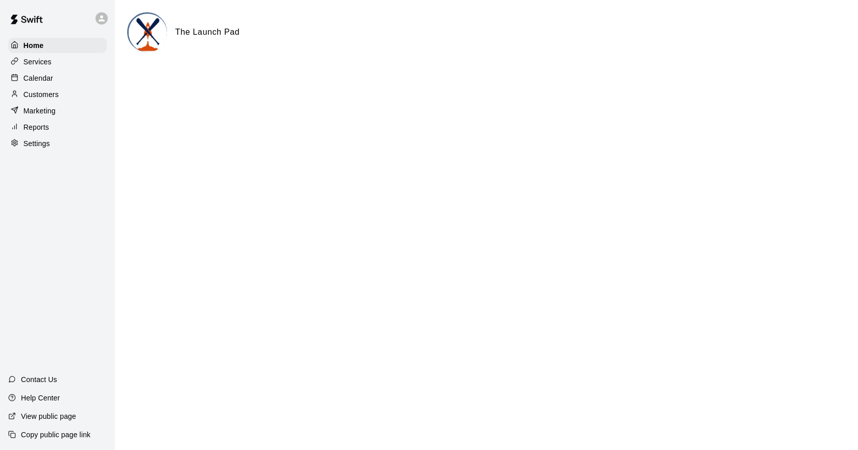
click at [56, 61] on div "Services" at bounding box center [57, 61] width 99 height 15
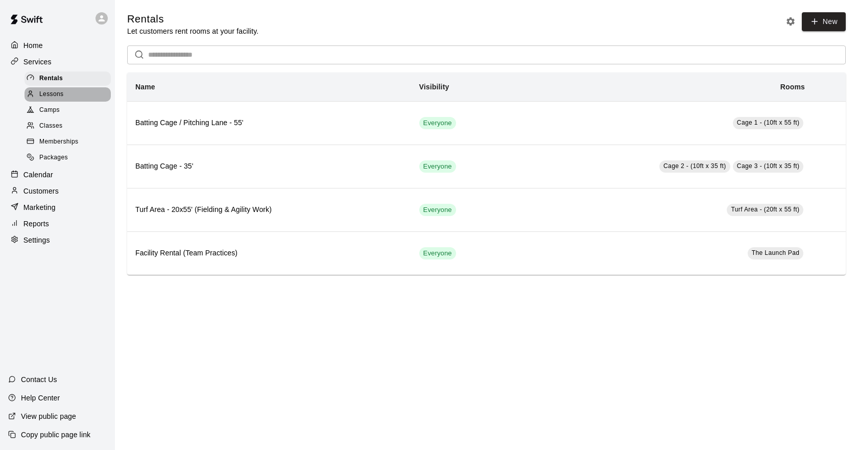
click at [53, 90] on div "Lessons" at bounding box center [68, 94] width 86 height 14
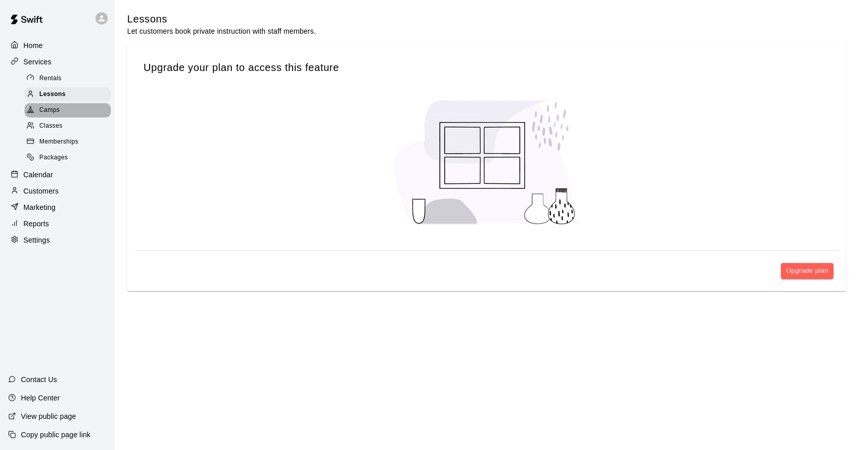
click at [59, 109] on span "Camps" at bounding box center [49, 110] width 20 height 10
click at [60, 127] on span "Classes" at bounding box center [50, 126] width 23 height 10
click at [63, 140] on span "Memberships" at bounding box center [58, 142] width 39 height 10
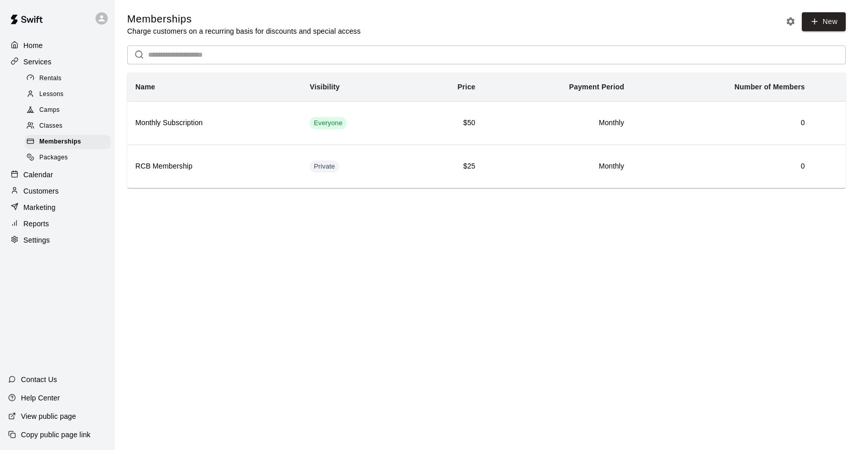
click at [61, 163] on span "Packages" at bounding box center [53, 158] width 29 height 10
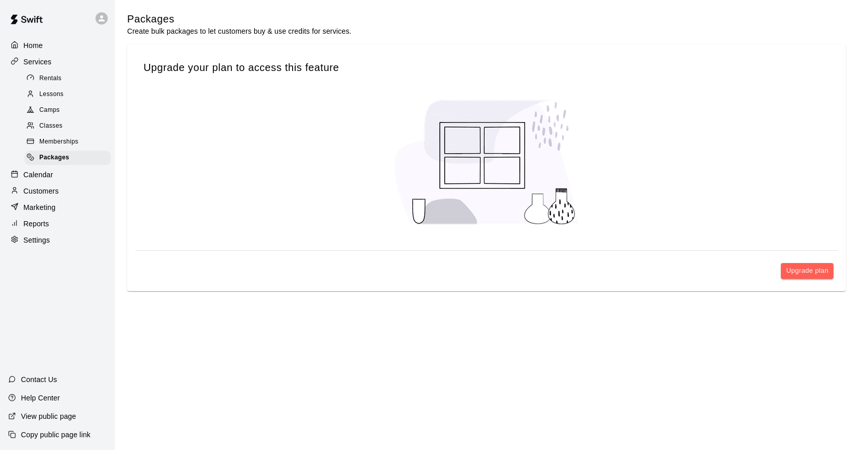
click at [308, 77] on div "Upgrade your plan to access this feature" at bounding box center [486, 68] width 702 height 30
click at [58, 178] on div "Calendar" at bounding box center [57, 174] width 99 height 15
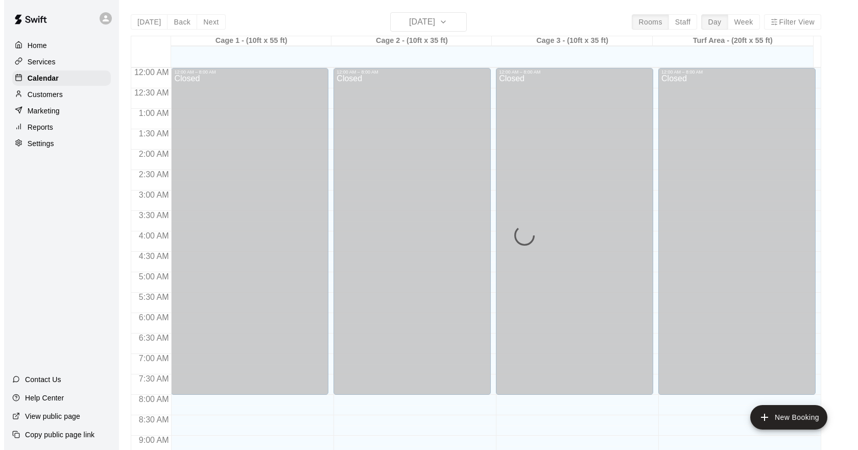
scroll to position [556, 0]
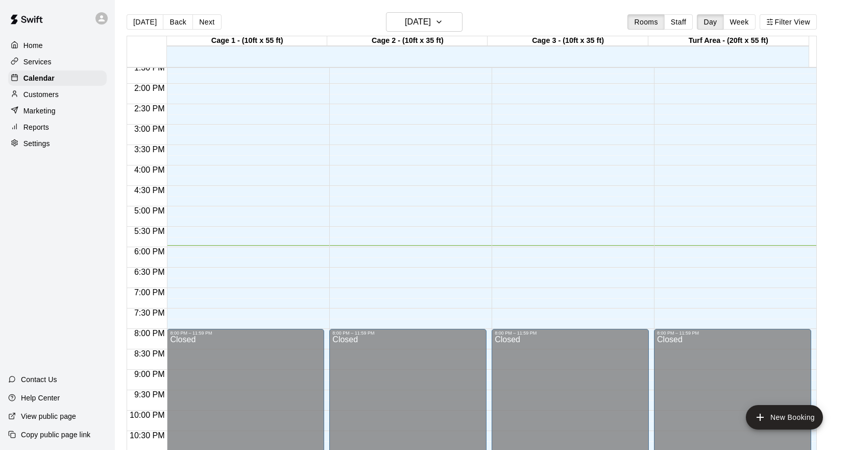
click at [62, 100] on div "Customers" at bounding box center [57, 94] width 99 height 15
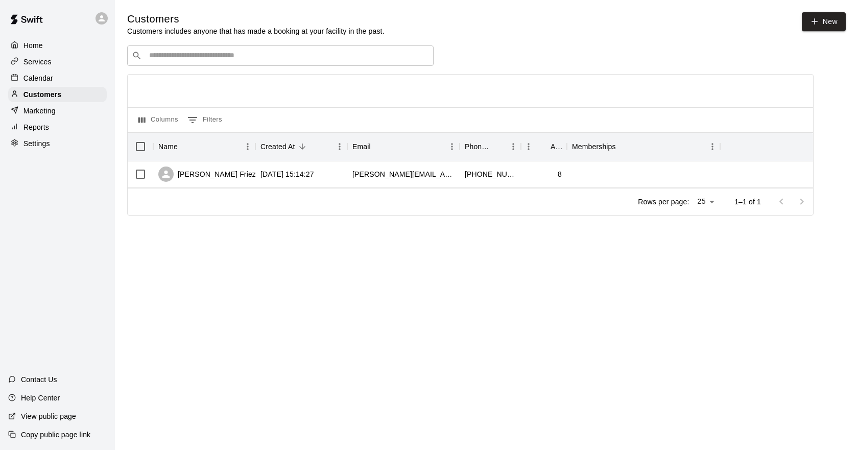
click at [57, 113] on div "Marketing" at bounding box center [57, 110] width 99 height 15
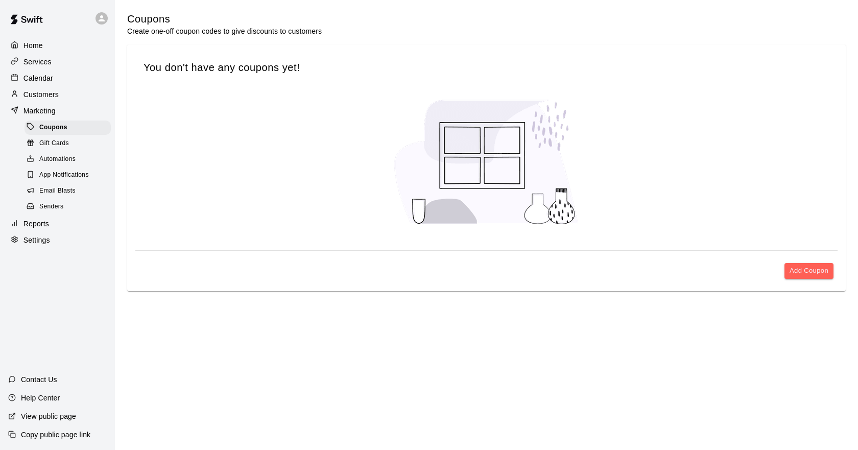
click at [73, 227] on div "Reports" at bounding box center [57, 223] width 99 height 15
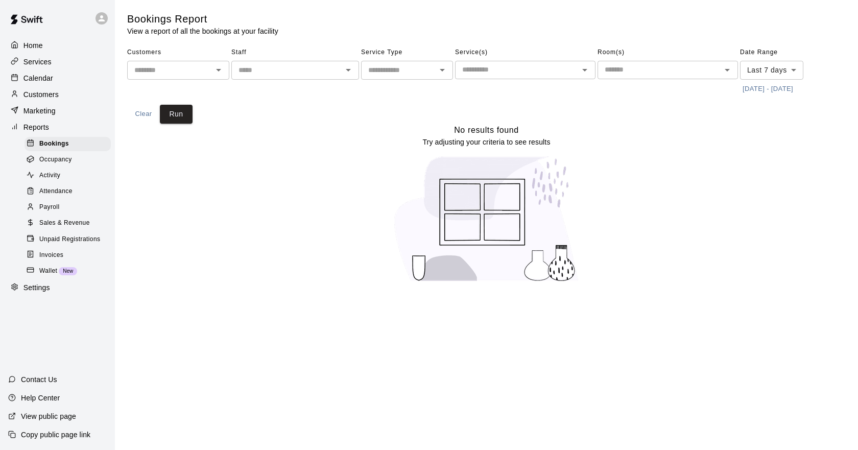
click at [40, 288] on div "Settings" at bounding box center [57, 287] width 99 height 15
select select "**"
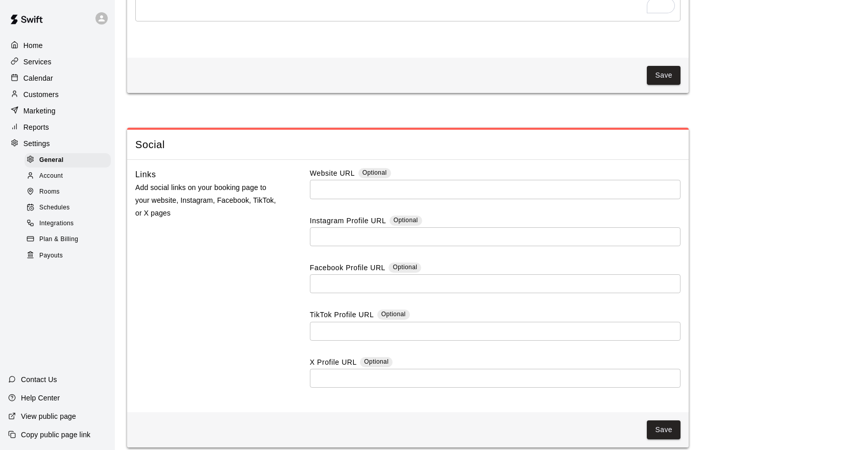
scroll to position [2543, 0]
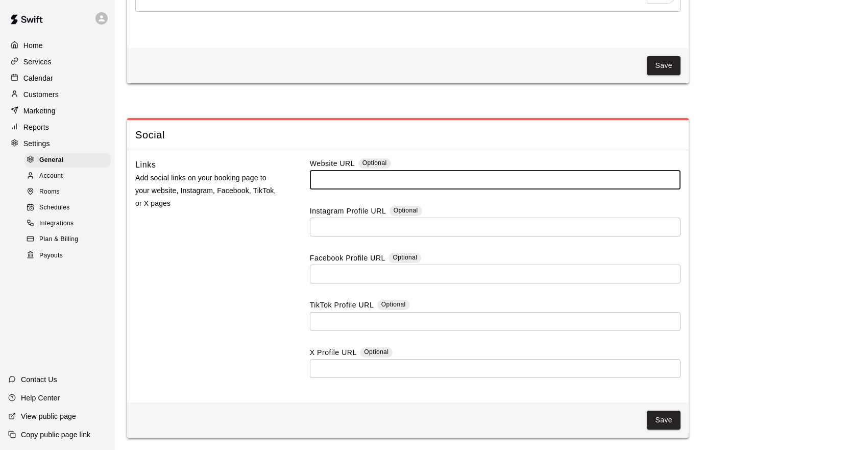
click at [380, 188] on input "text" at bounding box center [495, 179] width 371 height 19
paste input "******"
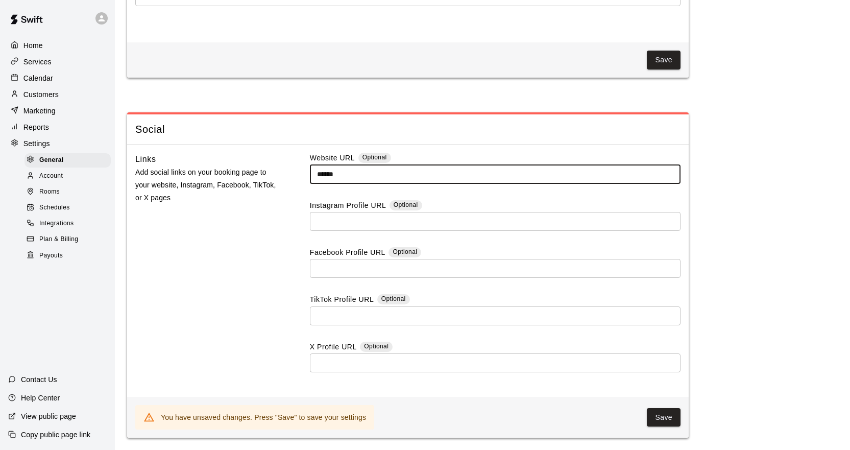
click at [362, 182] on input "******" at bounding box center [495, 173] width 371 height 19
type input "*"
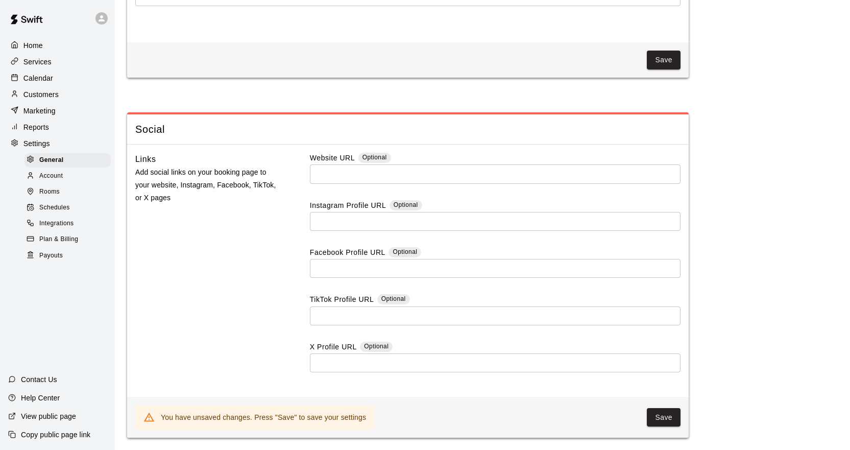
scroll to position [2549, 0]
click at [662, 410] on button "Save" at bounding box center [664, 417] width 34 height 19
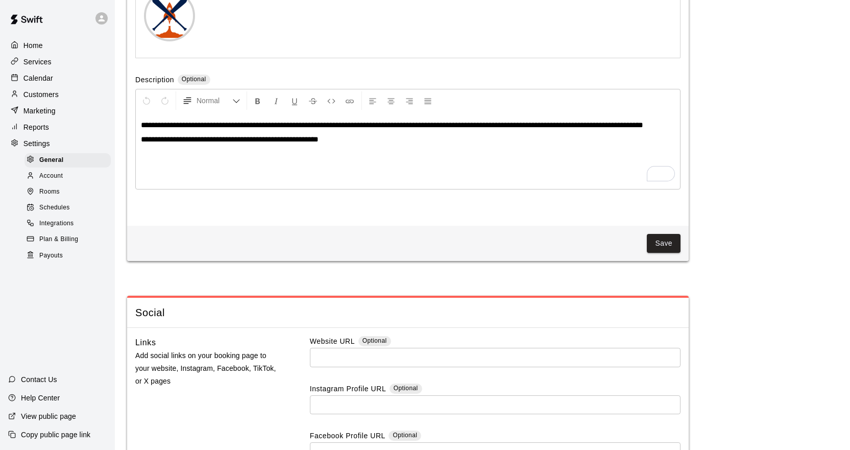
scroll to position [2338, 0]
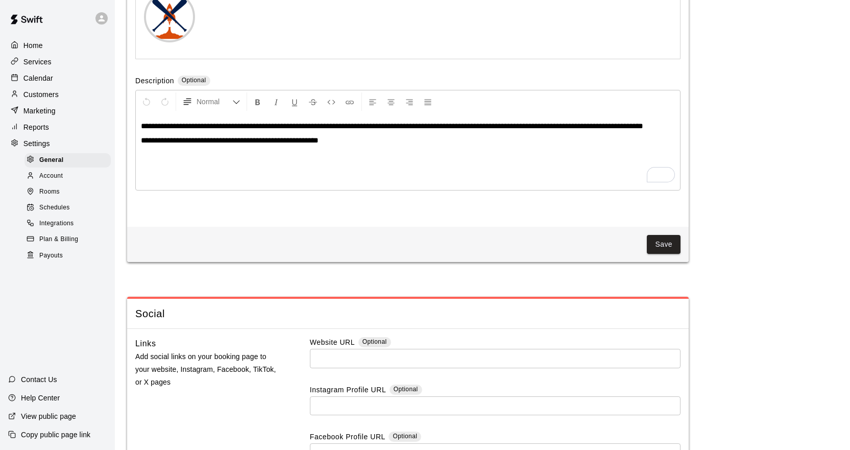
click at [665, 254] on button "Save" at bounding box center [664, 244] width 34 height 19
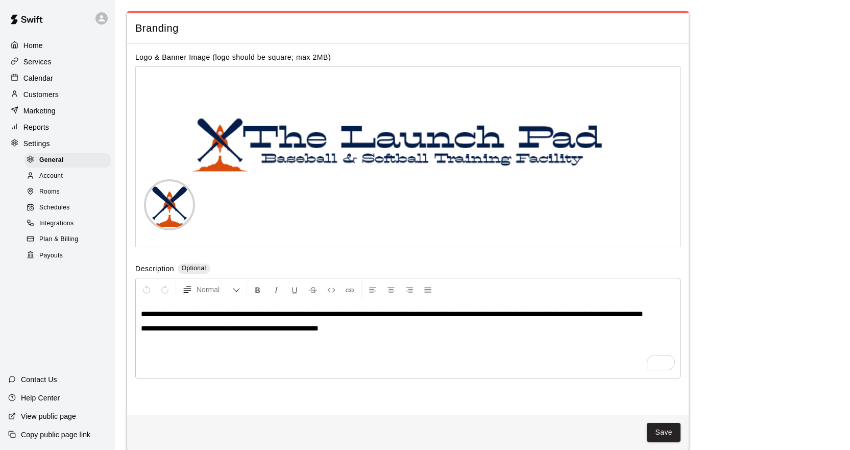
scroll to position [2134, 0]
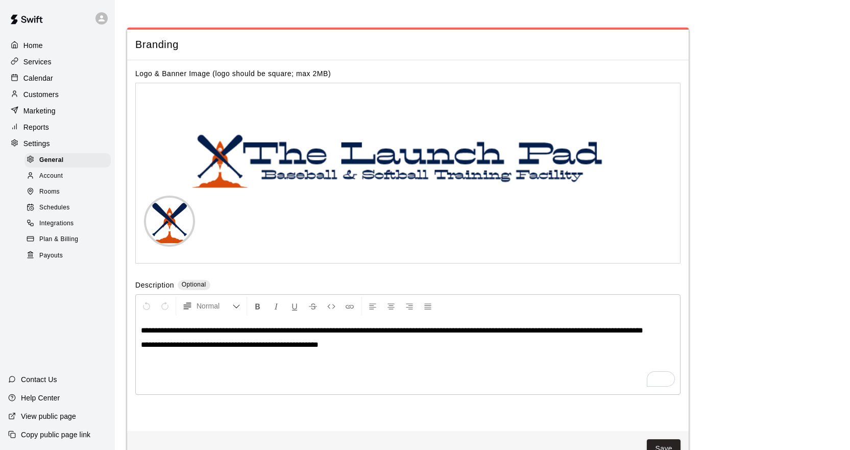
click at [69, 196] on div "Rooms" at bounding box center [68, 192] width 86 height 14
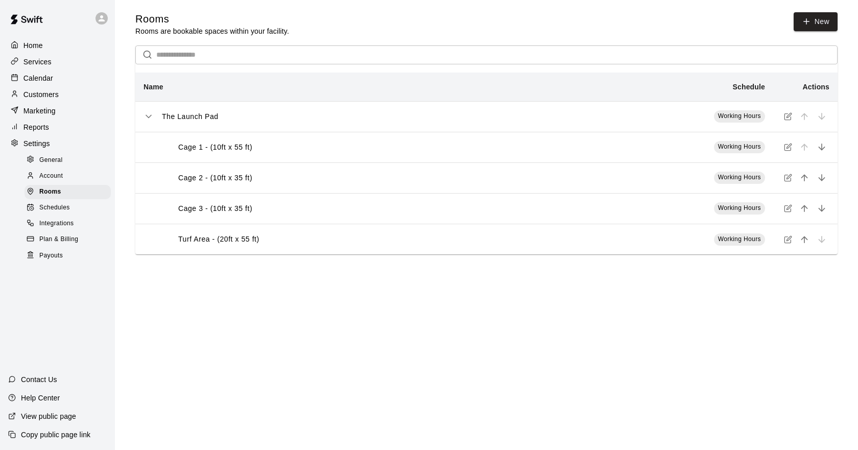
click at [786, 150] on icon "simple table" at bounding box center [788, 147] width 8 height 8
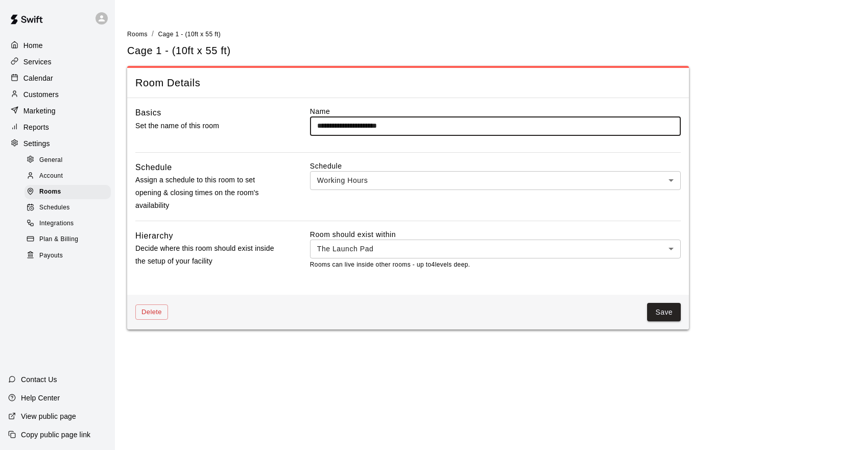
click at [48, 67] on p "Services" at bounding box center [37, 62] width 28 height 10
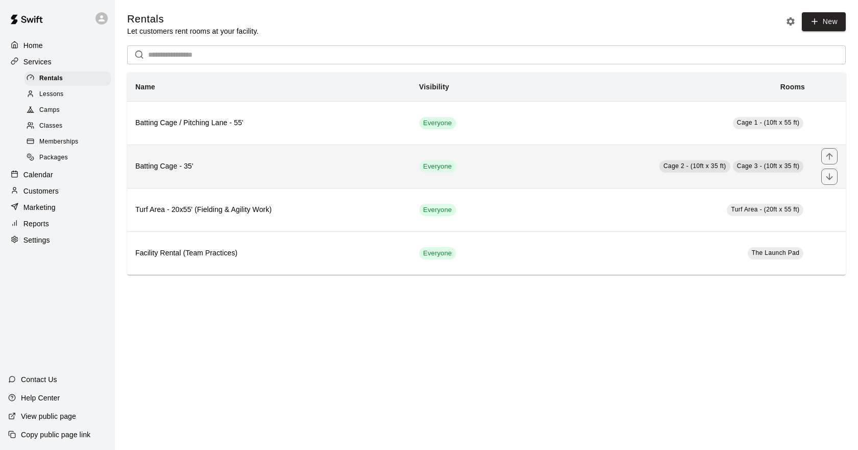
click at [571, 175] on td "Cage 2 - (10ft x 35 ft) Cage 3 - (10ft x 35 ft)" at bounding box center [660, 165] width 303 height 43
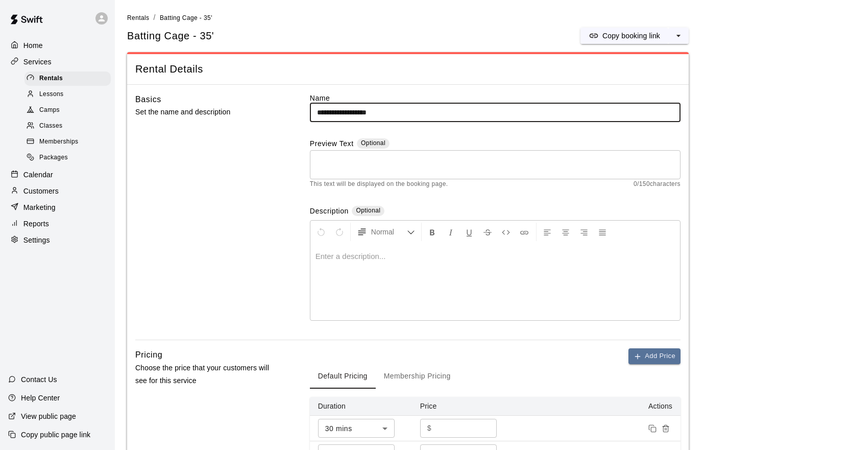
click at [421, 267] on div at bounding box center [495, 281] width 370 height 77
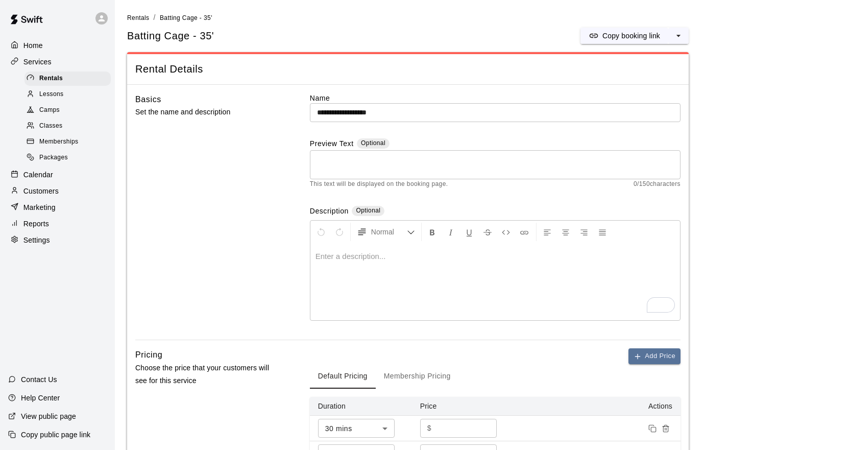
click at [377, 165] on textarea at bounding box center [495, 165] width 356 height 20
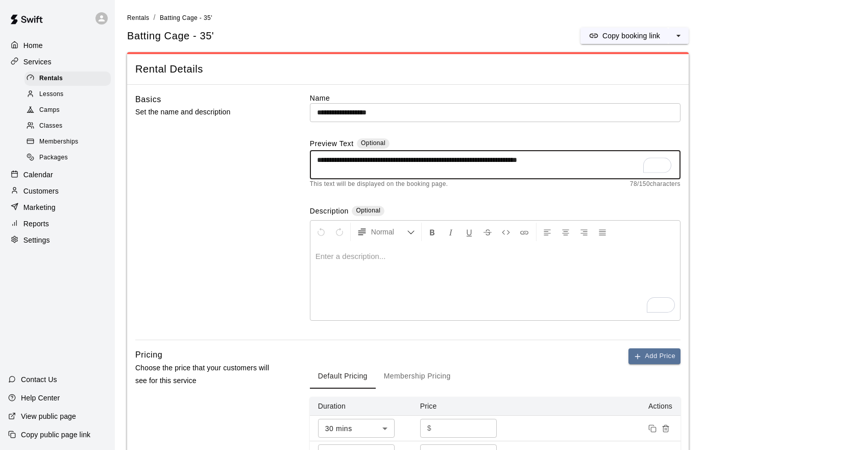
drag, startPoint x: 573, startPoint y: 162, endPoint x: 554, endPoint y: 163, distance: 18.4
click at [554, 163] on textarea "**********" at bounding box center [495, 165] width 356 height 20
click at [584, 163] on textarea "**********" at bounding box center [495, 165] width 356 height 20
drag, startPoint x: 575, startPoint y: 161, endPoint x: 312, endPoint y: 167, distance: 262.4
click at [312, 167] on div "**********" at bounding box center [495, 164] width 371 height 29
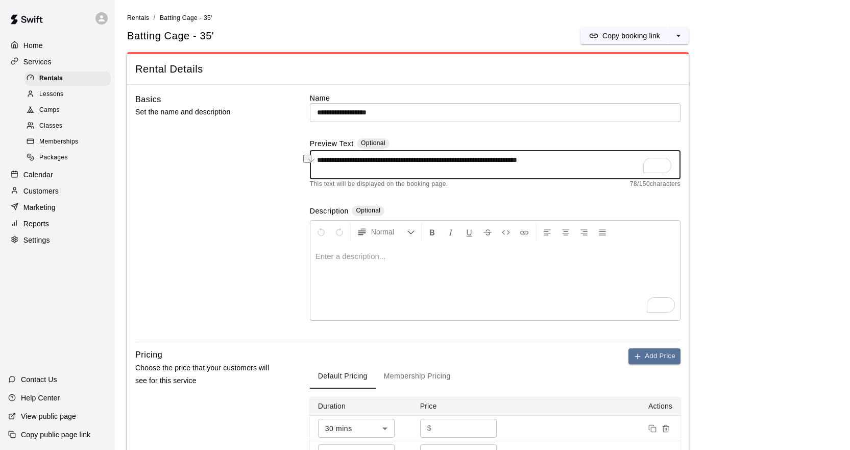
click at [578, 162] on textarea "**********" at bounding box center [495, 165] width 356 height 20
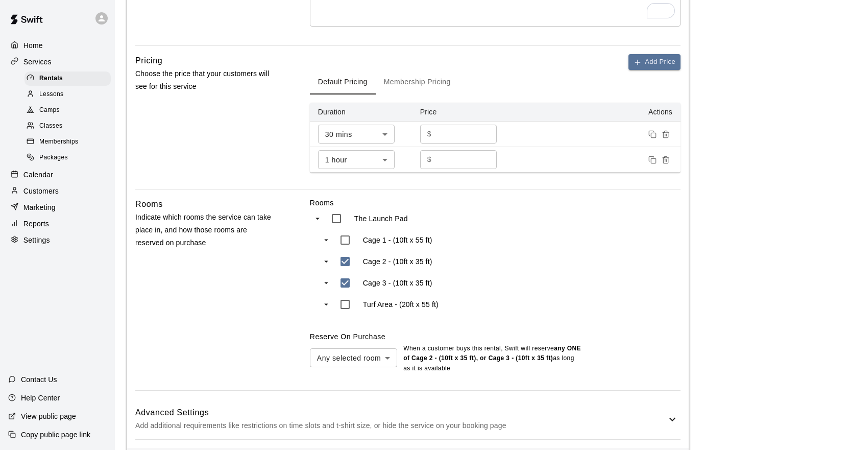
scroll to position [340, 0]
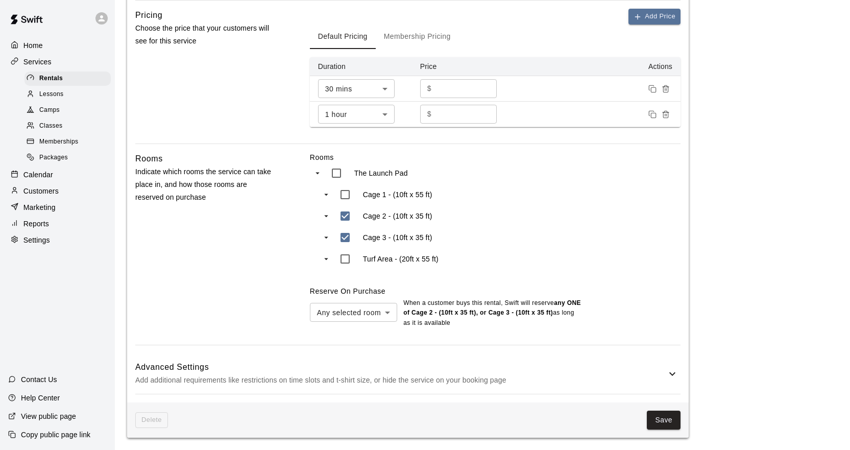
type textarea "**********"
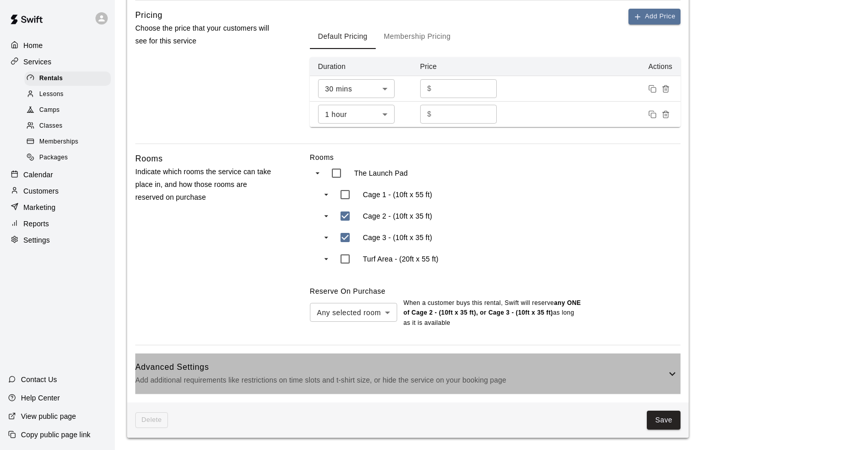
click at [665, 375] on p "Add additional requirements like restrictions on time slots and t-shirt size, o…" at bounding box center [400, 380] width 531 height 13
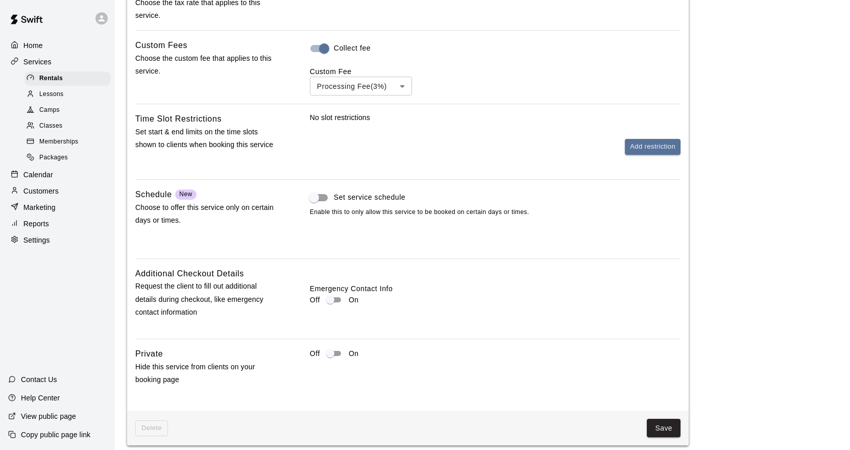
scroll to position [776, 0]
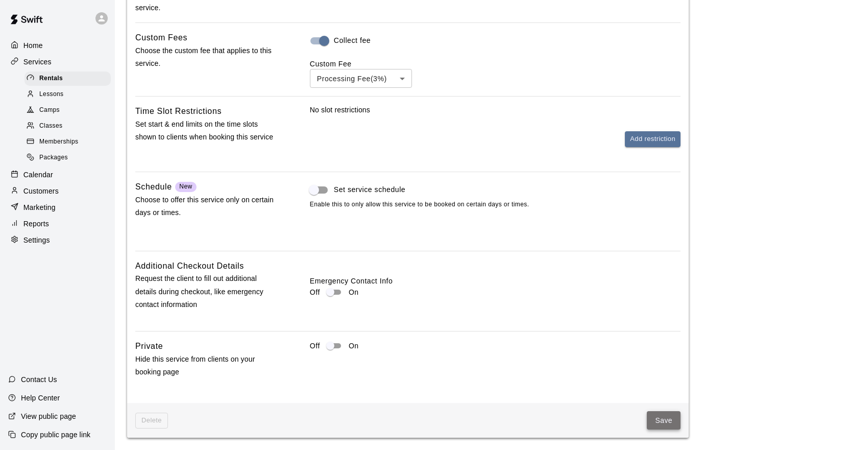
click at [663, 417] on button "Save" at bounding box center [664, 420] width 34 height 19
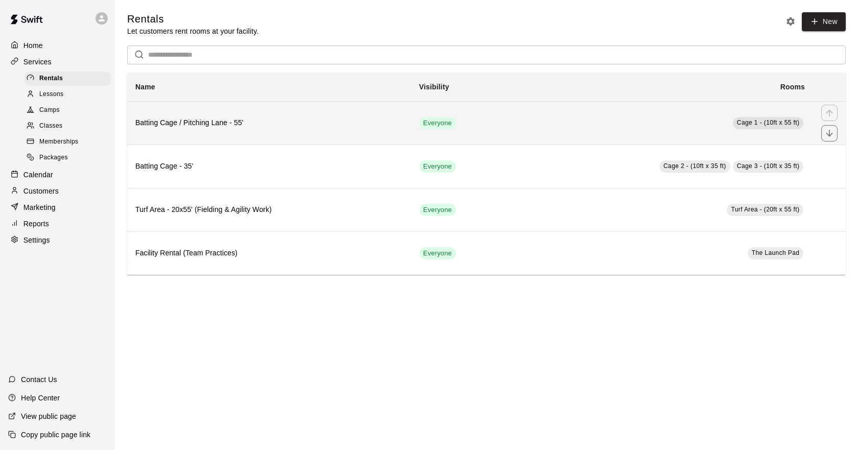
click at [578, 128] on td "Cage 1 - (10ft x 55 ft)" at bounding box center [660, 122] width 303 height 43
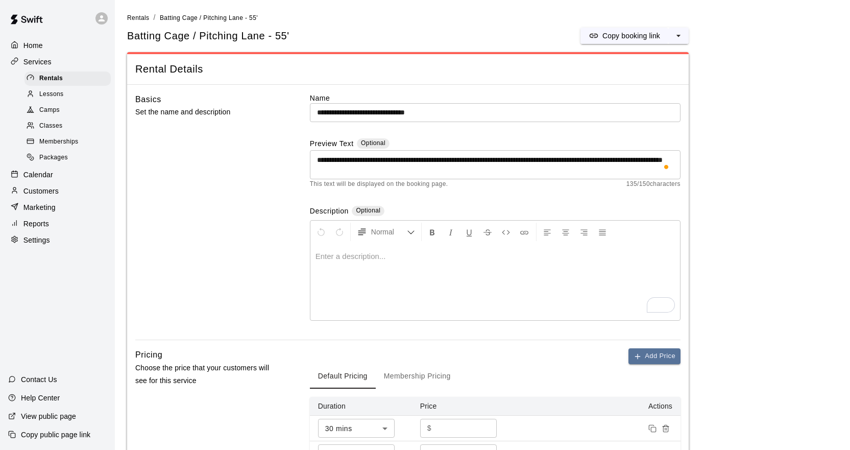
click at [512, 178] on div "**********" at bounding box center [495, 164] width 371 height 29
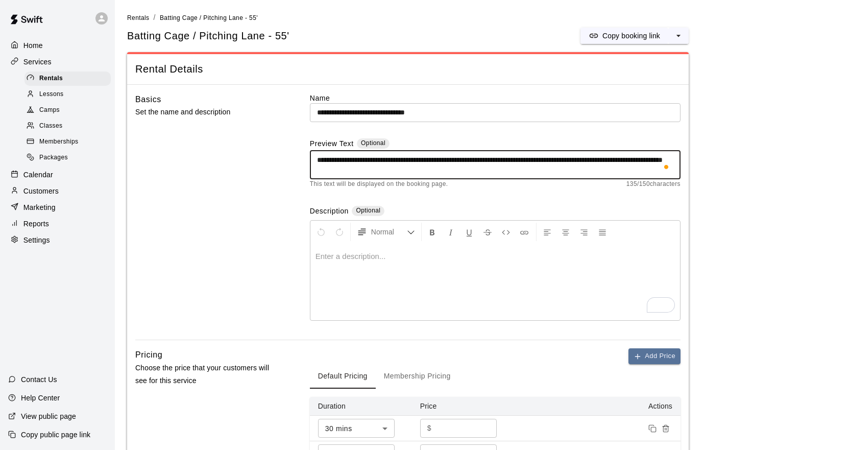
click at [589, 161] on textarea "**********" at bounding box center [495, 165] width 356 height 20
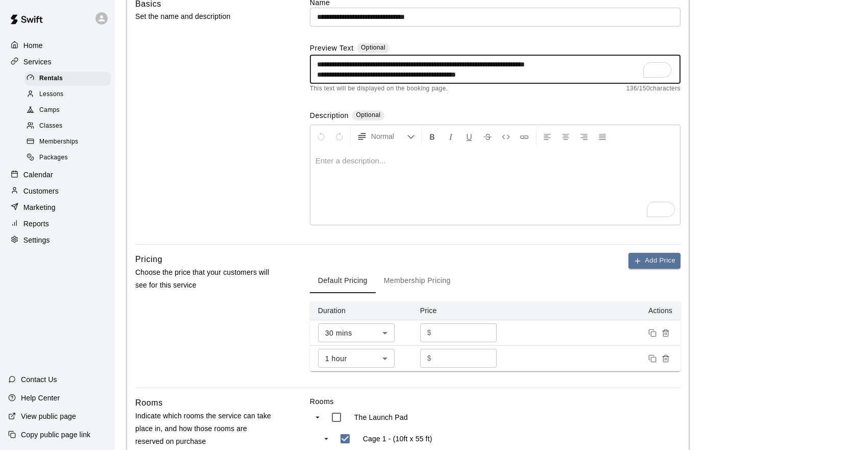
scroll to position [204, 0]
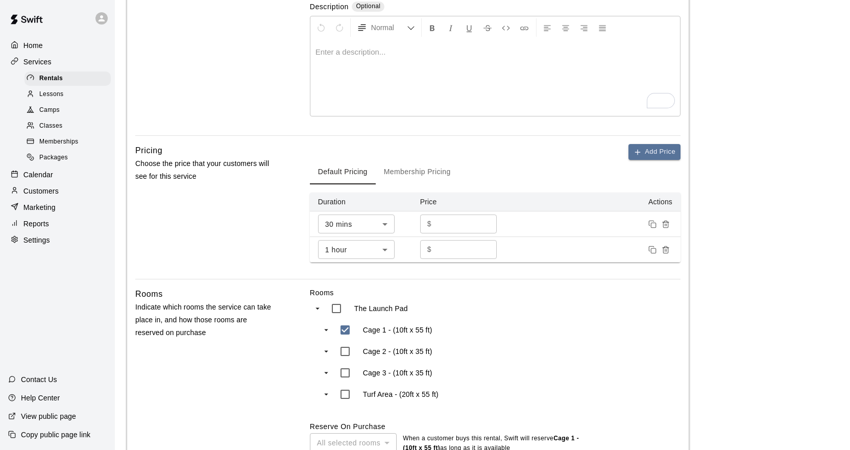
type textarea "**********"
drag, startPoint x: 455, startPoint y: 223, endPoint x: 434, endPoint y: 225, distance: 21.0
click at [434, 225] on div "$ ** ​" at bounding box center [458, 223] width 77 height 19
type input "**"
drag, startPoint x: 450, startPoint y: 249, endPoint x: 434, endPoint y: 252, distance: 16.6
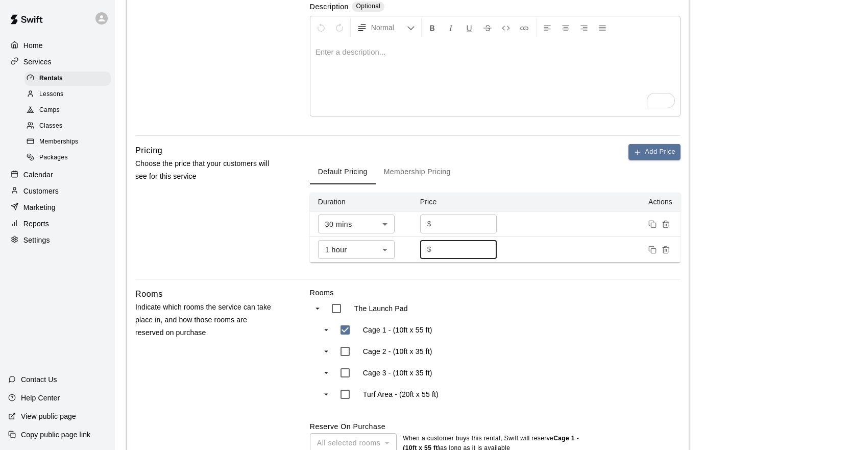
click at [434, 252] on div "$ ** ​" at bounding box center [458, 249] width 77 height 19
type input "**"
click at [559, 204] on th "Actions" at bounding box center [597, 201] width 166 height 19
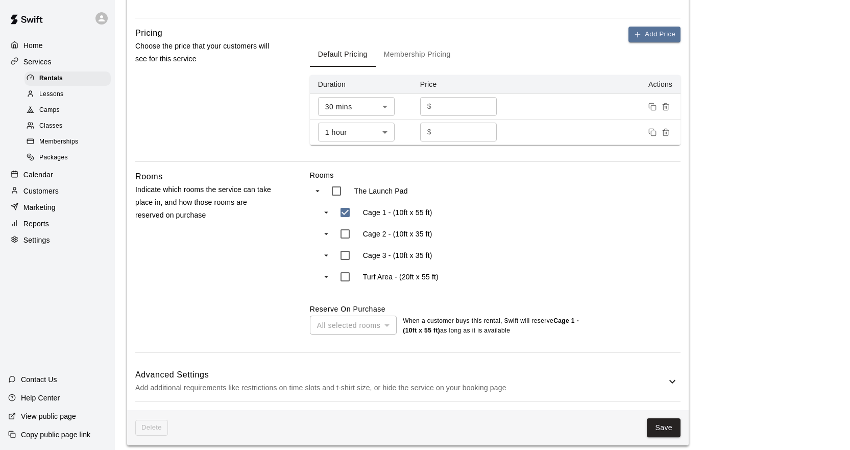
scroll to position [330, 0]
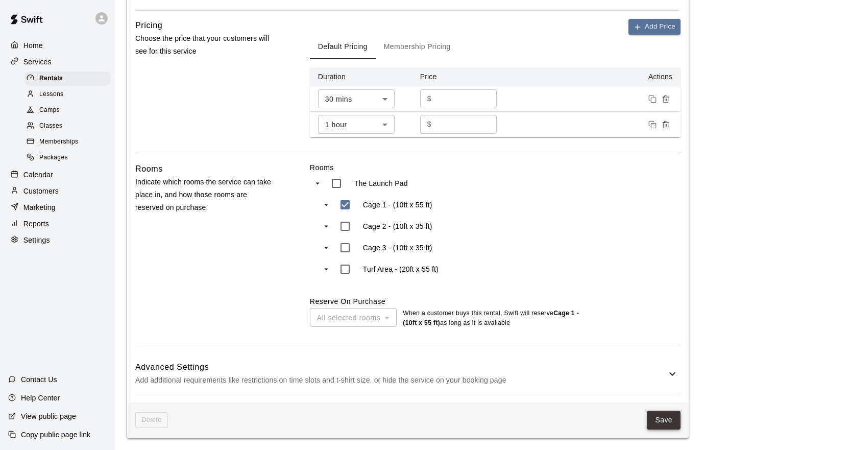
click at [668, 418] on button "Save" at bounding box center [664, 419] width 34 height 19
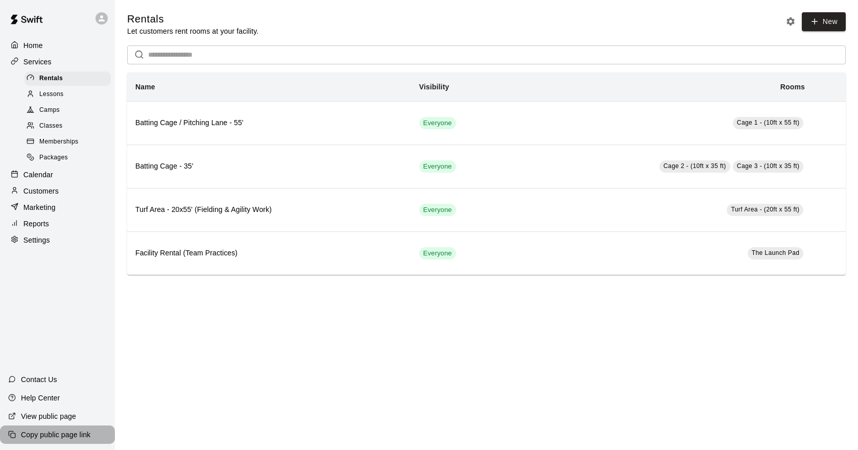
click at [63, 427] on div "Copy public page link" at bounding box center [57, 434] width 115 height 18
click at [58, 377] on div "Contact Us" at bounding box center [32, 379] width 65 height 18
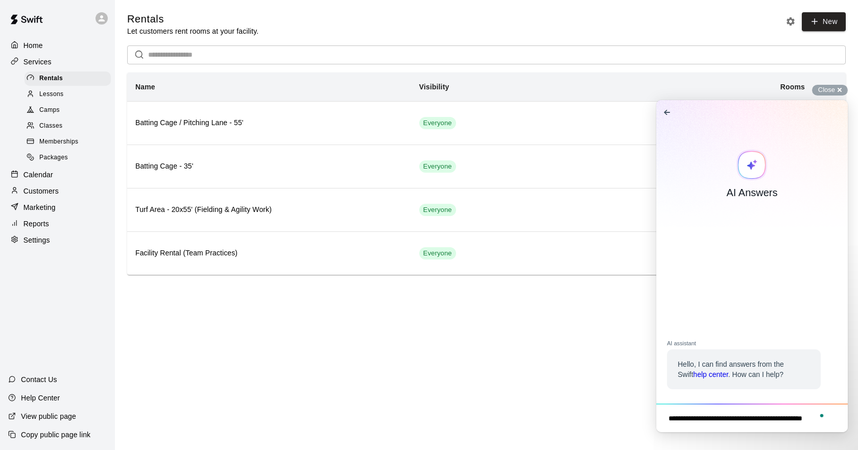
scroll to position [8, 0]
drag, startPoint x: 747, startPoint y: 426, endPoint x: 716, endPoint y: 425, distance: 31.2
click at [716, 425] on textarea "**********" at bounding box center [756, 419] width 177 height 22
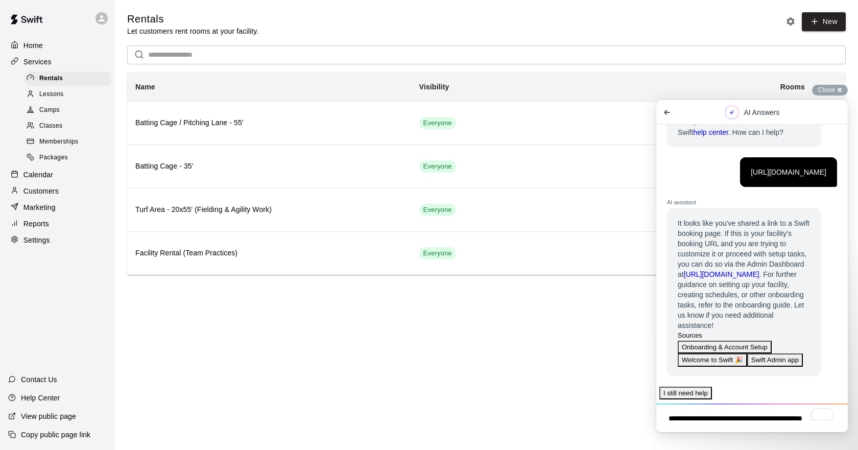
scroll to position [82, 0]
type textarea "**********"
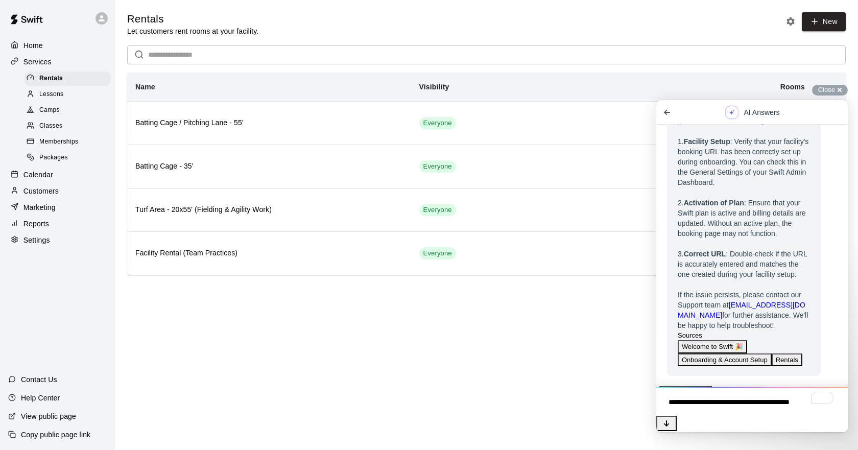
scroll to position [428, 0]
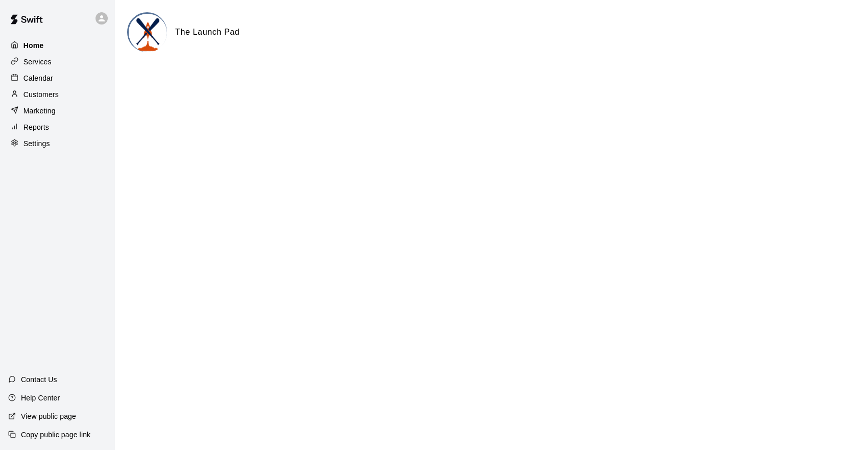
click at [64, 46] on div "Home" at bounding box center [57, 45] width 99 height 15
click at [53, 62] on div "Services" at bounding box center [57, 61] width 99 height 15
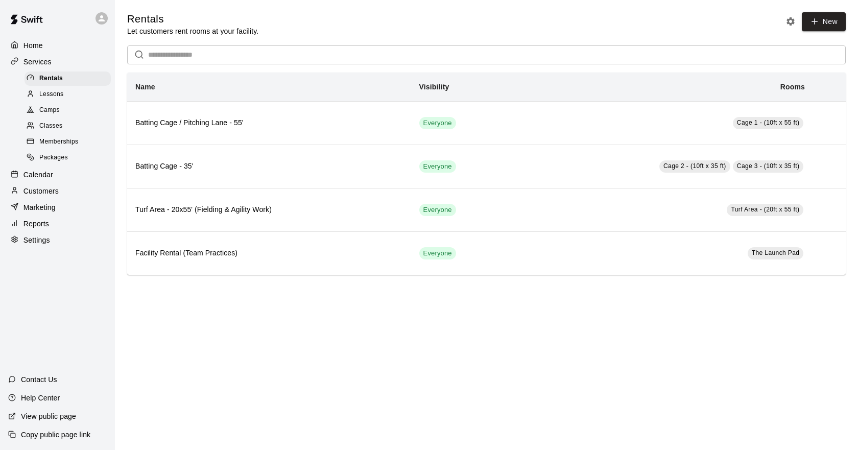
click at [67, 94] on div "Lessons" at bounding box center [68, 94] width 86 height 14
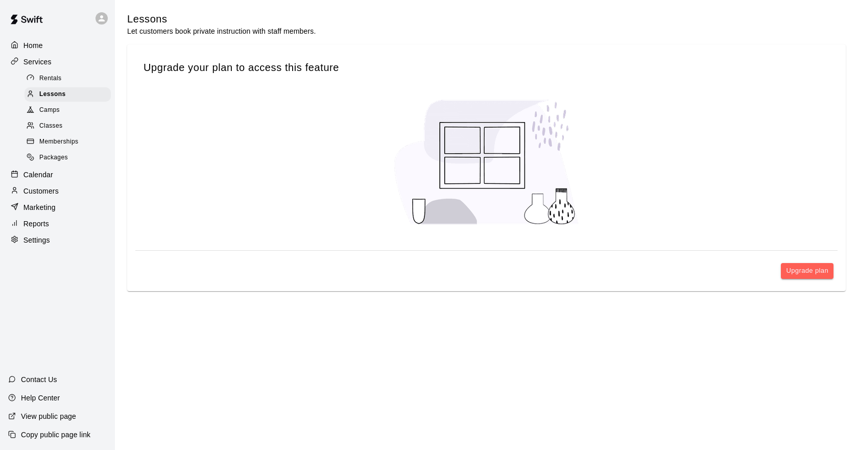
click at [63, 106] on div "Camps" at bounding box center [68, 110] width 86 height 14
click at [62, 117] on div "Camps" at bounding box center [68, 110] width 86 height 14
click at [64, 131] on div "Classes" at bounding box center [68, 126] width 86 height 14
click at [64, 140] on div "Memberships" at bounding box center [68, 142] width 86 height 14
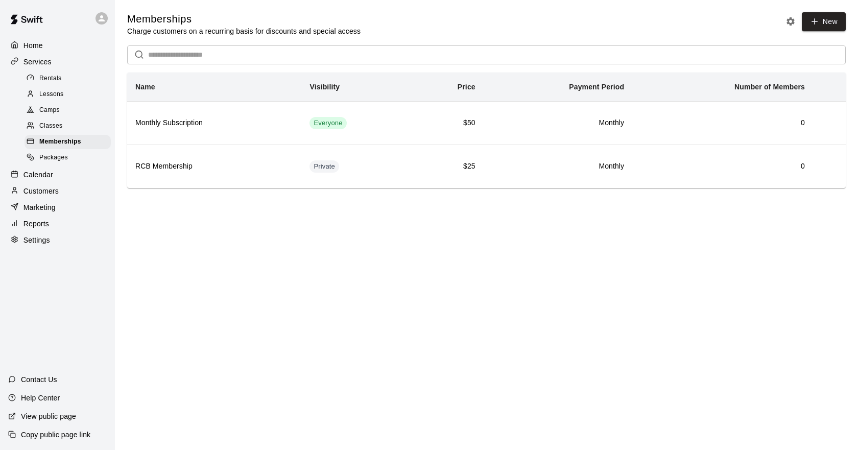
click at [83, 161] on div "Packages" at bounding box center [68, 158] width 86 height 14
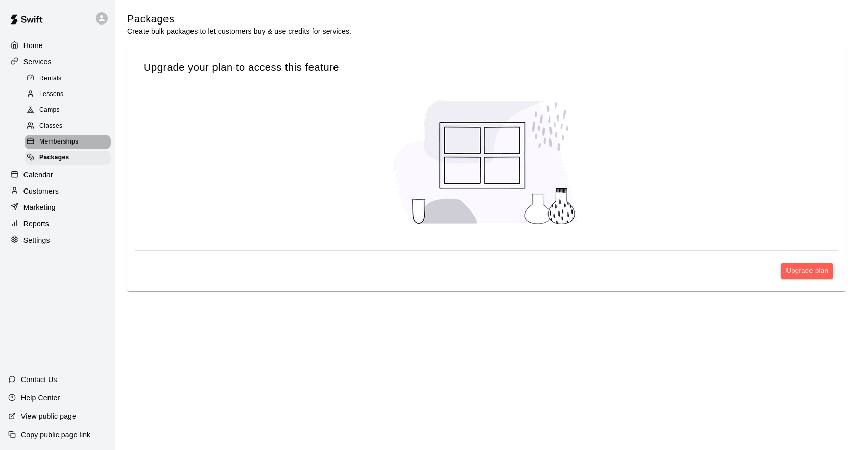
click at [88, 149] on div "Memberships" at bounding box center [68, 142] width 86 height 14
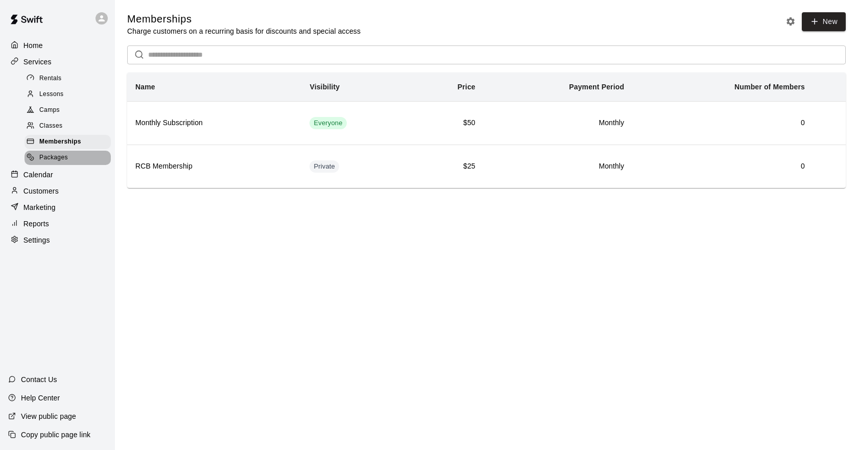
click at [74, 162] on div "Packages" at bounding box center [68, 158] width 86 height 14
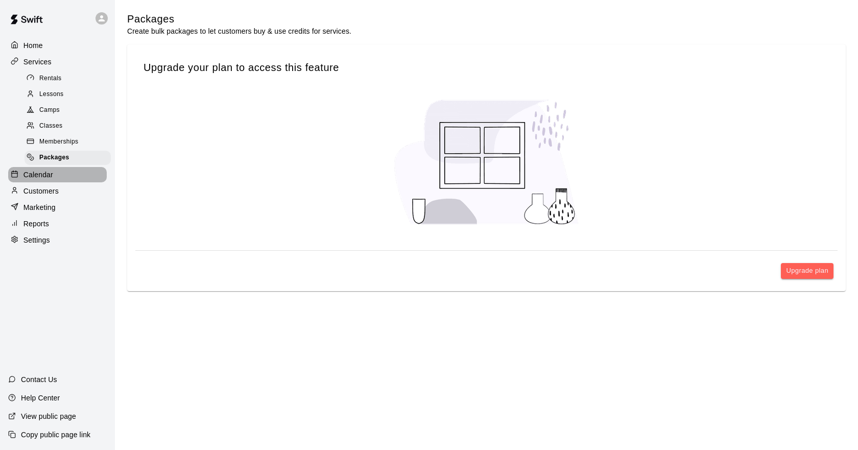
click at [68, 182] on div "Calendar" at bounding box center [57, 174] width 99 height 15
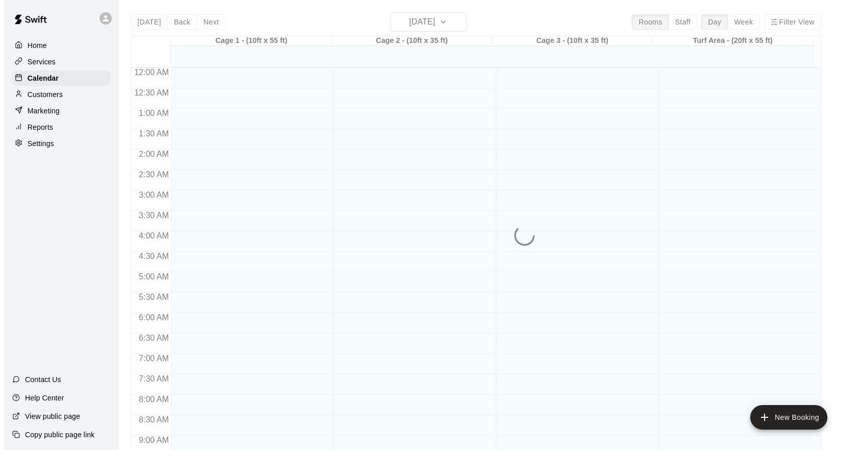
scroll to position [556, 0]
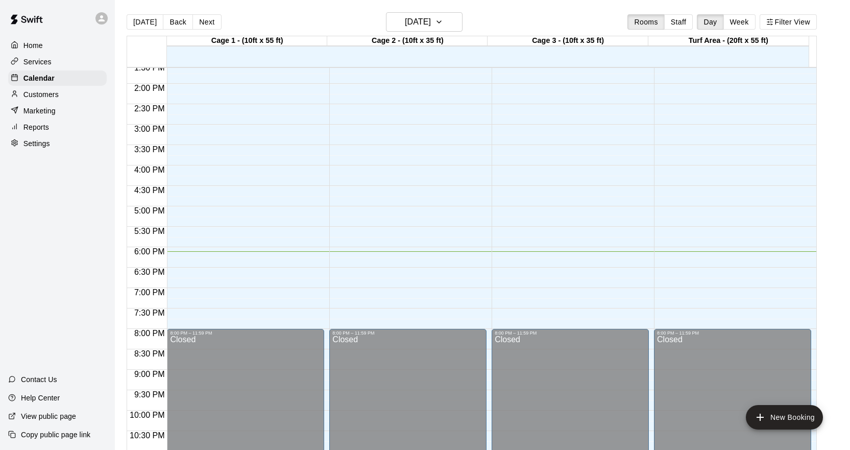
click at [53, 102] on div "Customers" at bounding box center [57, 94] width 99 height 15
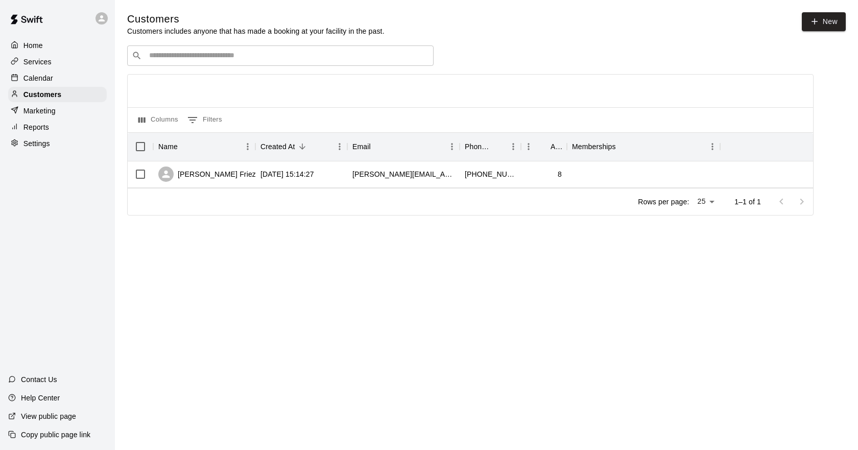
click at [56, 116] on div "Marketing" at bounding box center [57, 110] width 99 height 15
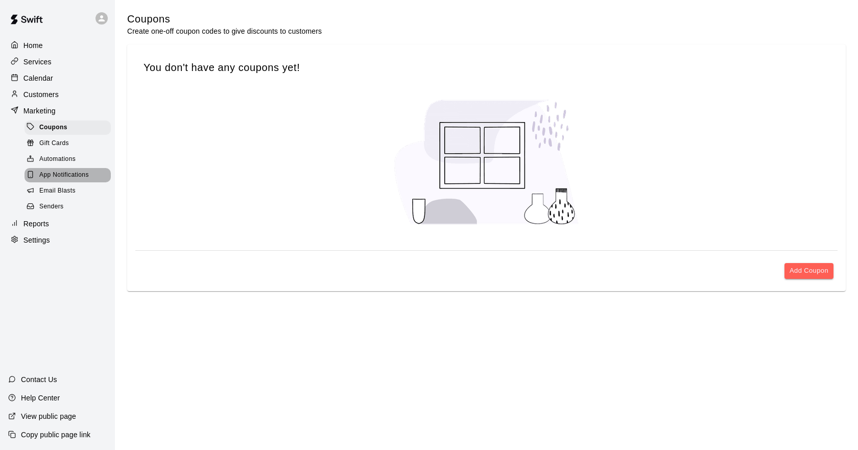
click at [75, 178] on span "App Notifications" at bounding box center [64, 175] width 50 height 10
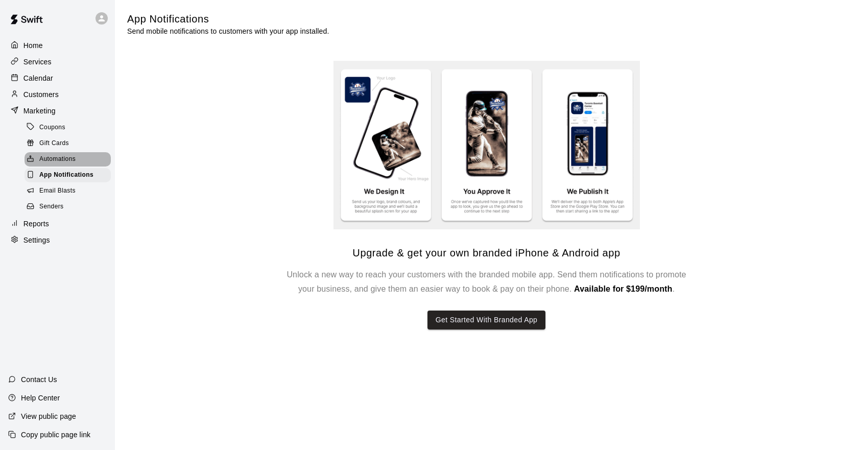
click at [77, 164] on div "Automations" at bounding box center [68, 159] width 86 height 14
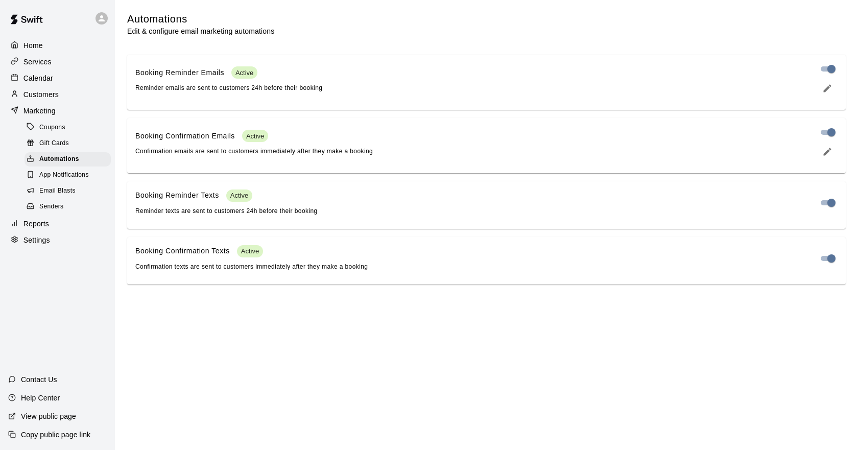
click at [61, 177] on span "App Notifications" at bounding box center [64, 175] width 50 height 10
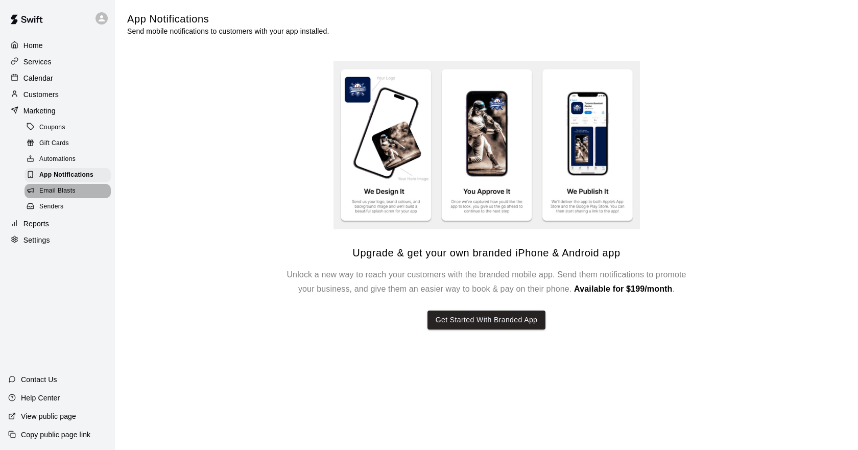
click at [63, 196] on span "Email Blasts" at bounding box center [57, 191] width 36 height 10
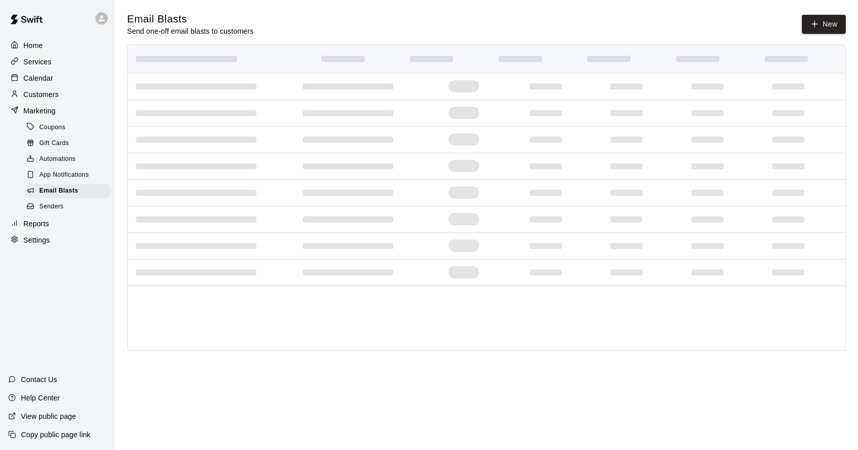
click at [62, 206] on div "Senders" at bounding box center [68, 207] width 86 height 14
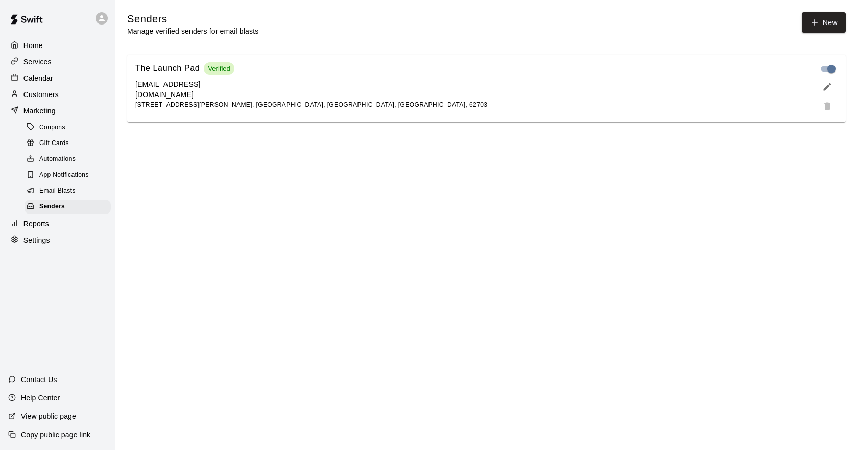
click at [31, 229] on p "Reports" at bounding box center [36, 223] width 26 height 10
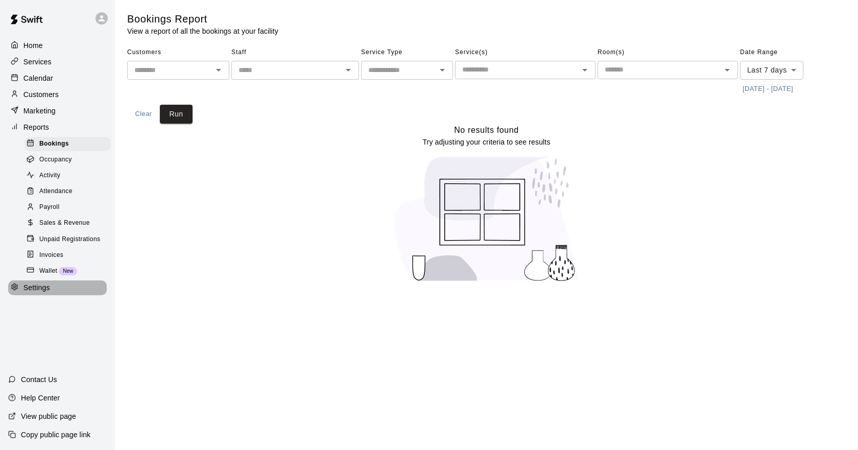
click at [29, 292] on p "Settings" at bounding box center [36, 287] width 27 height 10
select select "**"
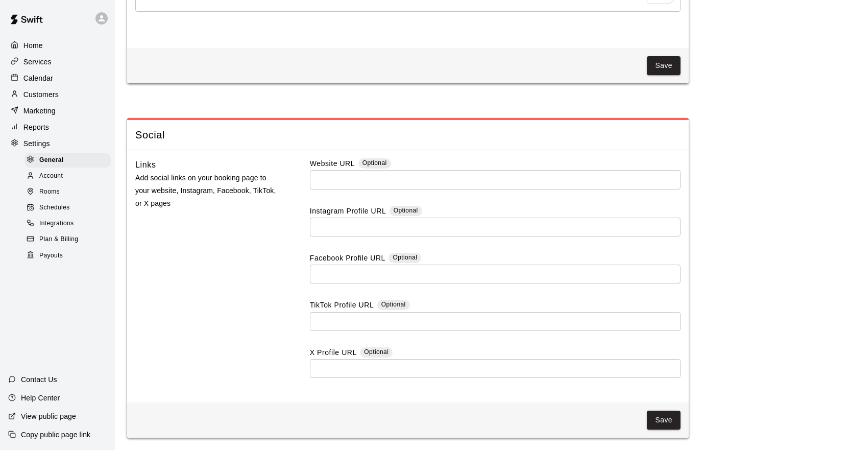
scroll to position [2543, 0]
click at [398, 185] on input "text" at bounding box center [495, 179] width 371 height 19
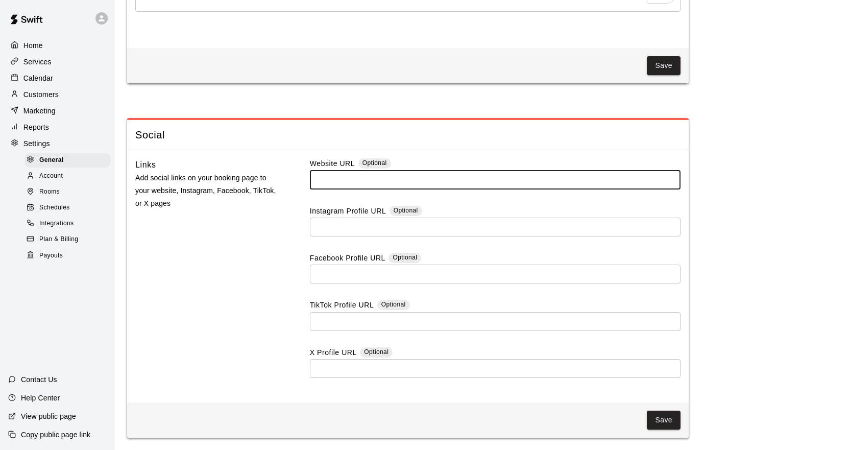
paste input "**********"
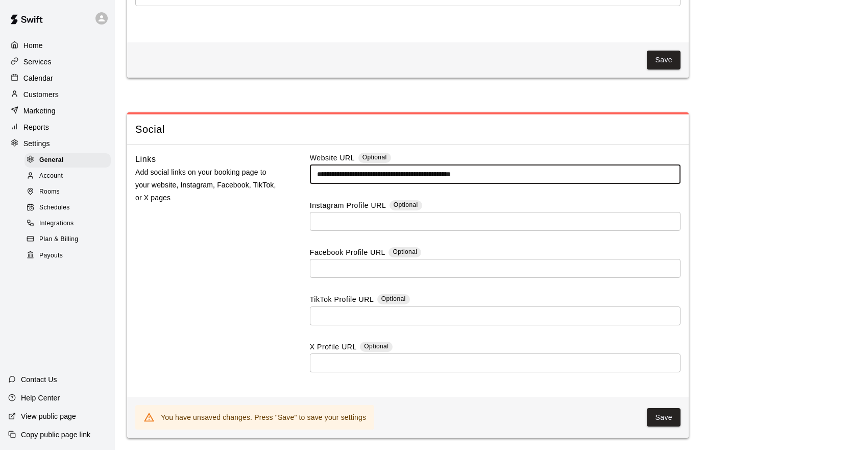
scroll to position [2549, 0]
type input "**********"
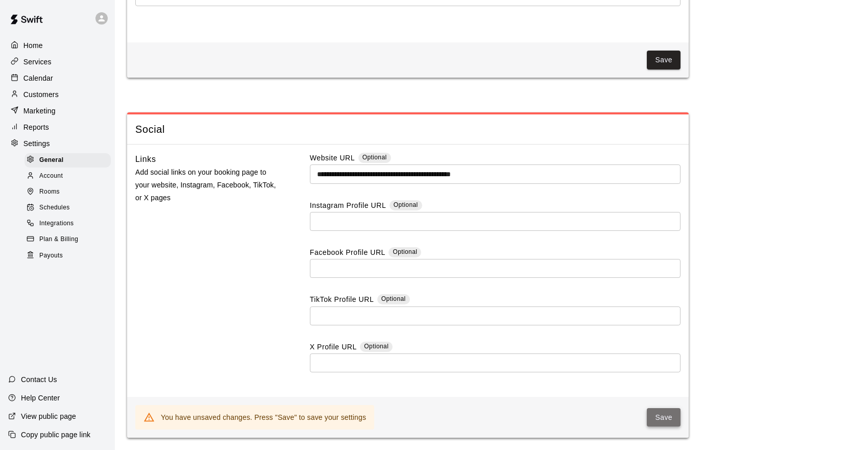
click at [656, 420] on button "Save" at bounding box center [664, 417] width 34 height 19
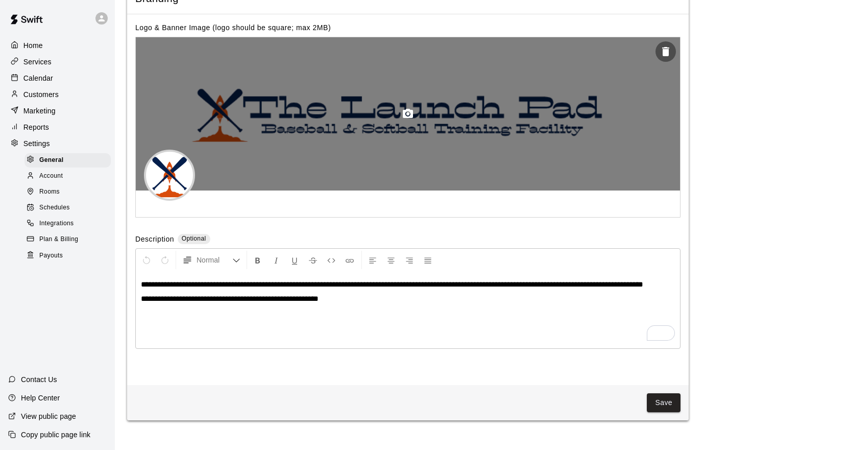
scroll to position [2032, 0]
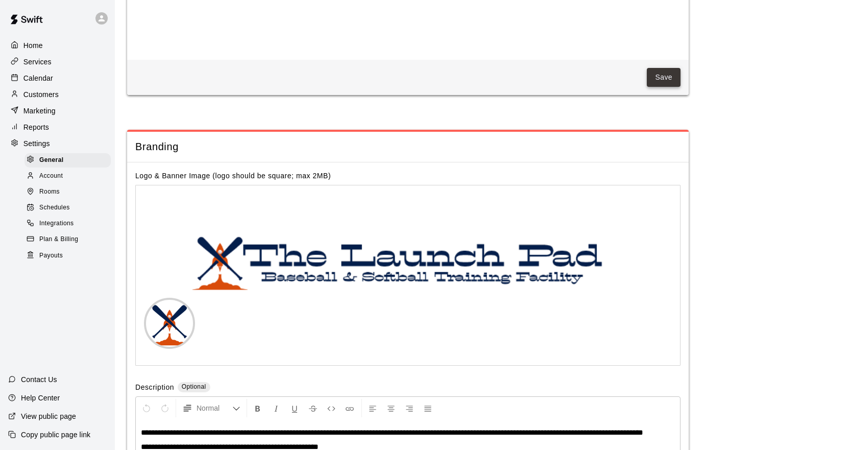
click at [669, 87] on button "Save" at bounding box center [664, 77] width 34 height 19
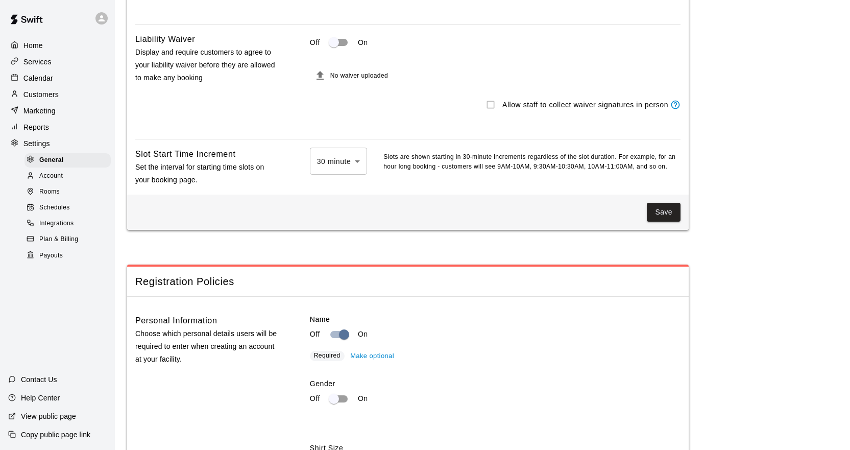
scroll to position [1011, 0]
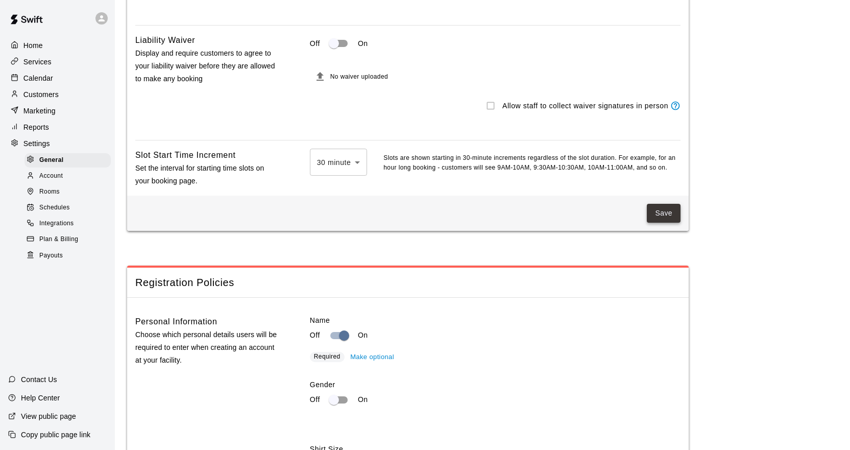
click at [661, 223] on button "Save" at bounding box center [664, 213] width 34 height 19
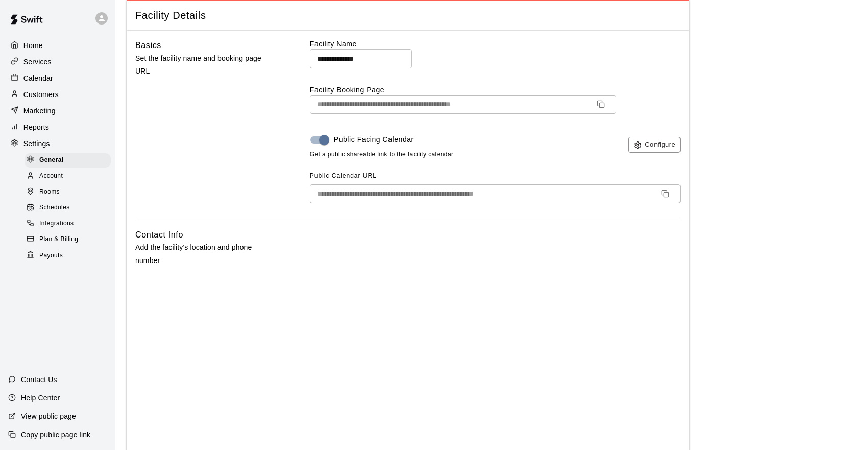
scroll to position [0, 0]
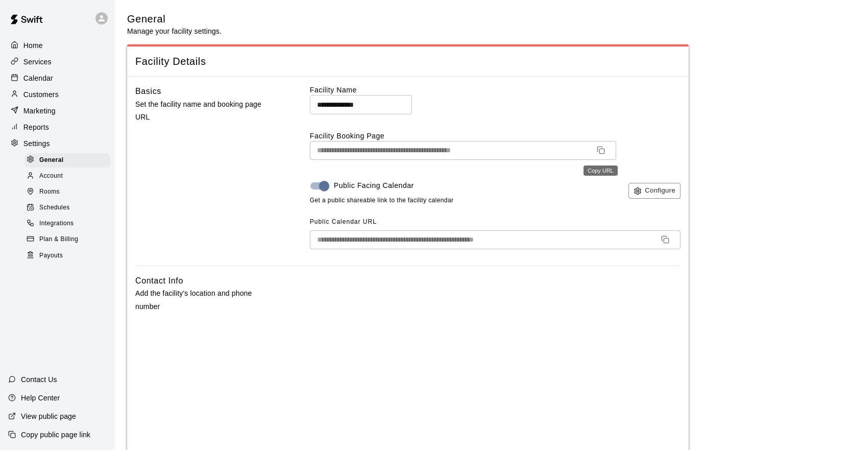
click at [598, 150] on icon "Copy URL" at bounding box center [601, 150] width 8 height 8
click at [95, 23] on div at bounding box center [103, 18] width 21 height 20
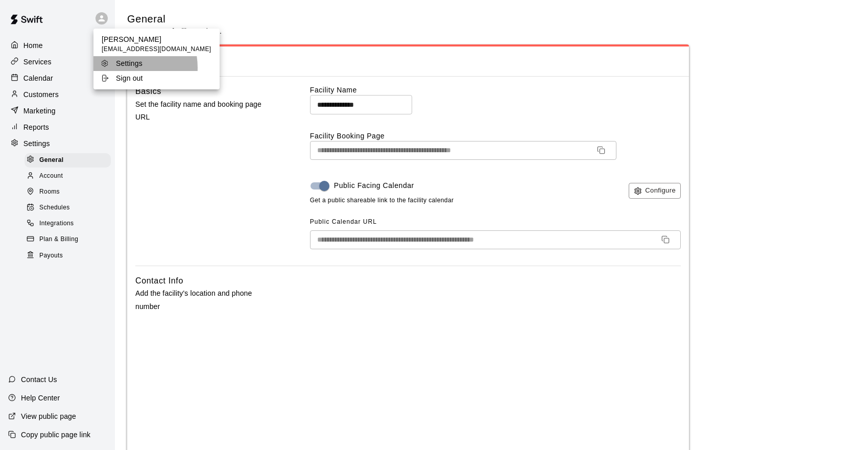
click at [120, 67] on p "Settings" at bounding box center [129, 63] width 27 height 10
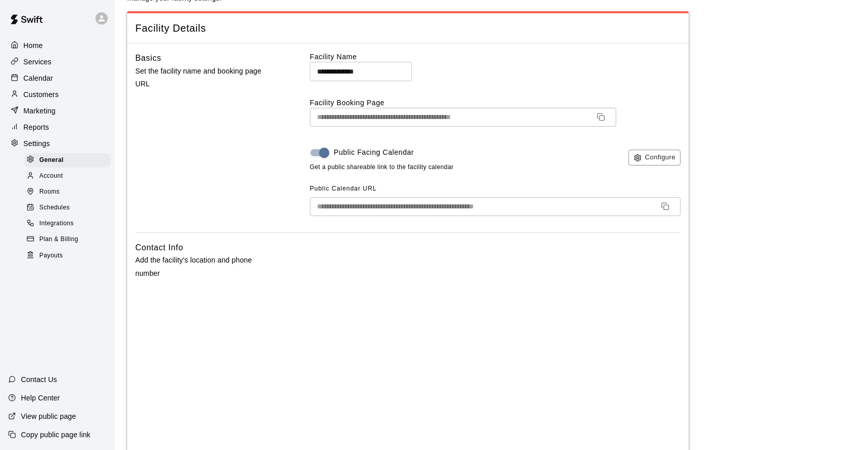
scroll to position [51, 0]
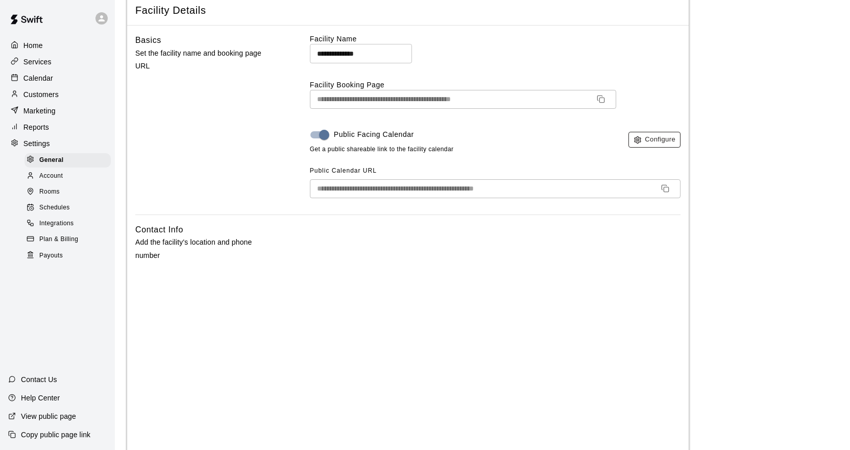
click at [638, 143] on icon "button" at bounding box center [637, 139] width 6 height 7
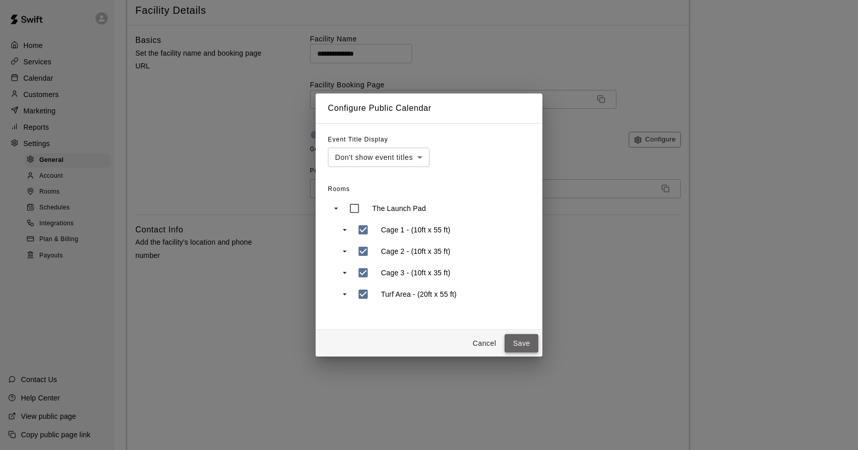
click at [522, 334] on button "Save" at bounding box center [521, 343] width 34 height 19
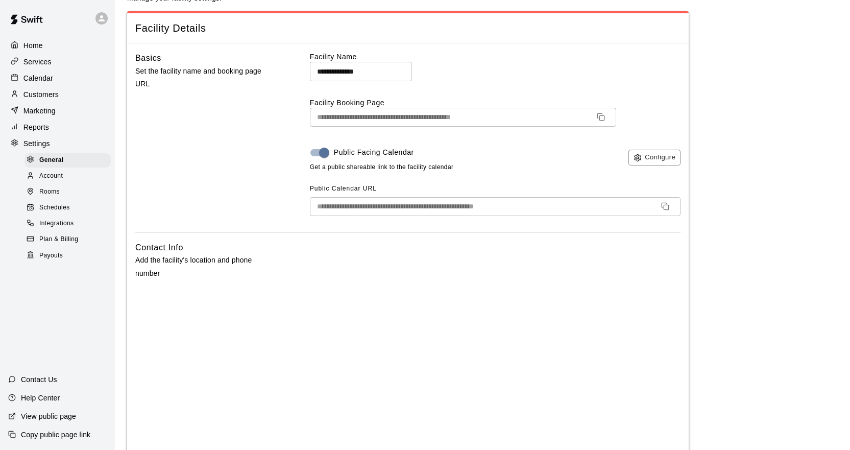
scroll to position [0, 0]
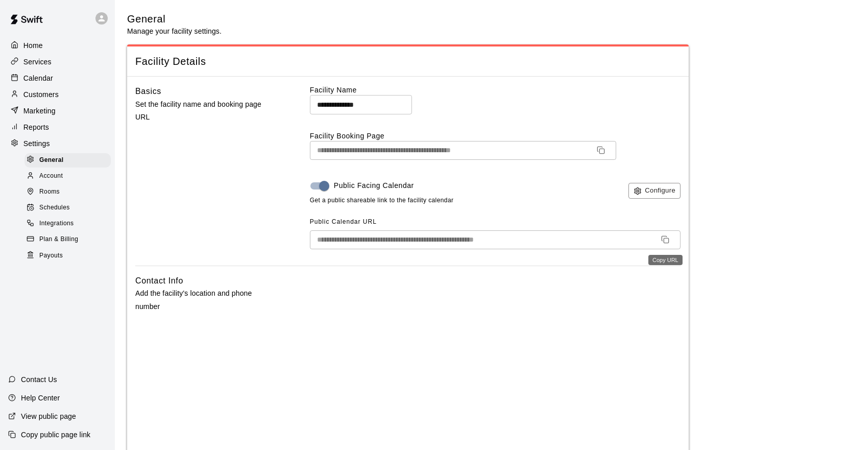
click at [660, 238] on button "Copy URL" at bounding box center [665, 239] width 16 height 16
click at [55, 245] on span "Plan & Billing" at bounding box center [58, 239] width 39 height 10
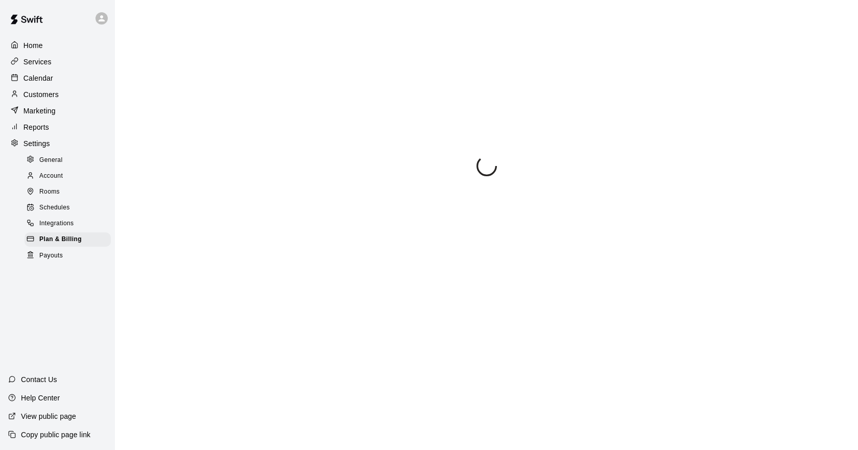
click at [56, 260] on span "Payouts" at bounding box center [50, 256] width 23 height 10
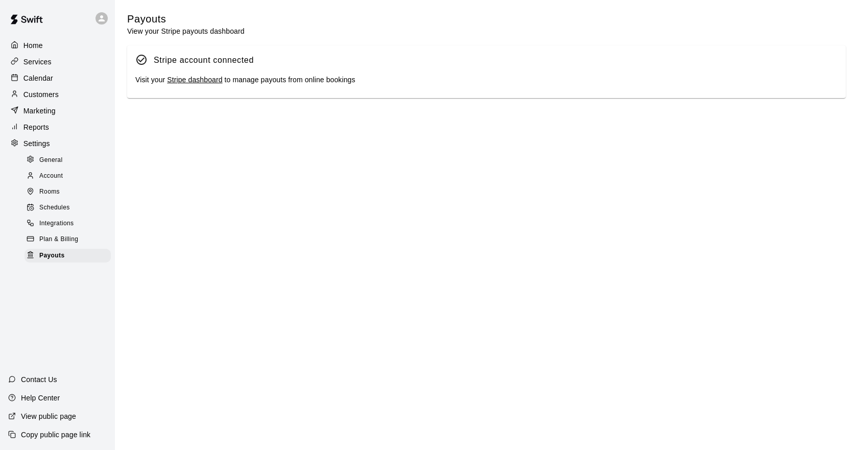
click at [36, 128] on p "Reports" at bounding box center [36, 127] width 26 height 10
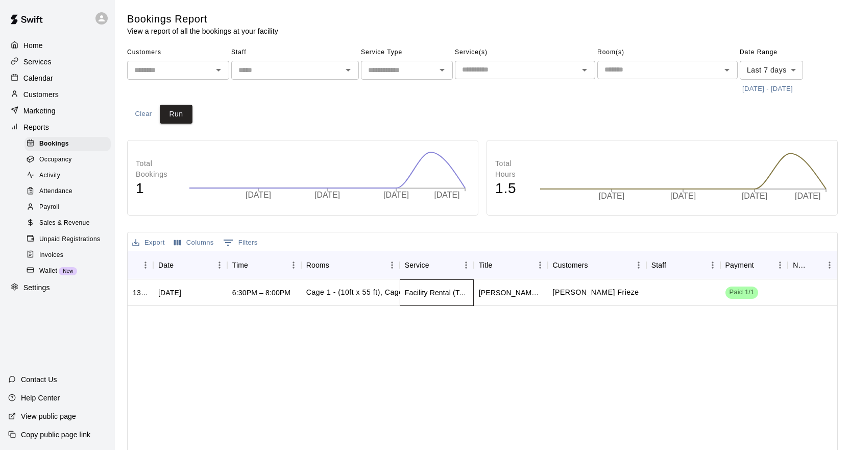
click at [416, 296] on div "Facility Rental (Team Practices)" at bounding box center [437, 292] width 64 height 10
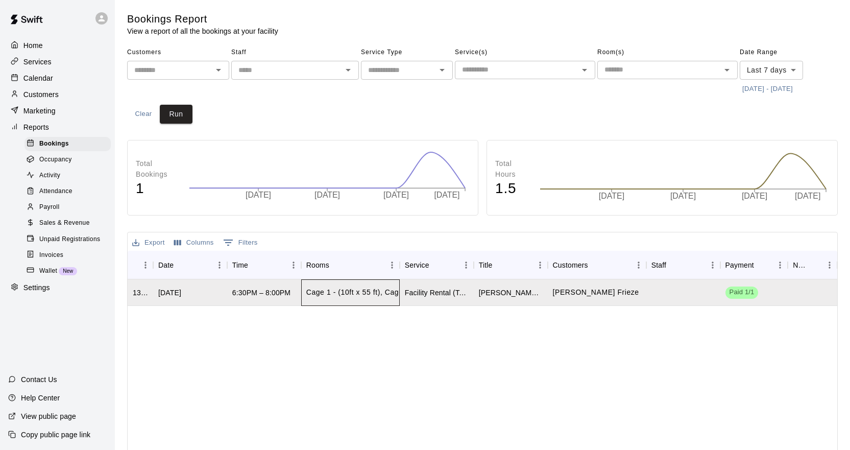
click at [334, 303] on div "Cage 1 - (10ft x 55 ft), Cage 2 - (10ft x 35 ft)..." at bounding box center [350, 292] width 99 height 27
click at [286, 288] on div "6:30PM – 8:00PM" at bounding box center [261, 292] width 58 height 10
click at [199, 301] on div "Sat, Aug 16, 2025" at bounding box center [190, 292] width 74 height 27
click at [62, 165] on span "Occupancy" at bounding box center [55, 160] width 33 height 10
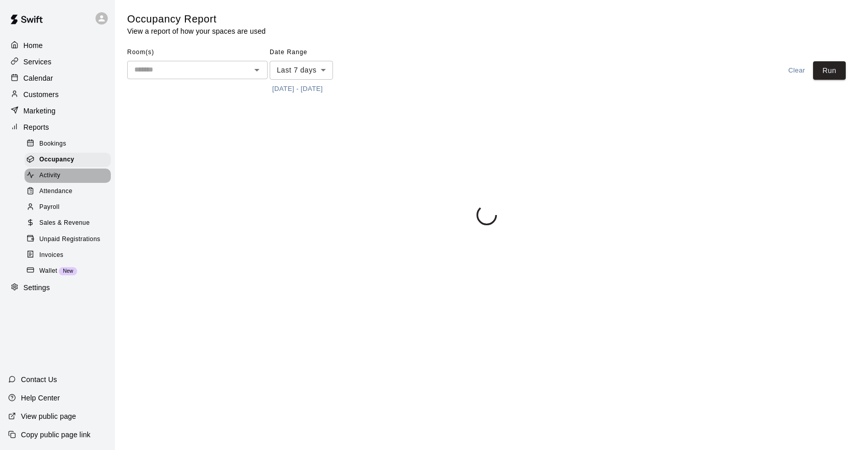
click at [65, 183] on div "Activity" at bounding box center [68, 175] width 86 height 14
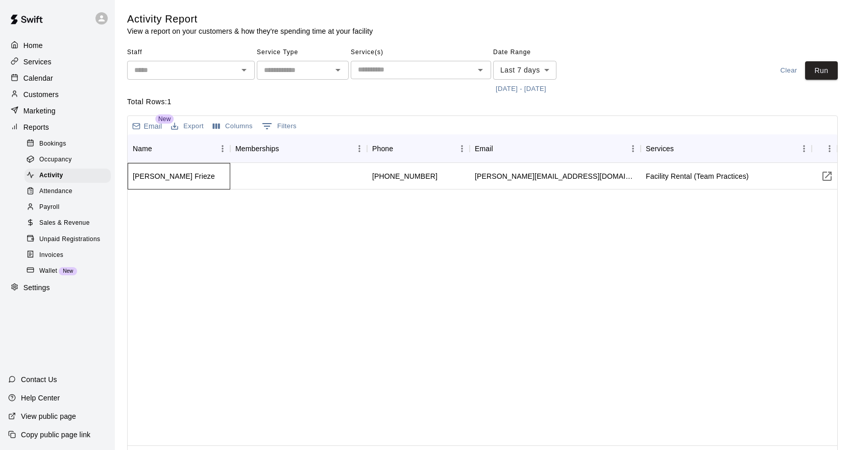
click at [229, 183] on div "[PERSON_NAME] Frieze" at bounding box center [179, 176] width 103 height 27
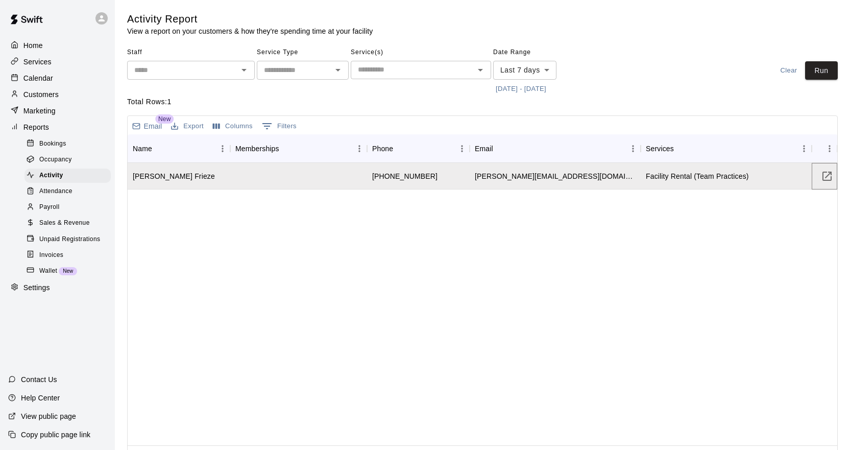
click at [827, 176] on icon "Visit customer page" at bounding box center [826, 176] width 9 height 9
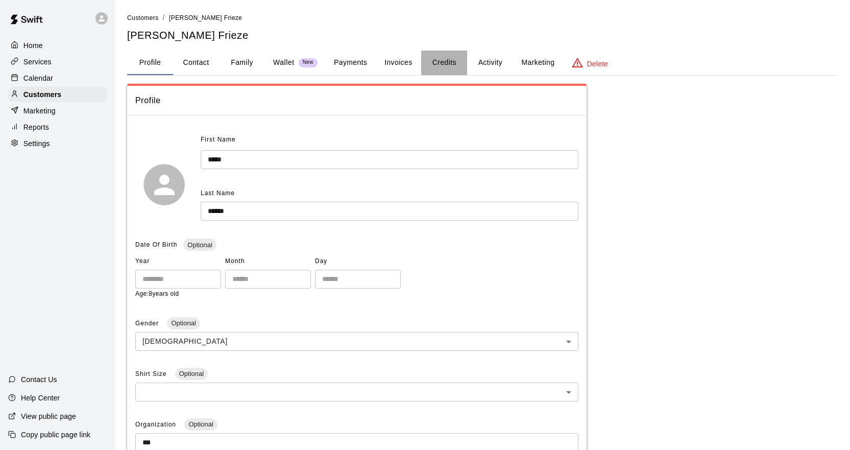
click at [432, 65] on button "Credits" at bounding box center [444, 63] width 46 height 25
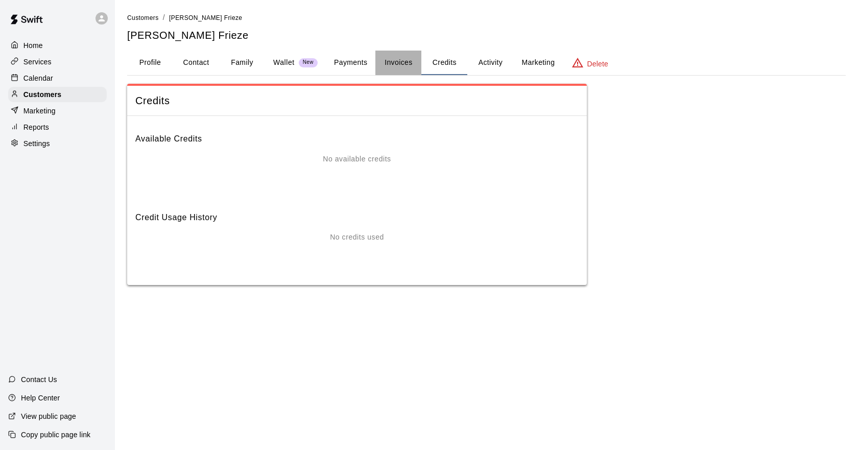
click at [391, 64] on button "Invoices" at bounding box center [398, 63] width 46 height 25
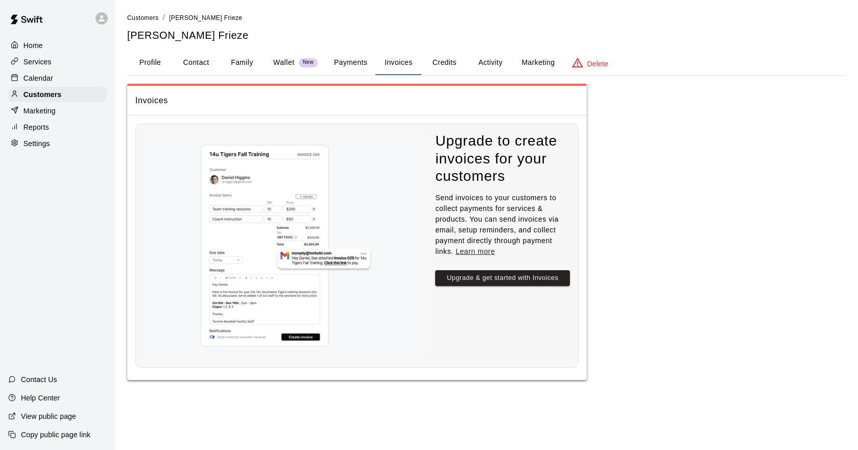
click at [347, 63] on button "Payments" at bounding box center [351, 63] width 50 height 25
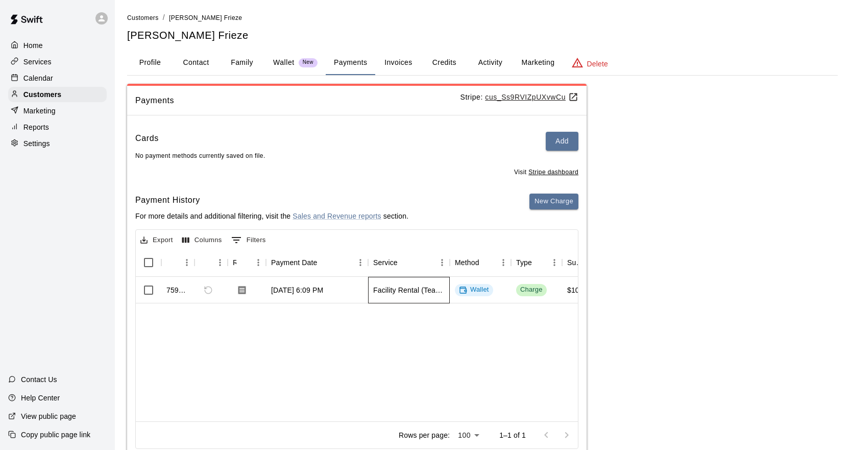
click at [441, 292] on div "Facility Rental (Team Practices)" at bounding box center [408, 290] width 71 height 10
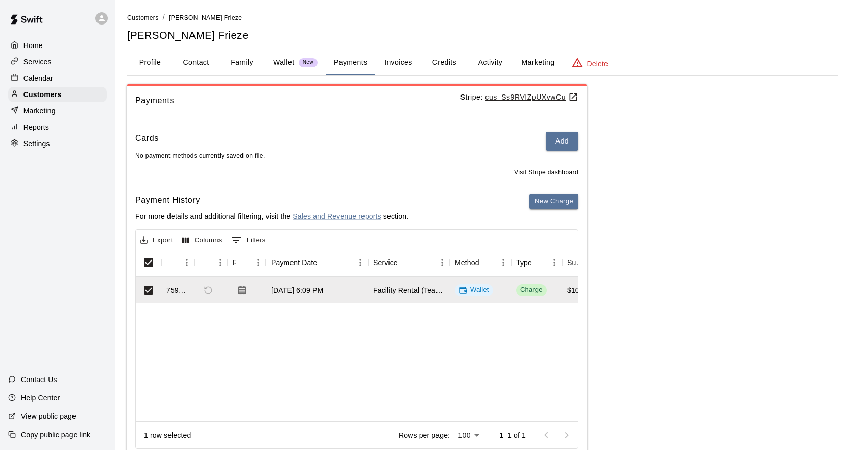
click at [652, 287] on div "Payments Stripe: cus_Ss9RVIZpUXvwCu Cards Add No payment methods currently save…" at bounding box center [482, 273] width 711 height 378
click at [533, 67] on button "Marketing" at bounding box center [538, 63] width 50 height 25
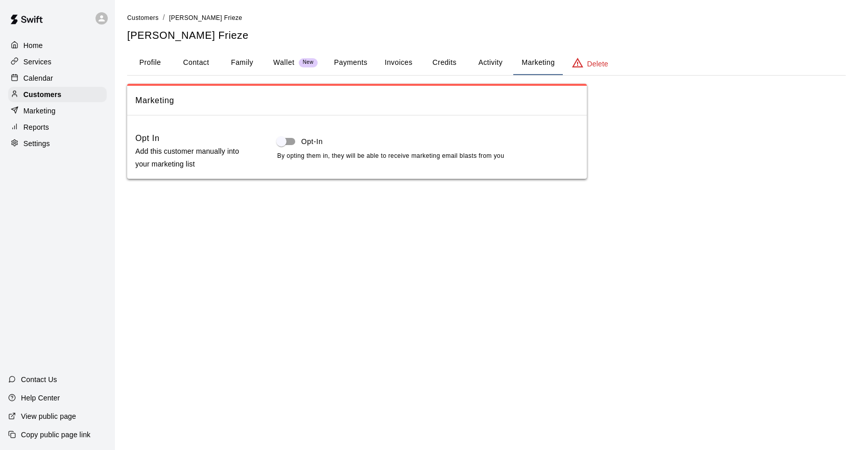
click at [490, 62] on button "Activity" at bounding box center [490, 63] width 46 height 25
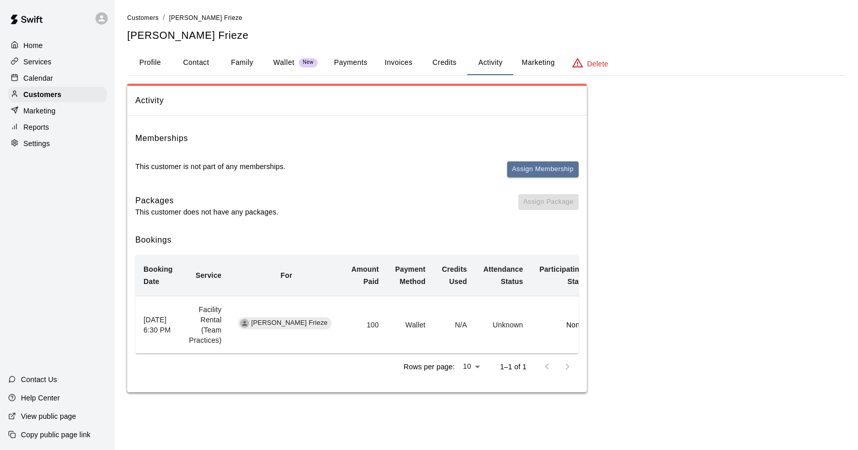
click at [529, 177] on span "Assign Membership" at bounding box center [542, 173] width 71 height 25
click at [527, 169] on button "Assign Membership" at bounding box center [542, 169] width 71 height 16
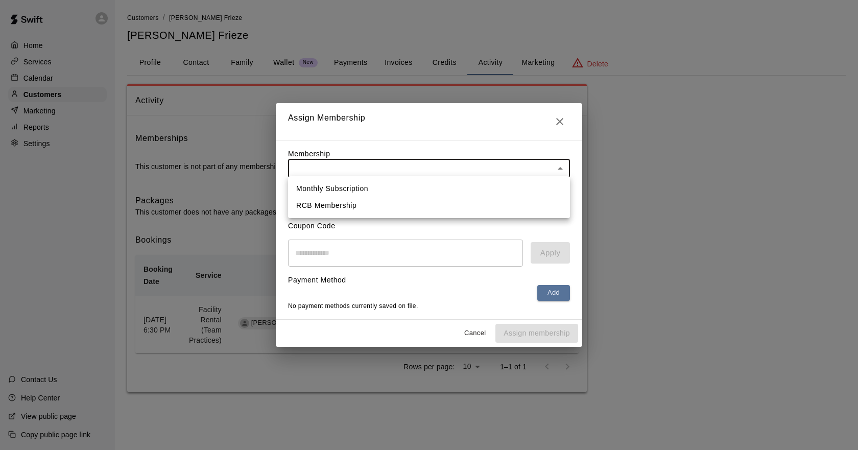
click at [425, 166] on body "Home Services Calendar Customers Marketing Reports Settings Contact Us Help Cen…" at bounding box center [429, 206] width 858 height 412
click at [404, 201] on li "RCB Membership" at bounding box center [429, 205] width 282 height 17
type input "**********"
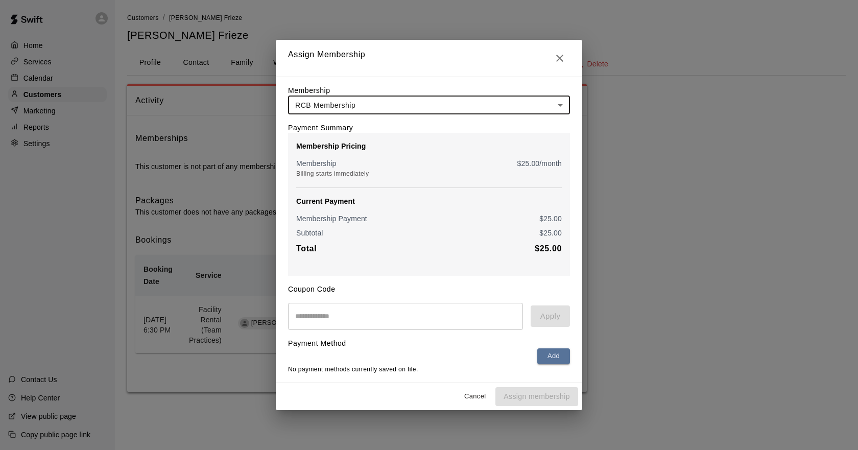
click at [439, 322] on input "text" at bounding box center [405, 316] width 235 height 27
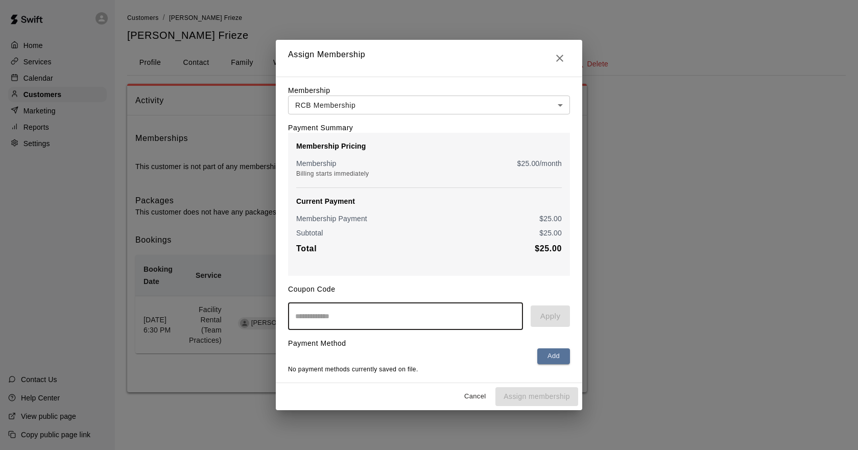
click at [547, 322] on div "​ Apply" at bounding box center [429, 316] width 282 height 27
click at [475, 401] on button "Cancel" at bounding box center [474, 396] width 33 height 16
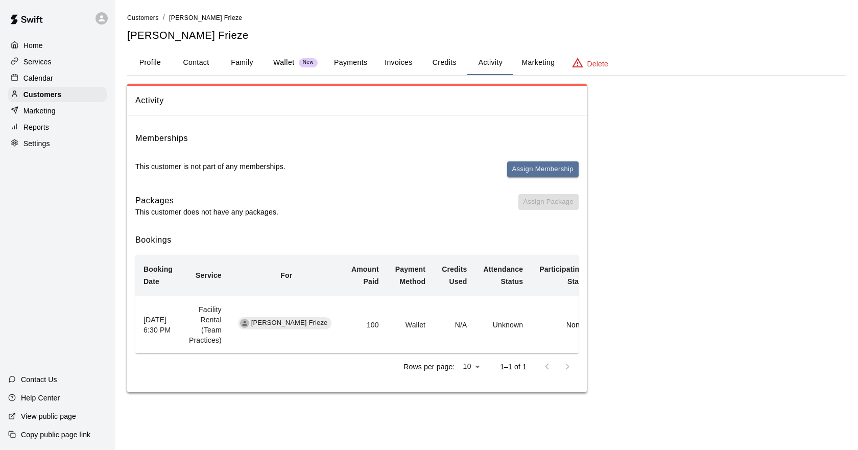
click at [43, 44] on div "Home" at bounding box center [57, 45] width 99 height 15
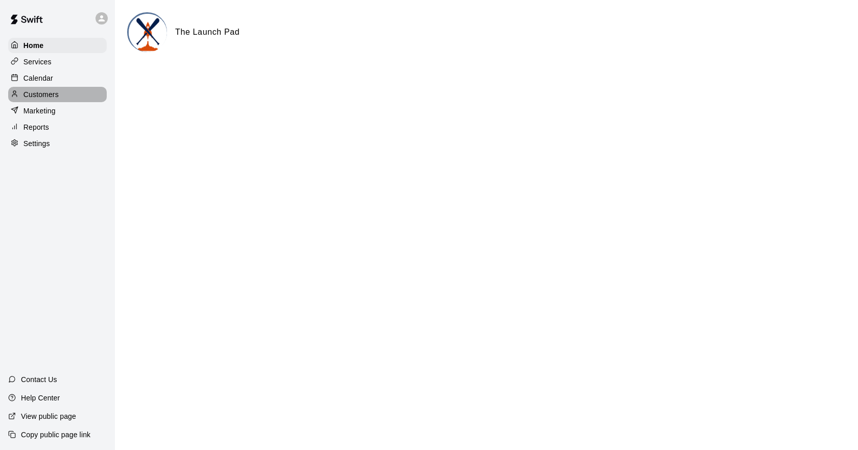
click at [52, 100] on p "Customers" at bounding box center [40, 94] width 35 height 10
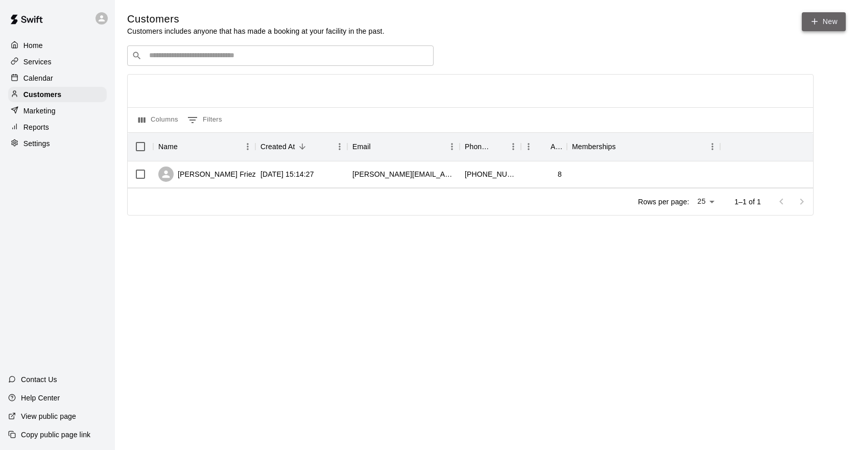
click at [836, 23] on link "New" at bounding box center [823, 21] width 44 height 19
select select "**"
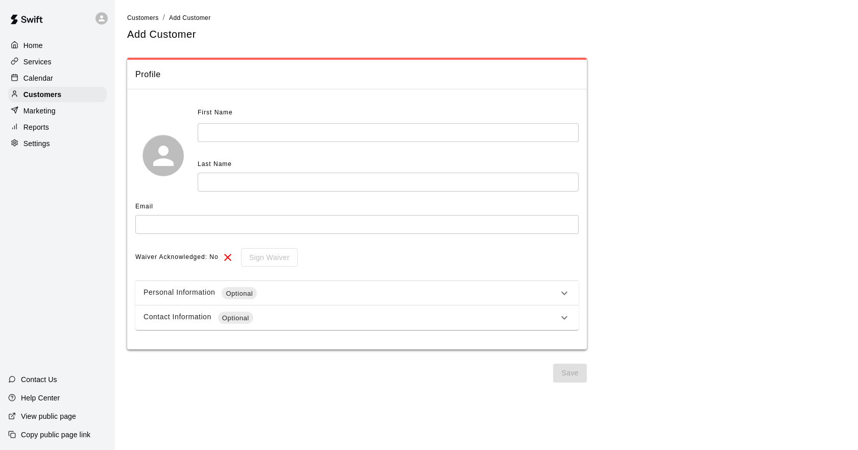
click at [40, 113] on p "Marketing" at bounding box center [39, 111] width 32 height 10
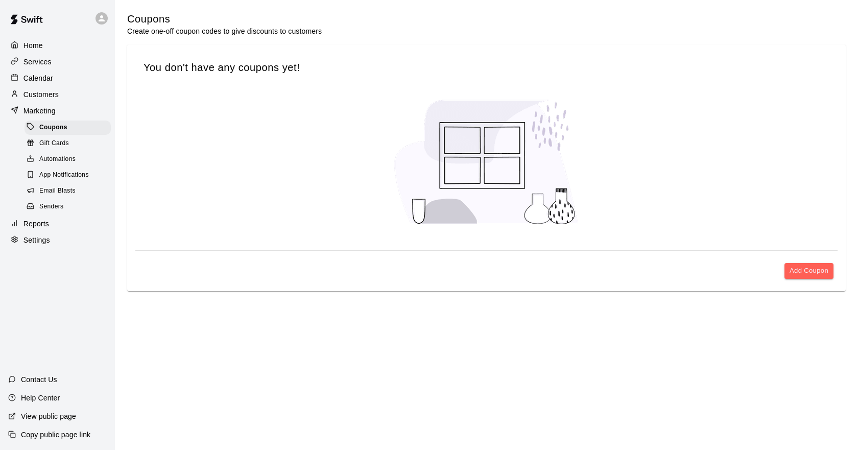
click at [35, 248] on div "Settings" at bounding box center [57, 239] width 99 height 15
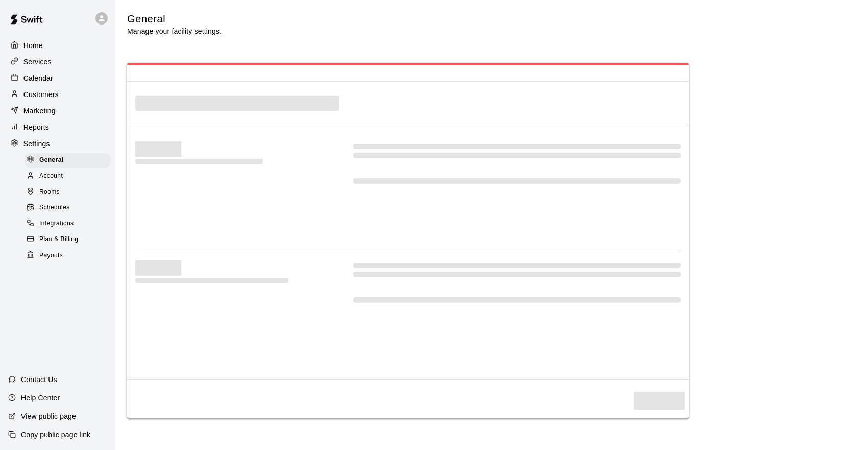
select select "**"
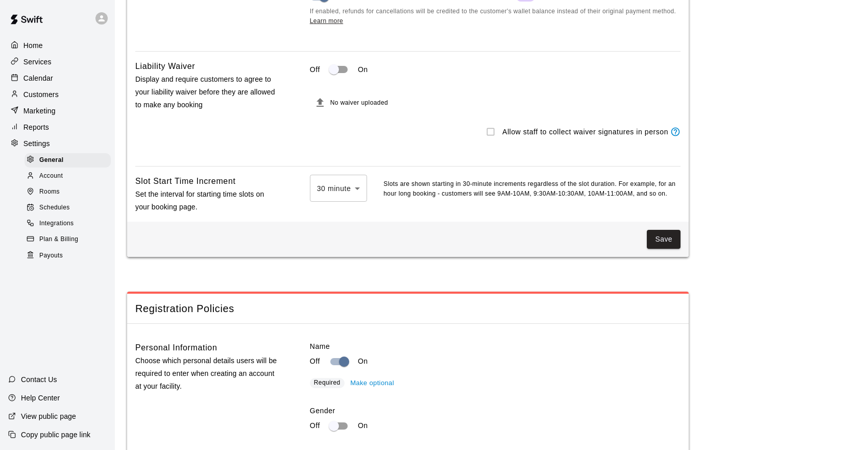
scroll to position [960, 0]
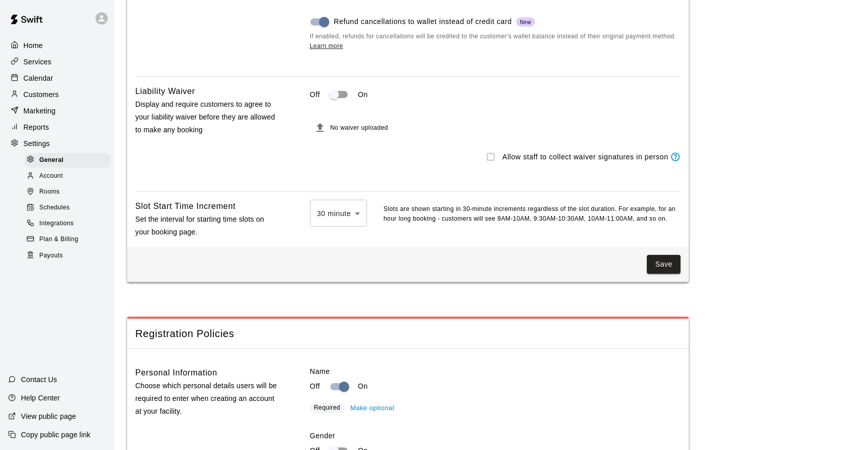
click at [487, 166] on div "Allow staff to collect waiver signatures in person" at bounding box center [495, 156] width 371 height 19
click at [335, 132] on span "No waiver uploaded" at bounding box center [359, 128] width 58 height 7
click at [56, 55] on div "Home Services Calendar Customers Marketing Reports Settings General Account Roo…" at bounding box center [57, 150] width 115 height 227
click at [56, 59] on div "Services" at bounding box center [57, 61] width 99 height 15
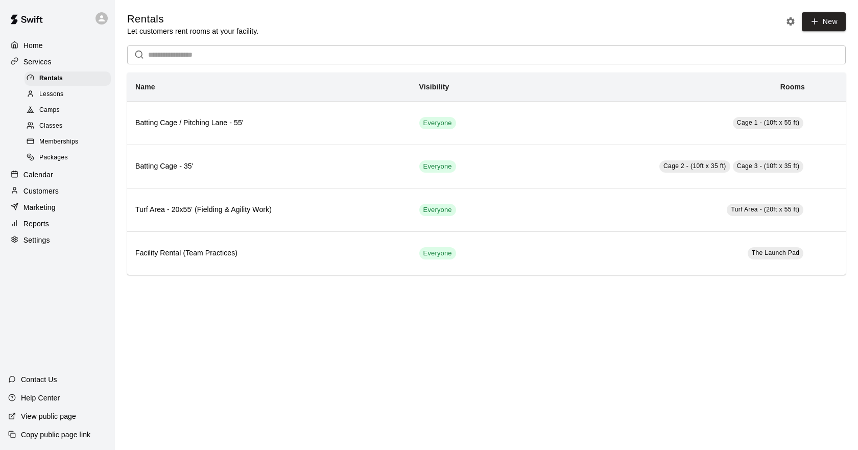
click at [59, 52] on div "Home" at bounding box center [57, 45] width 99 height 15
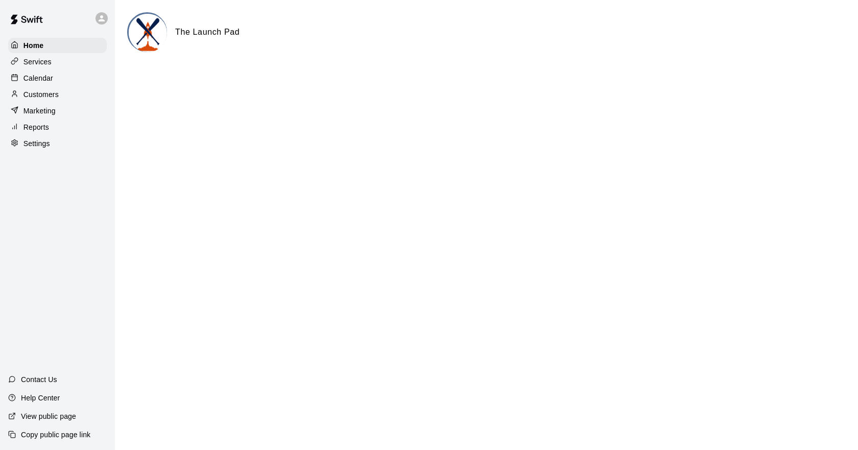
click at [100, 17] on icon at bounding box center [101, 18] width 9 height 9
click at [109, 57] on li "Settings" at bounding box center [156, 63] width 126 height 14
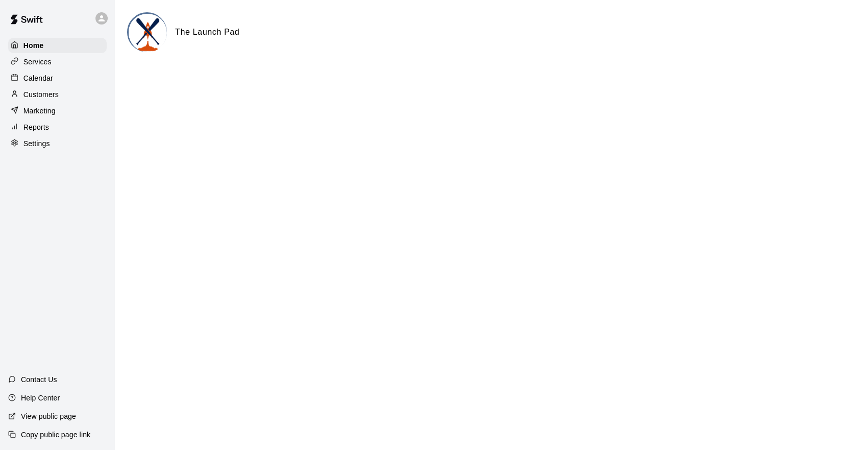
select select "**"
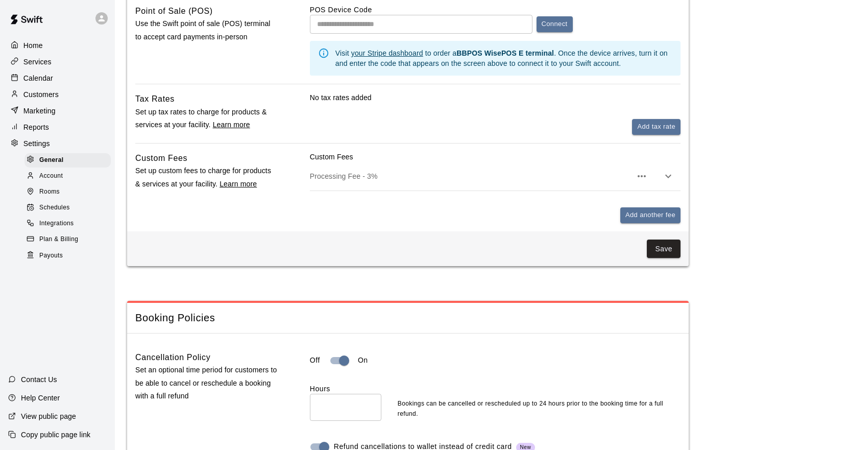
scroll to position [705, 0]
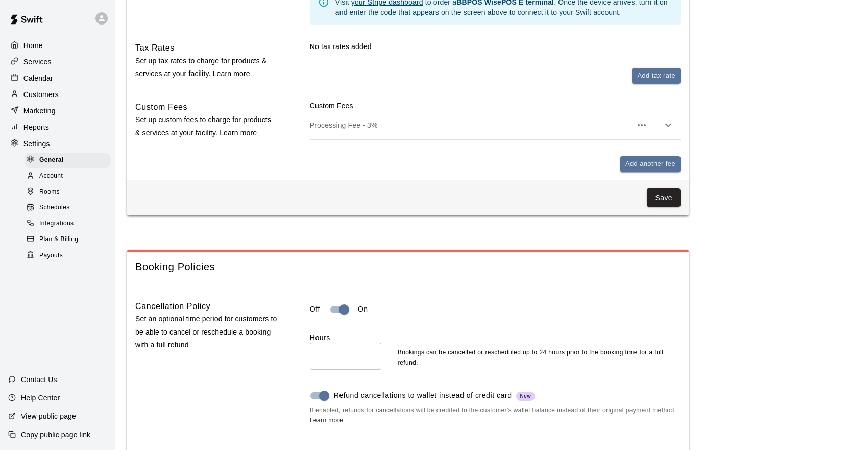
click at [46, 382] on p "Contact Us" at bounding box center [39, 379] width 36 height 10
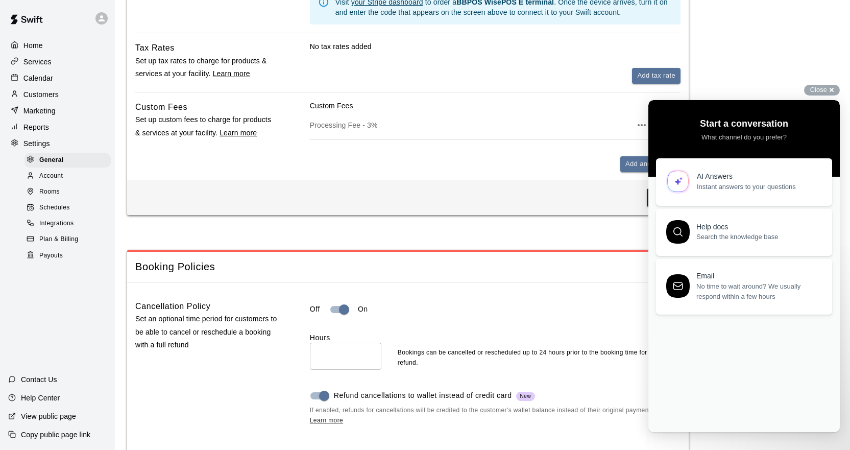
scroll to position [0, 0]
click at [742, 195] on link "AI Answers Instant answers to your questions" at bounding box center [744, 179] width 176 height 47
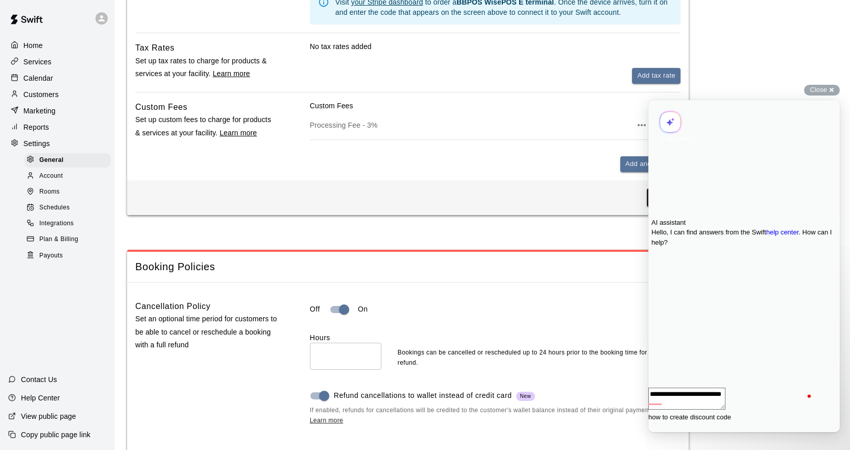
type textarea "**********"
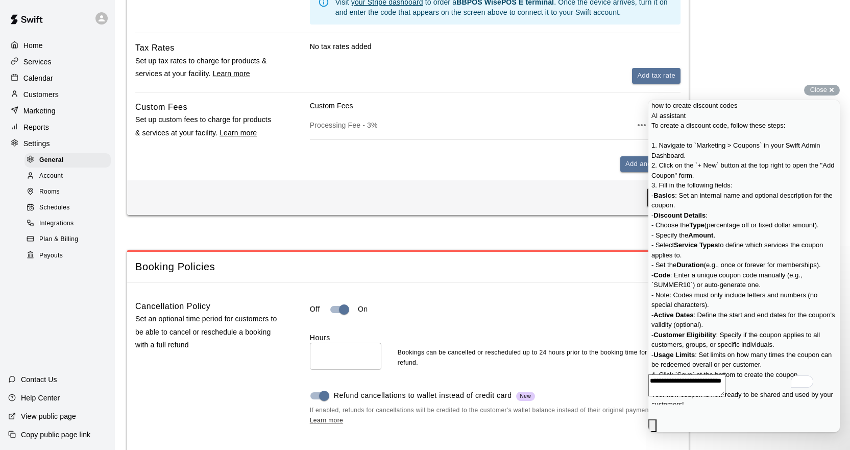
scroll to position [68, 0]
click at [48, 116] on p "Marketing" at bounding box center [39, 111] width 32 height 10
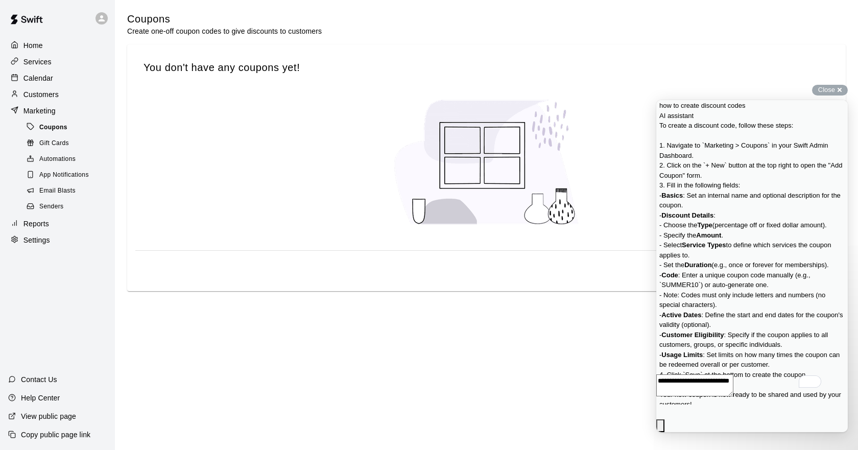
click at [62, 131] on span "Coupons" at bounding box center [53, 128] width 28 height 10
click at [830, 89] on span "Close" at bounding box center [826, 90] width 17 height 8
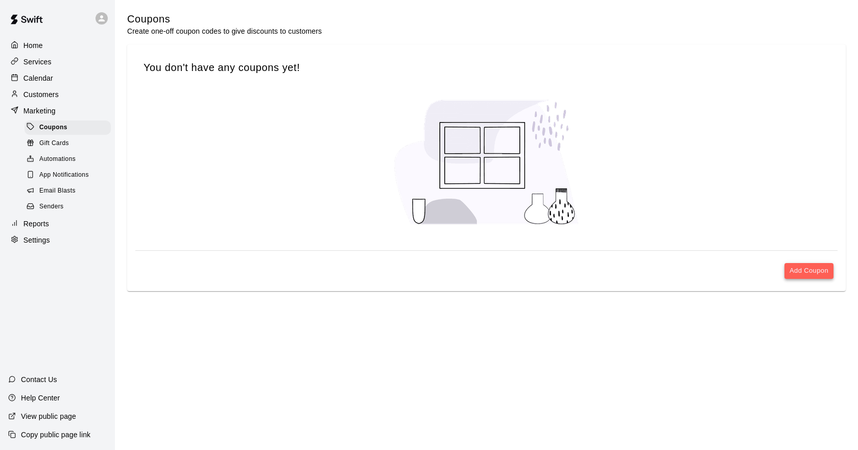
click at [805, 271] on button "Add Coupon" at bounding box center [808, 271] width 49 height 16
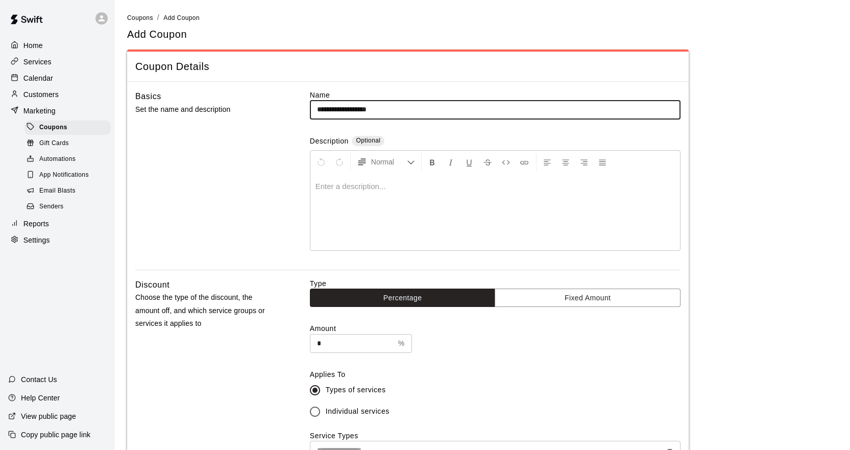
type input "**********"
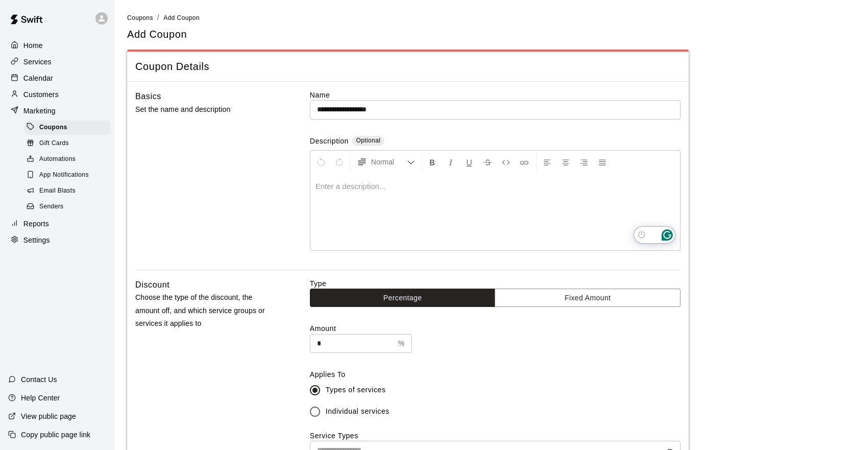
click at [354, 188] on p "To enrich screen reader interactions, please activate Accessibility in Grammarl…" at bounding box center [494, 186] width 359 height 10
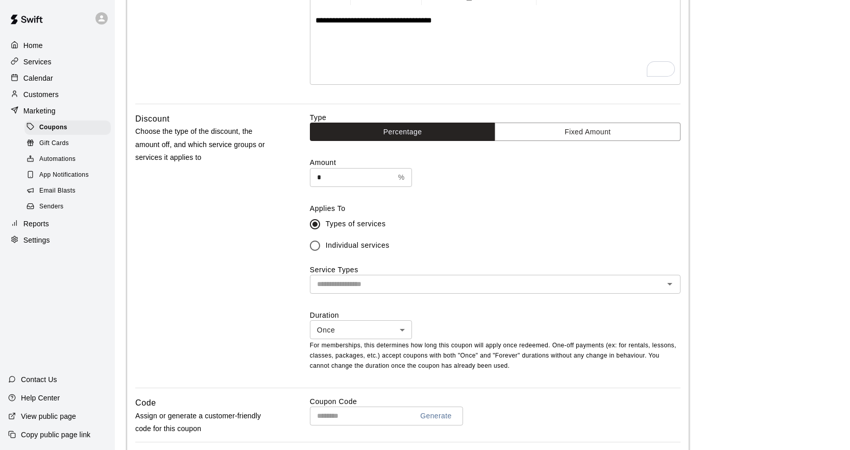
scroll to position [204, 0]
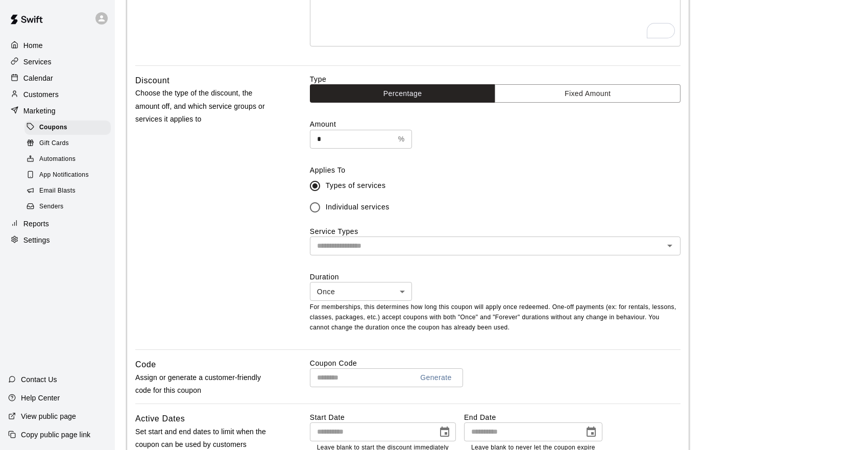
click at [373, 254] on div "​" at bounding box center [495, 245] width 371 height 19
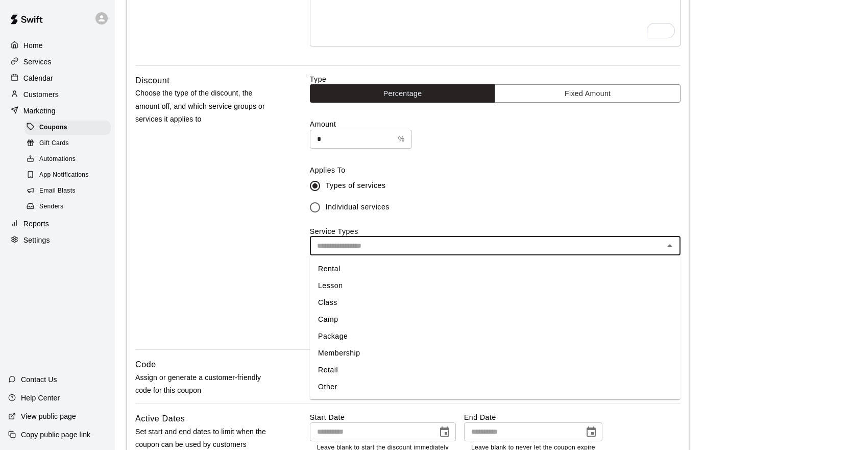
click at [354, 270] on li "Rental" at bounding box center [495, 268] width 371 height 17
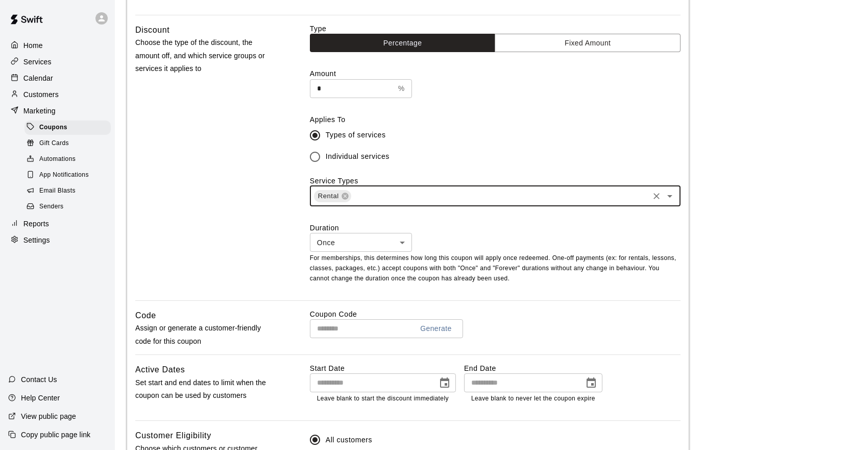
scroll to position [255, 0]
click at [374, 253] on div "Duration Once **** ​ For memberships, this determines how long this coupon will…" at bounding box center [495, 252] width 371 height 61
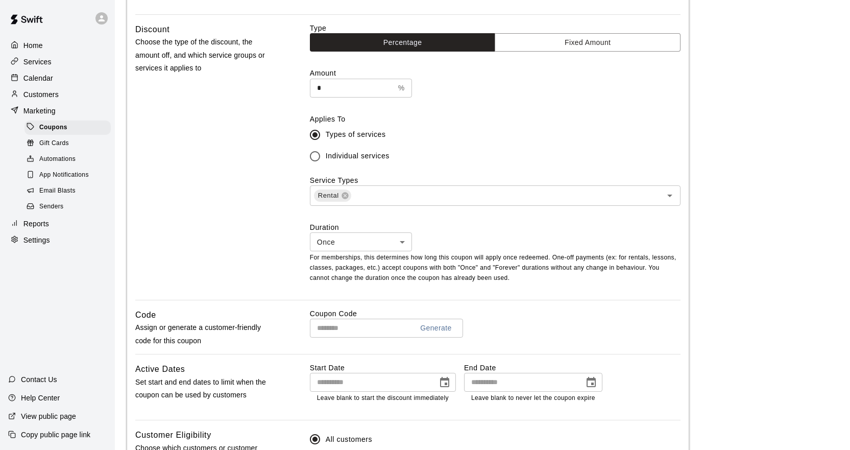
click at [380, 248] on body "**********" at bounding box center [425, 189] width 850 height 888
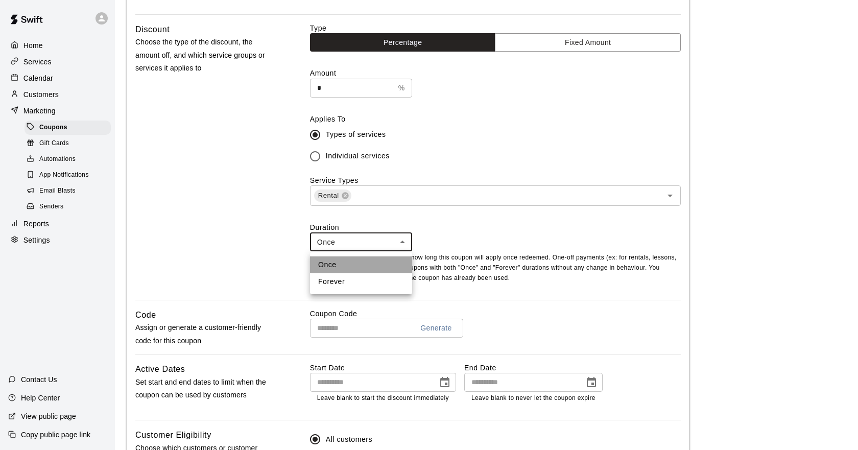
click at [373, 258] on li "Once" at bounding box center [361, 264] width 102 height 17
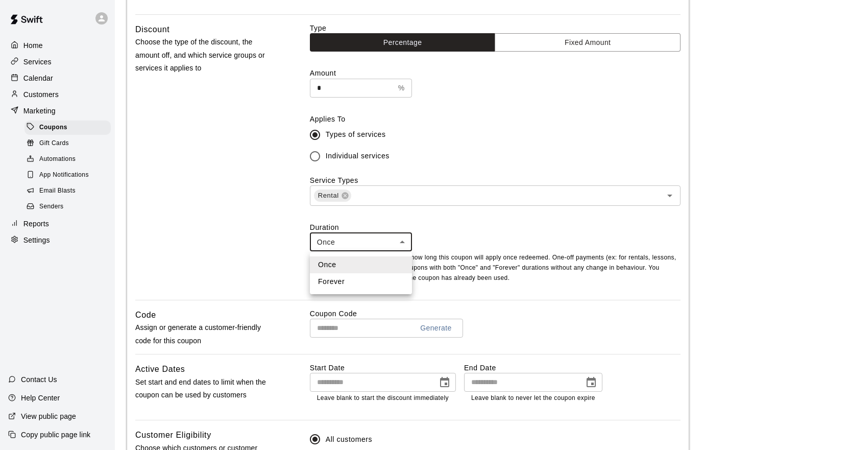
click at [392, 242] on body "**********" at bounding box center [425, 189] width 850 height 888
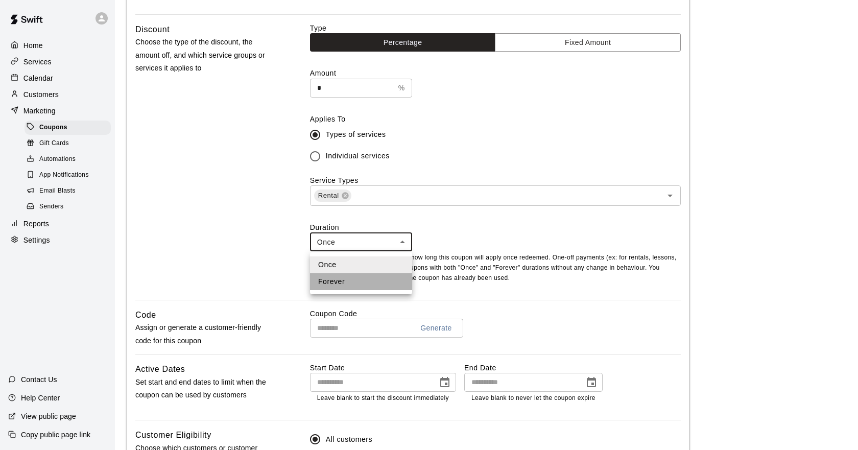
click at [375, 282] on li "Forever" at bounding box center [361, 281] width 102 height 17
type input "*******"
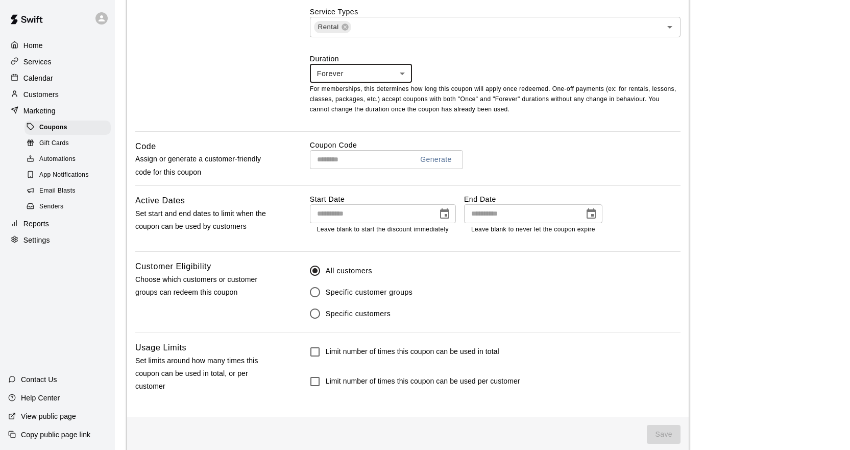
scroll to position [439, 0]
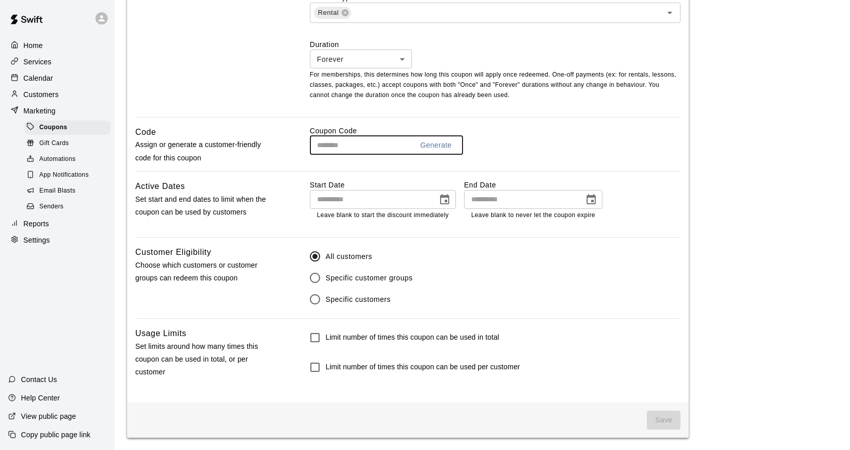
click at [394, 147] on input "text" at bounding box center [357, 145] width 95 height 19
type input "*********"
click at [592, 203] on icon "Choose date" at bounding box center [591, 199] width 9 height 10
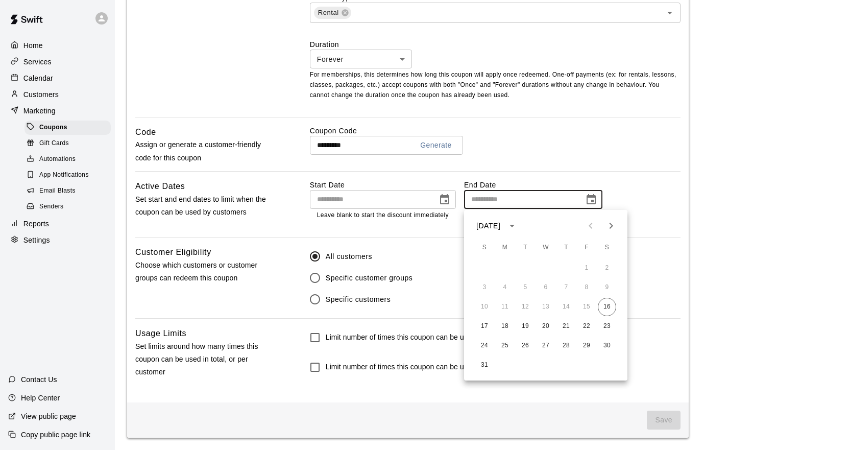
click at [607, 226] on icon "Next month" at bounding box center [611, 225] width 12 height 12
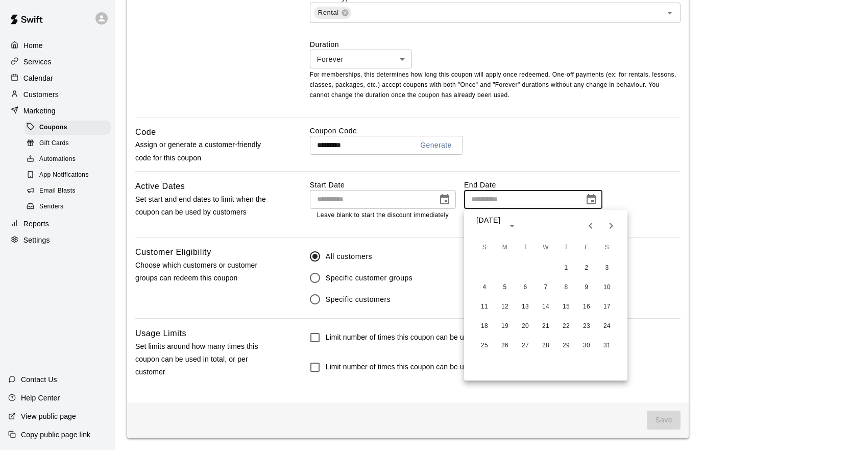
click at [607, 226] on icon "Next month" at bounding box center [611, 225] width 12 height 12
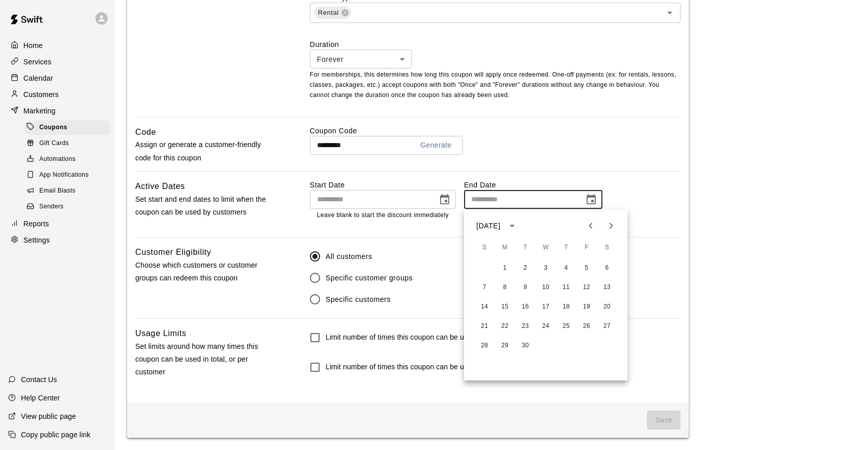
click at [607, 226] on icon "Next month" at bounding box center [611, 225] width 12 height 12
click at [595, 226] on icon "Previous month" at bounding box center [590, 225] width 12 height 12
click at [583, 344] on button "31" at bounding box center [586, 345] width 18 height 18
type input "**********"
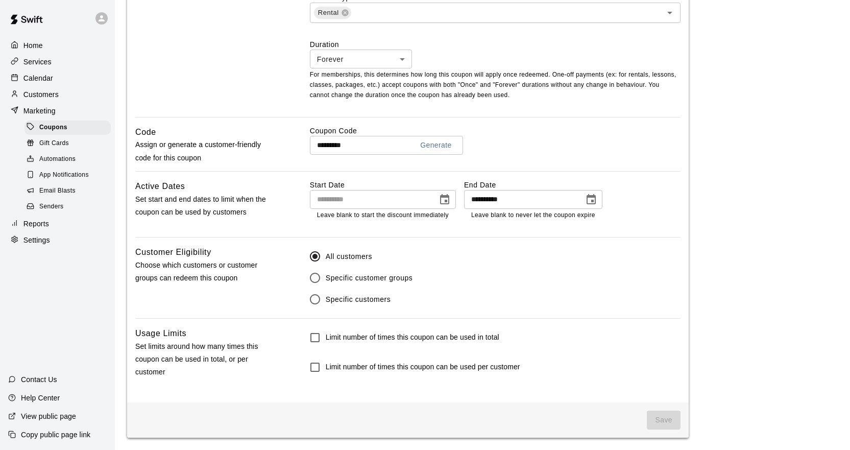
click at [337, 279] on span "Specific customer groups" at bounding box center [369, 278] width 87 height 11
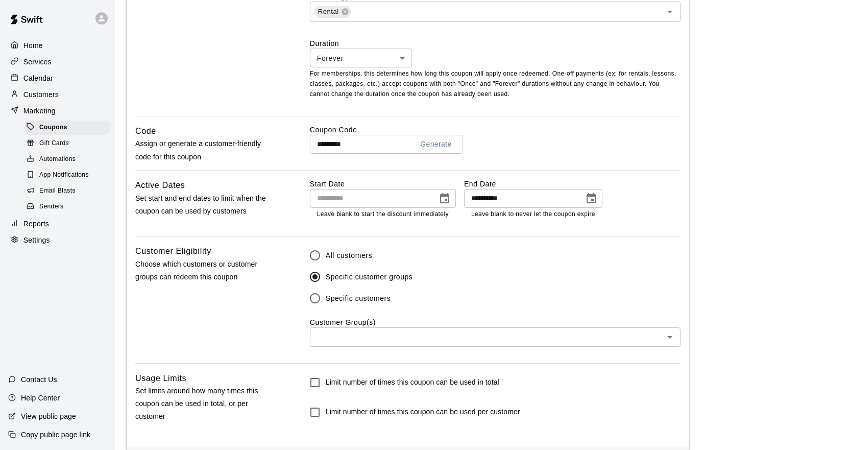
click at [344, 339] on input "text" at bounding box center [487, 336] width 348 height 13
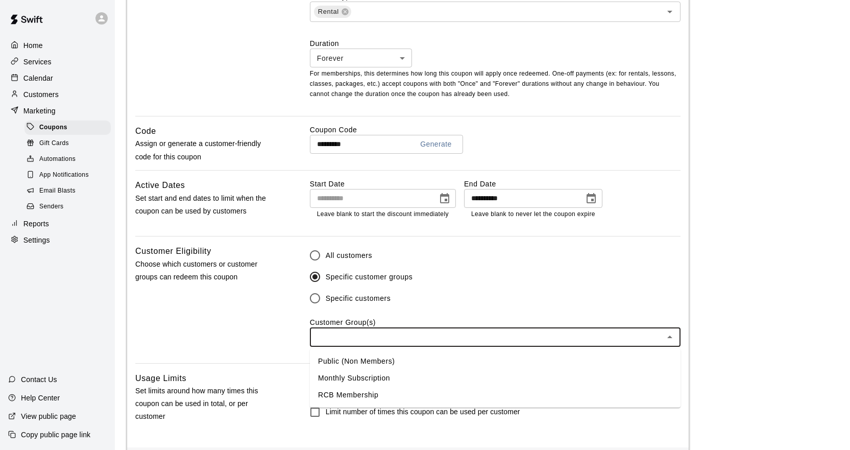
click at [384, 395] on li "RCB Membership" at bounding box center [495, 394] width 371 height 17
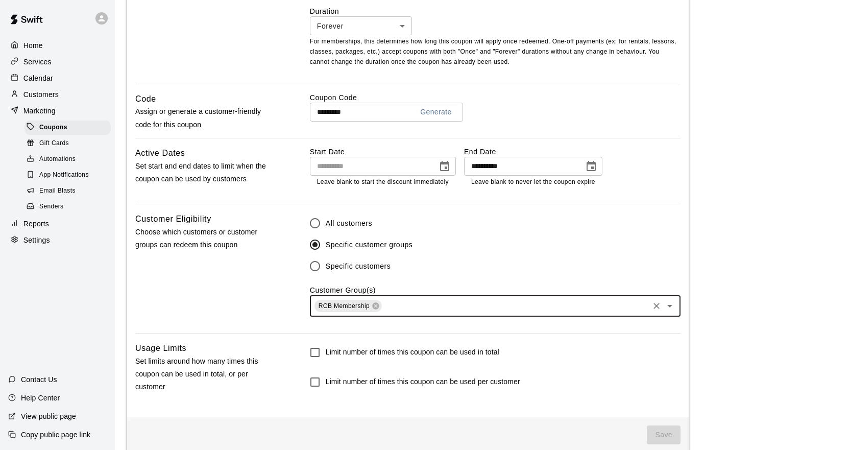
scroll to position [488, 0]
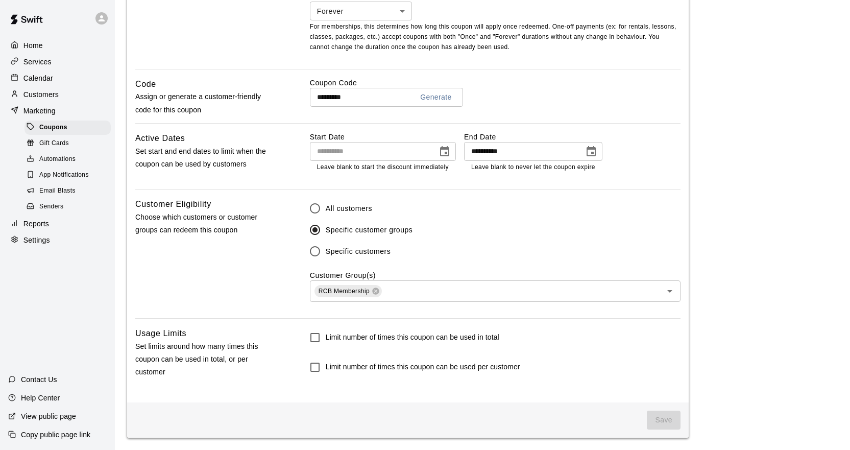
click at [368, 366] on h6 "Limit number of times this coupon can be used per customer" at bounding box center [423, 366] width 194 height 11
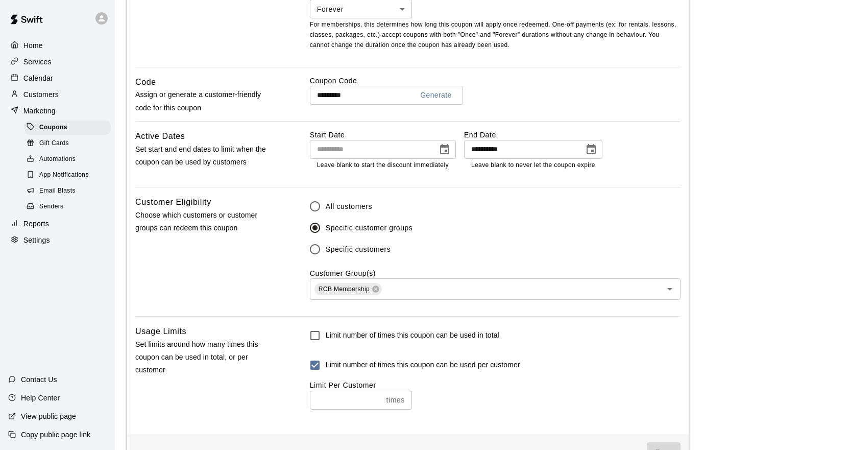
click at [368, 366] on h6 "Limit number of times this coupon can be used per customer" at bounding box center [423, 364] width 194 height 11
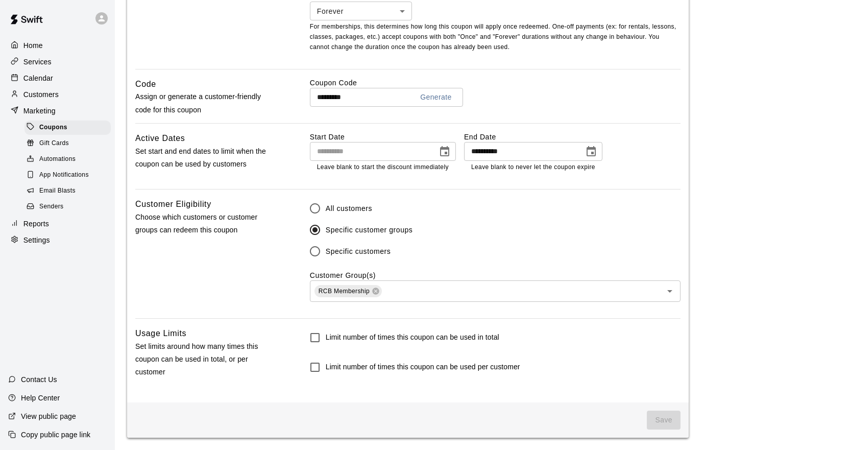
click at [371, 340] on h6 "Limit number of times this coupon can be used in total" at bounding box center [413, 337] width 174 height 11
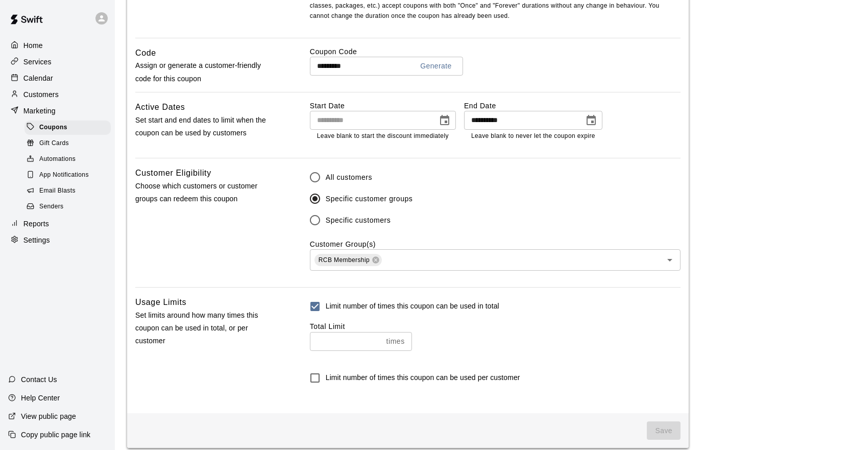
scroll to position [530, 0]
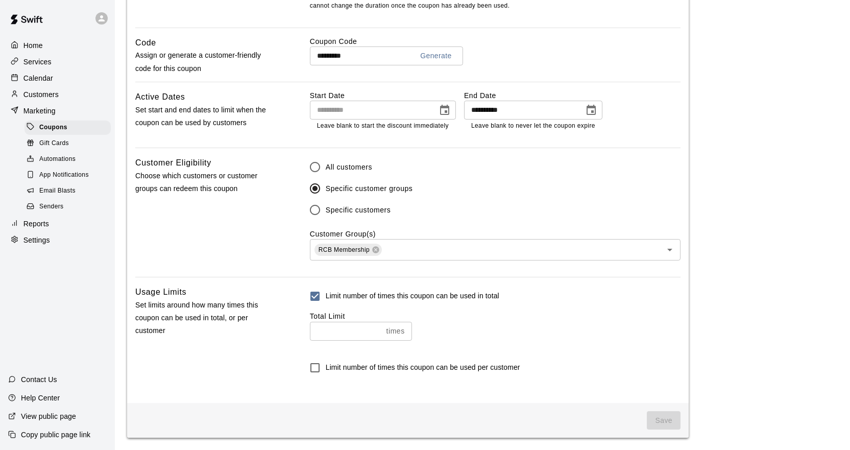
type input "*"
click at [378, 331] on input "*" at bounding box center [346, 331] width 72 height 19
click at [369, 332] on input "*" at bounding box center [348, 331] width 76 height 19
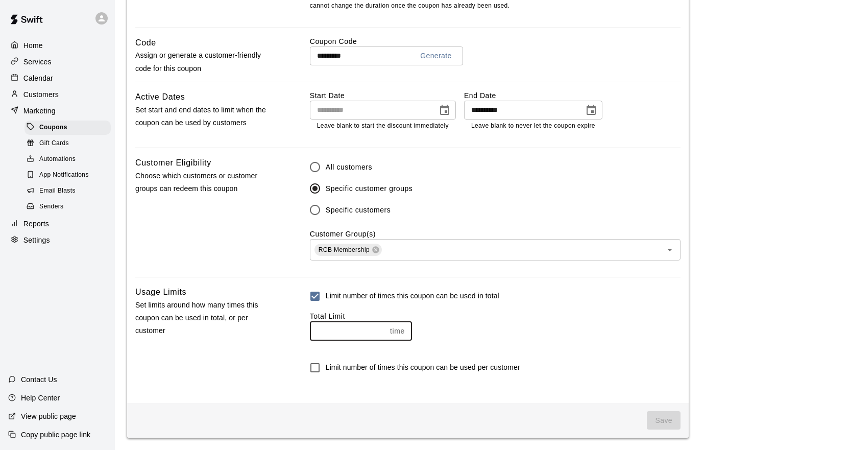
click at [369, 332] on input "*" at bounding box center [348, 331] width 76 height 19
click at [336, 336] on input "*" at bounding box center [348, 331] width 76 height 19
